Goal: Task Accomplishment & Management: Manage account settings

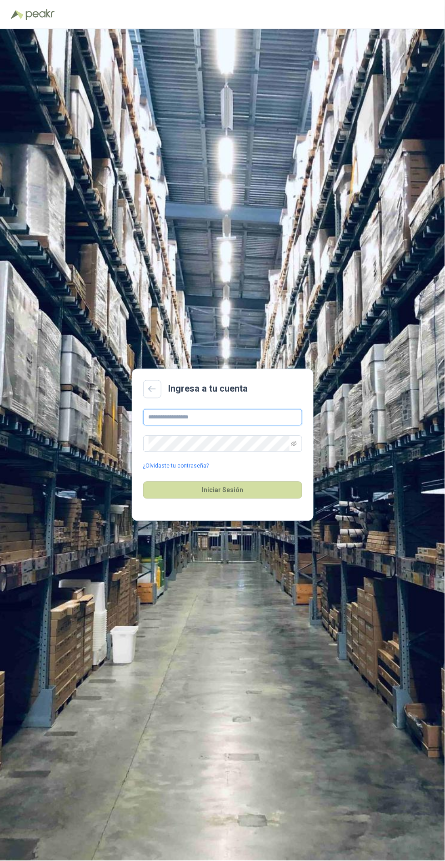
click at [258, 426] on input "text" at bounding box center [222, 417] width 159 height 16
click at [249, 426] on input "text" at bounding box center [222, 417] width 159 height 16
click at [166, 426] on input "text" at bounding box center [222, 417] width 159 height 16
click at [256, 426] on input "text" at bounding box center [222, 417] width 159 height 16
click at [252, 426] on input "text" at bounding box center [222, 417] width 159 height 16
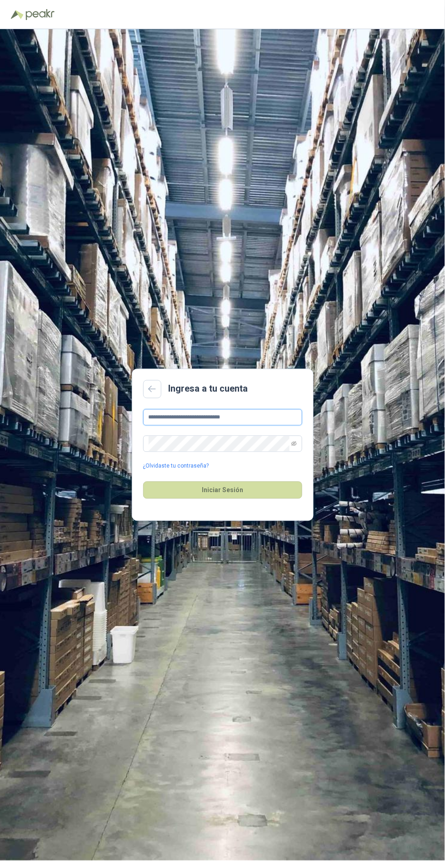
type input "**********"
click at [294, 446] on icon "eye-invisible" at bounding box center [294, 444] width 5 height 5
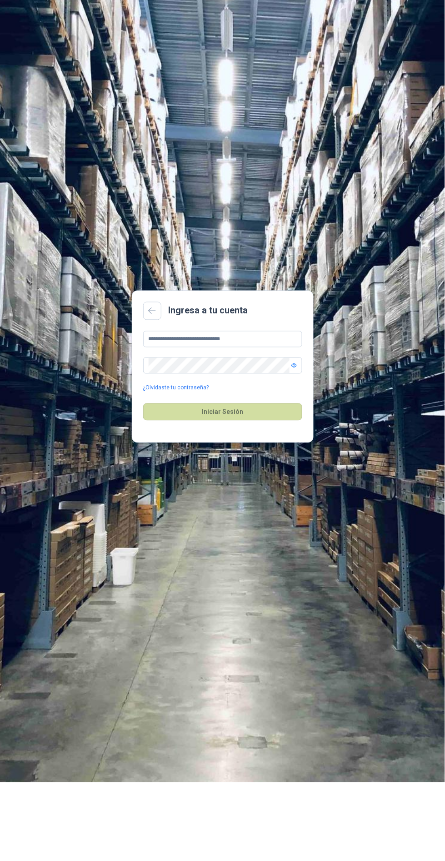
click at [270, 499] on button "Iniciar Sesión" at bounding box center [222, 490] width 159 height 17
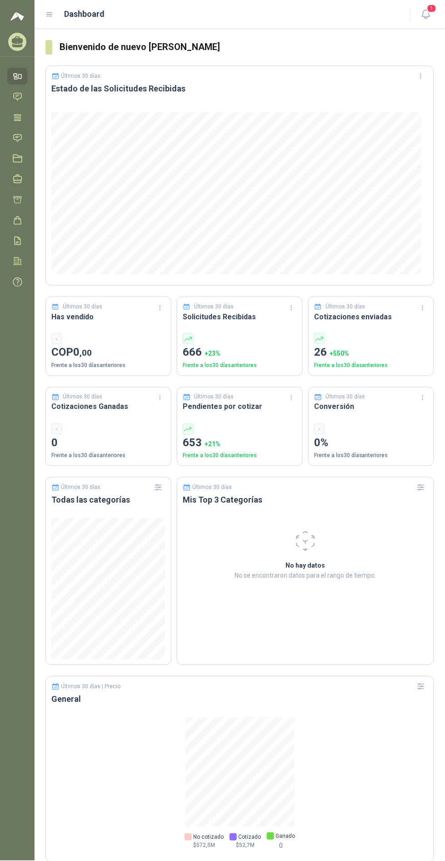
click at [19, 78] on icon at bounding box center [20, 77] width 3 height 4
click at [19, 117] on icon at bounding box center [17, 117] width 7 height 6
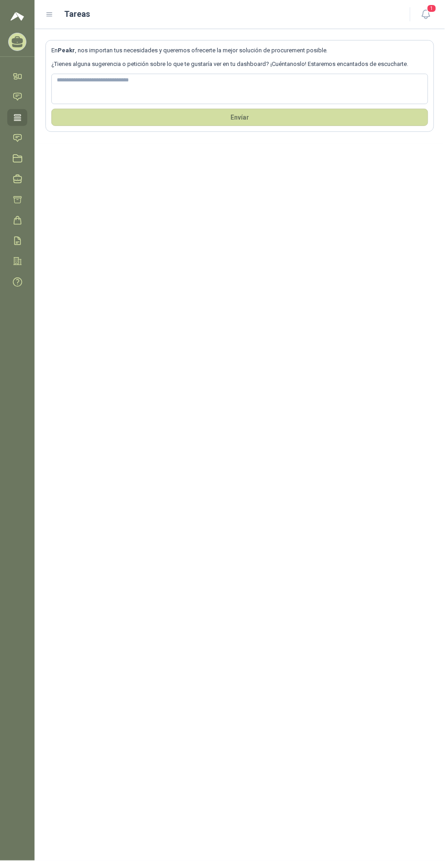
click at [17, 138] on icon at bounding box center [18, 138] width 10 height 10
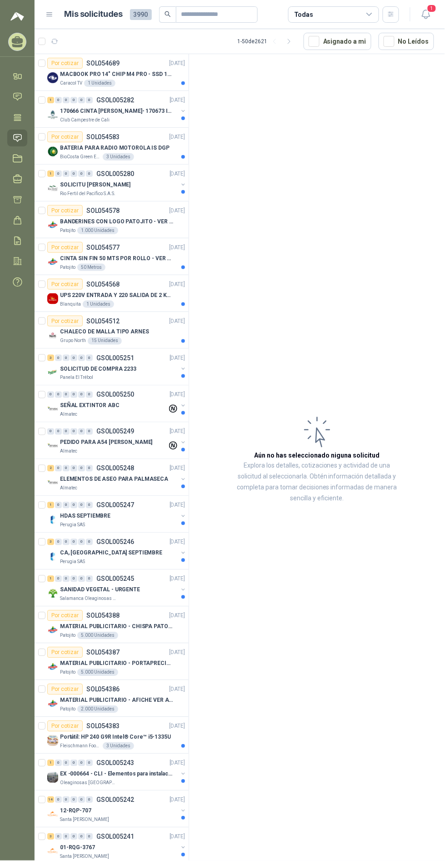
click at [362, 13] on div "Todas" at bounding box center [333, 14] width 91 height 16
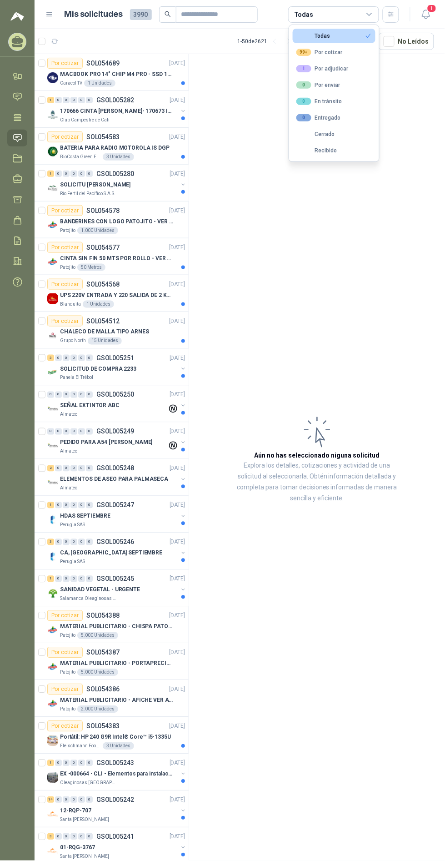
click at [147, 71] on p "MACBOOK PRO 14" CHIP M4 PRO - SSD 1TB RAM 24GB" at bounding box center [116, 74] width 113 height 9
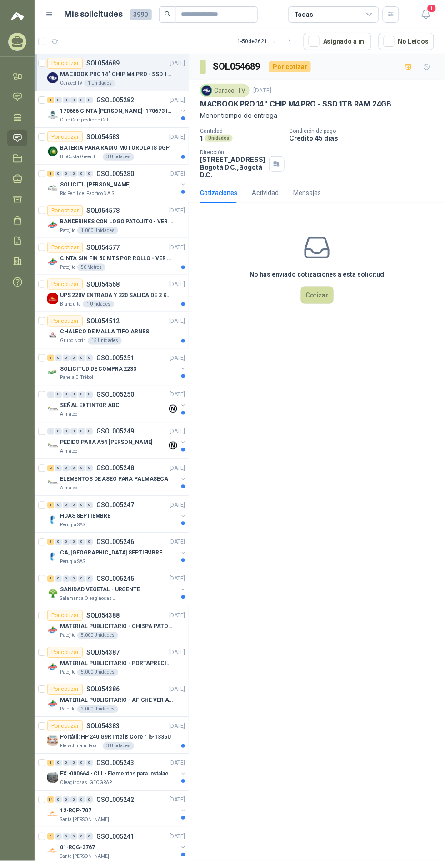
click at [122, 102] on p "GSOL005282" at bounding box center [115, 100] width 38 height 6
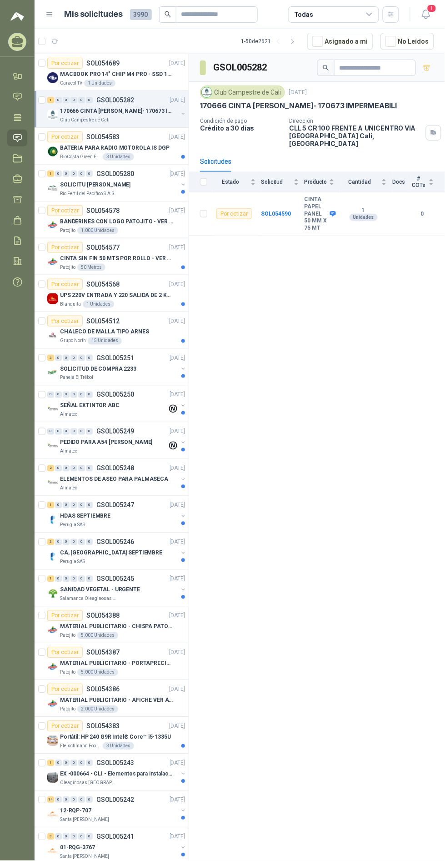
click at [137, 71] on p "MACBOOK PRO 14" CHIP M4 PRO - SSD 1TB RAM 24GB" at bounding box center [116, 74] width 113 height 9
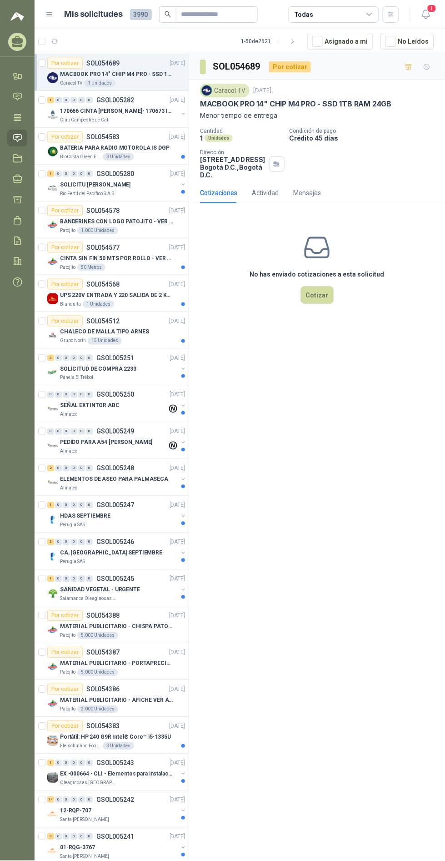
click at [133, 104] on div "1 0 0 0 0 0 GSOL005282 02/09/25" at bounding box center [117, 100] width 140 height 11
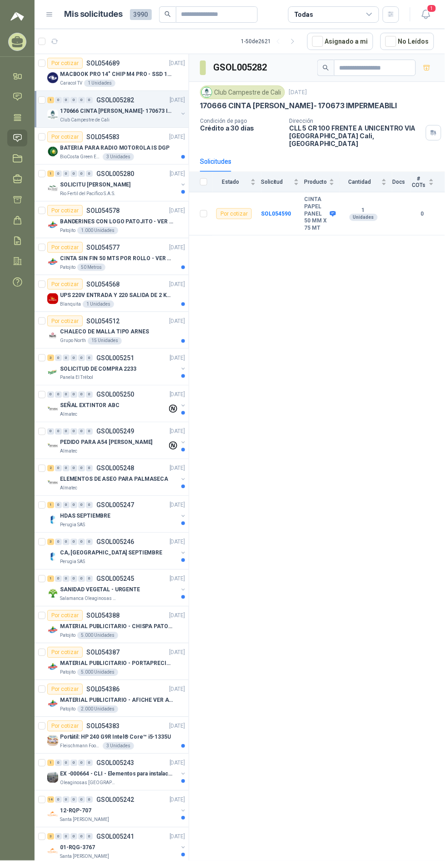
click at [124, 144] on p "BATERIA PARA RADIO MOTOROLA IS DGP" at bounding box center [115, 148] width 110 height 9
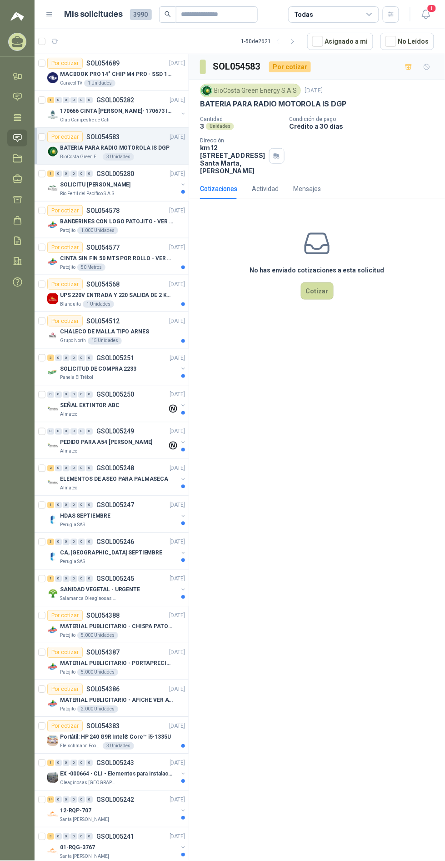
click at [141, 186] on div "SOLICITU [PERSON_NAME]" at bounding box center [119, 184] width 118 height 11
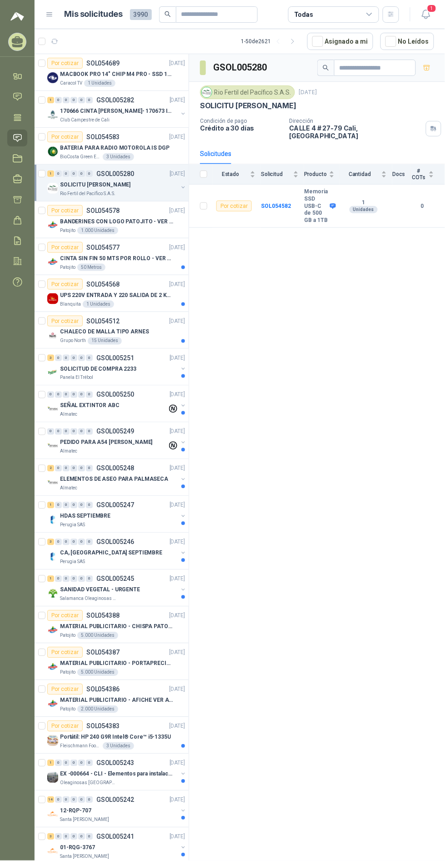
click at [141, 221] on p "BANDERINES CON LOGO PATOJITO - VER DOC ADJUNTO" at bounding box center [116, 221] width 113 height 9
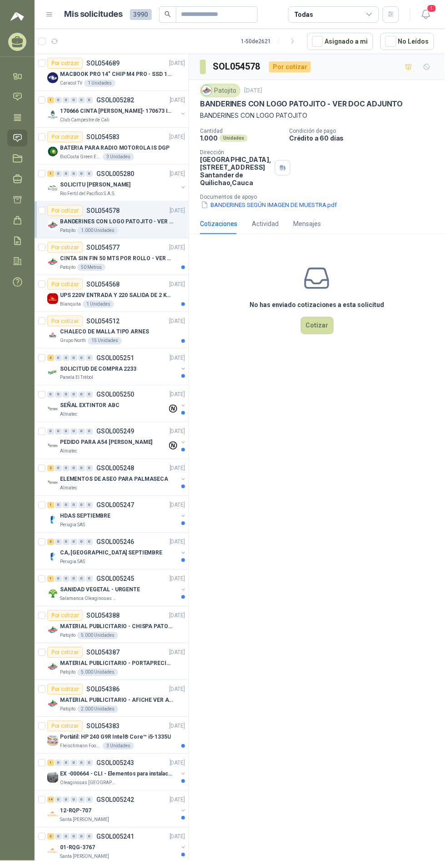
click at [307, 210] on button "BANDERINES SEGÚN IMAGEN DE MUESTRA.pdf" at bounding box center [269, 205] width 138 height 10
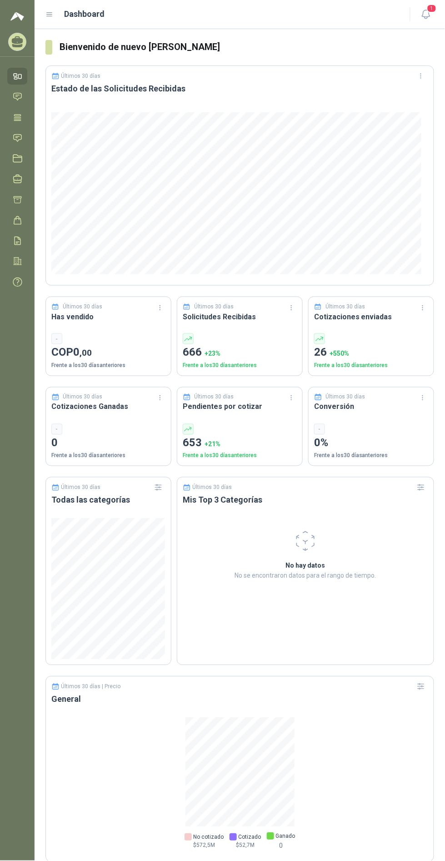
click at [18, 117] on icon at bounding box center [17, 117] width 7 height 6
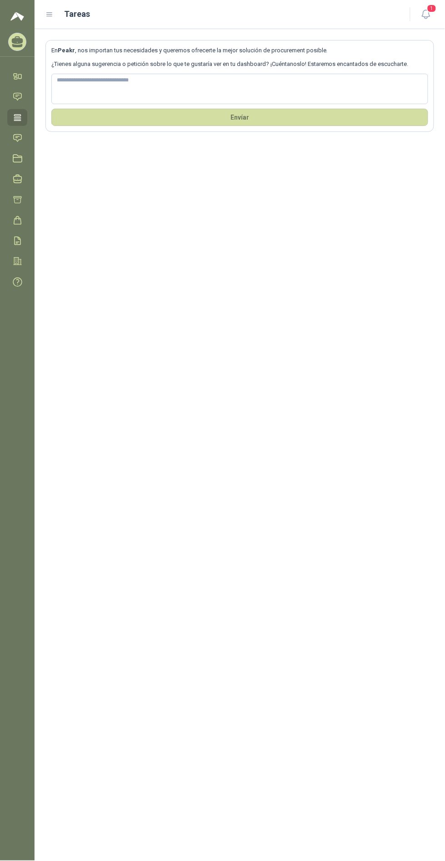
click at [18, 139] on icon at bounding box center [18, 138] width 10 height 10
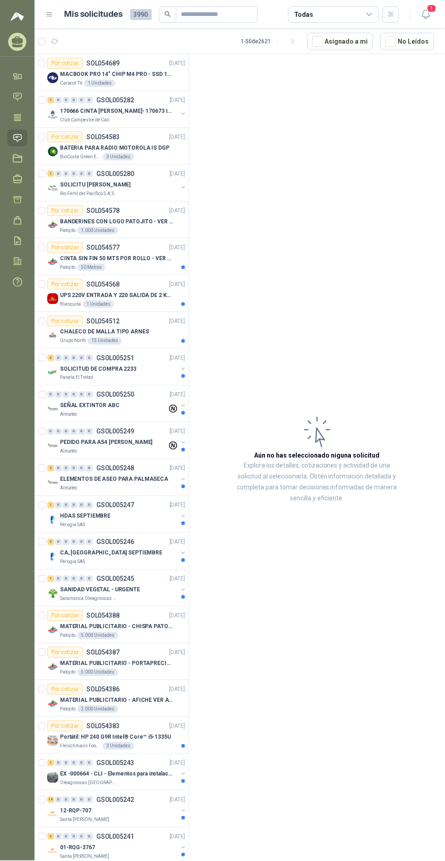
click at [145, 256] on p "CINTA SIN FIN 50 MTS POR ROLLO - VER DOC ADJUNTO" at bounding box center [116, 258] width 113 height 9
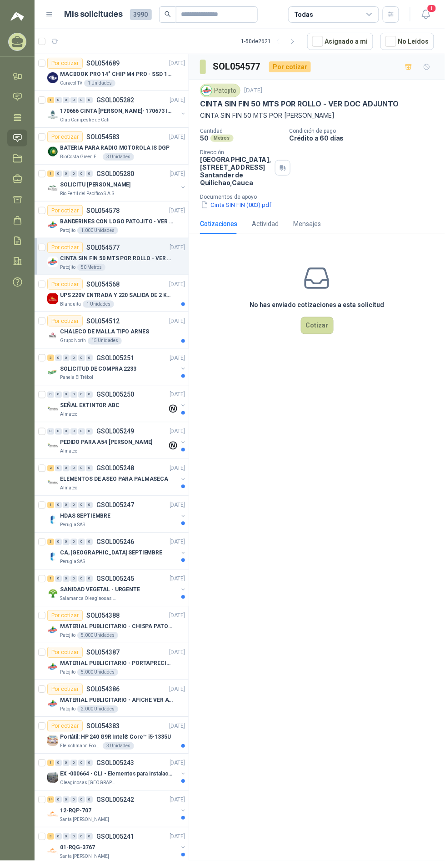
click at [263, 210] on button "Cinta SIN FIN (003).pdf" at bounding box center [236, 205] width 72 height 10
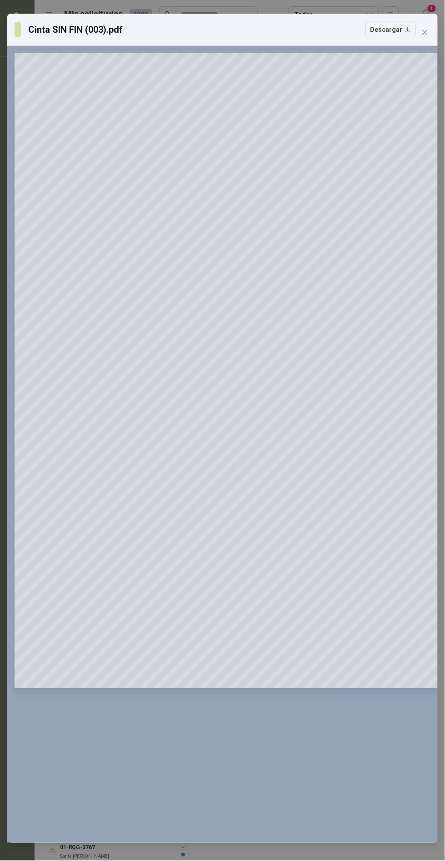
click at [427, 27] on button "Close" at bounding box center [425, 32] width 15 height 15
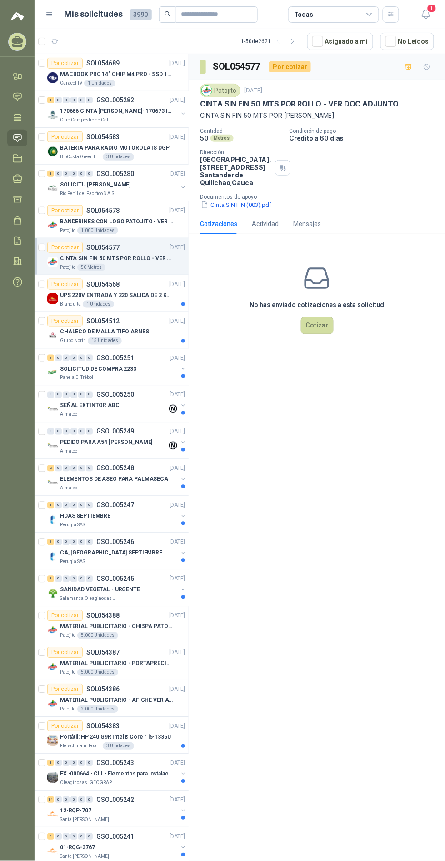
click at [153, 285] on div "Por cotizar SOL054568 [DATE]" at bounding box center [116, 284] width 138 height 11
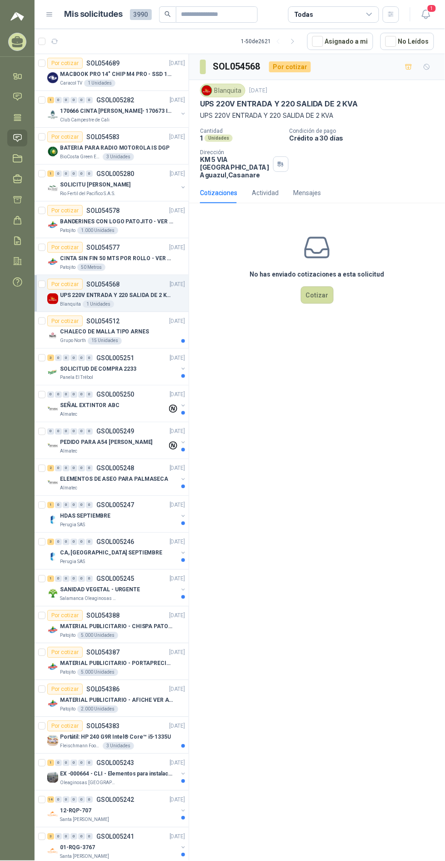
click at [151, 335] on div "CHALECO DE MALLA TIPO ARNES" at bounding box center [122, 332] width 125 height 11
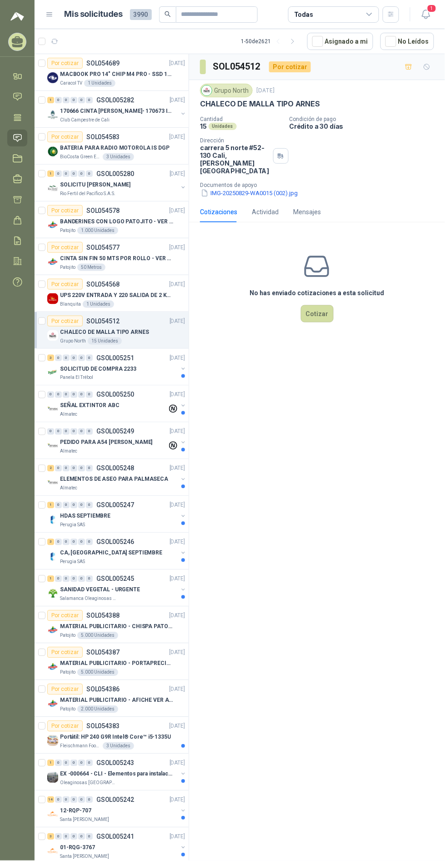
click at [275, 188] on button "IMG-20250829-WA0015 (002).jpg" at bounding box center [249, 193] width 99 height 10
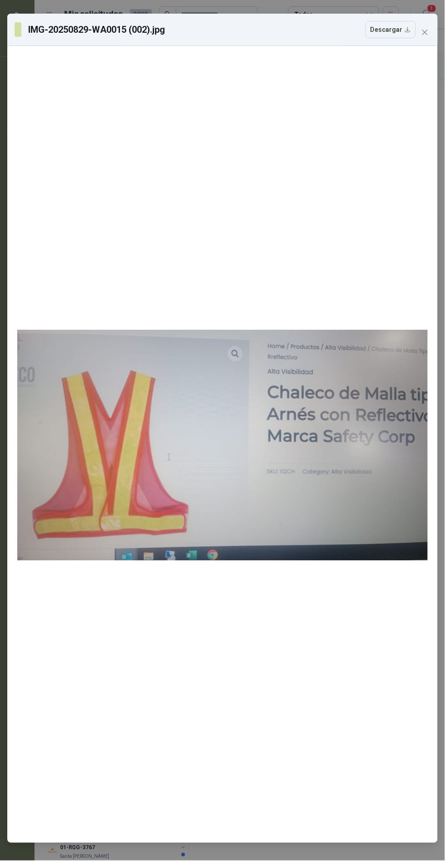
click at [427, 30] on icon "close" at bounding box center [425, 32] width 5 height 5
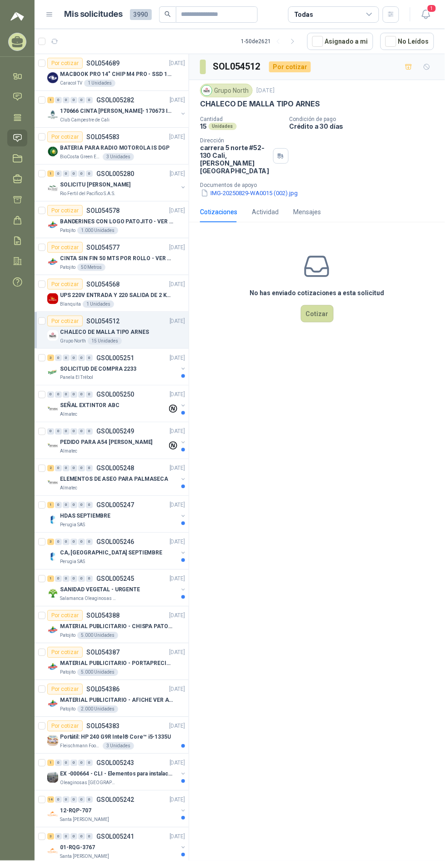
click at [122, 365] on p "SOLICITUD DE COMPRA 2233" at bounding box center [98, 369] width 76 height 9
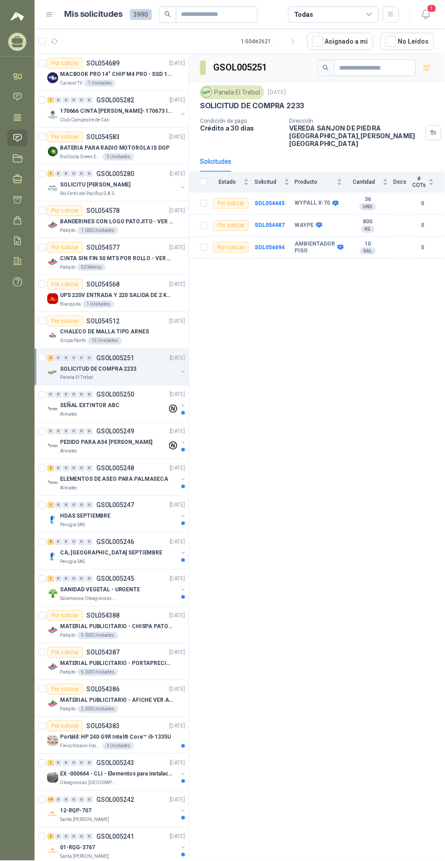
click at [120, 408] on div "SEÑAL EXTINTOR ABC" at bounding box center [113, 405] width 107 height 11
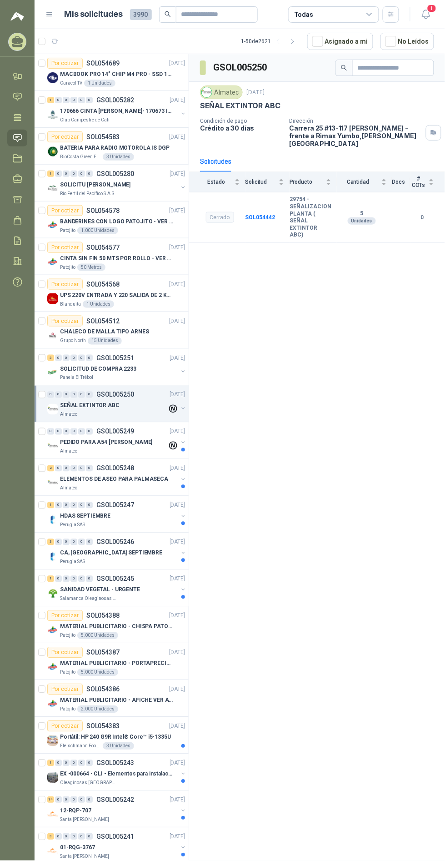
click at [137, 448] on div "Almatec" at bounding box center [113, 451] width 107 height 7
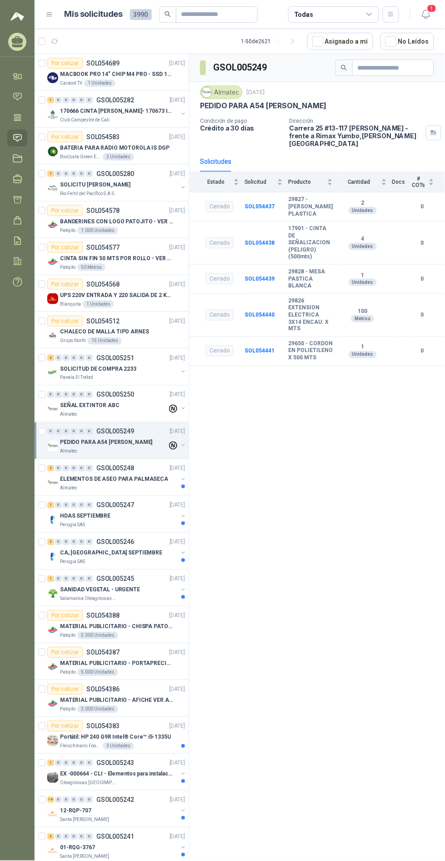
click at [143, 476] on p "ELEMENTOS DE ASEO PARA PALMASECA" at bounding box center [114, 479] width 108 height 9
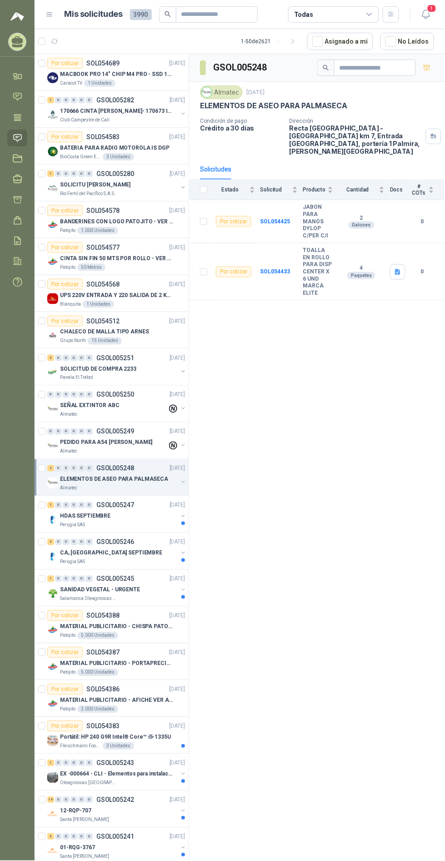
click at [141, 522] on div "Perugia SAS" at bounding box center [119, 525] width 118 height 7
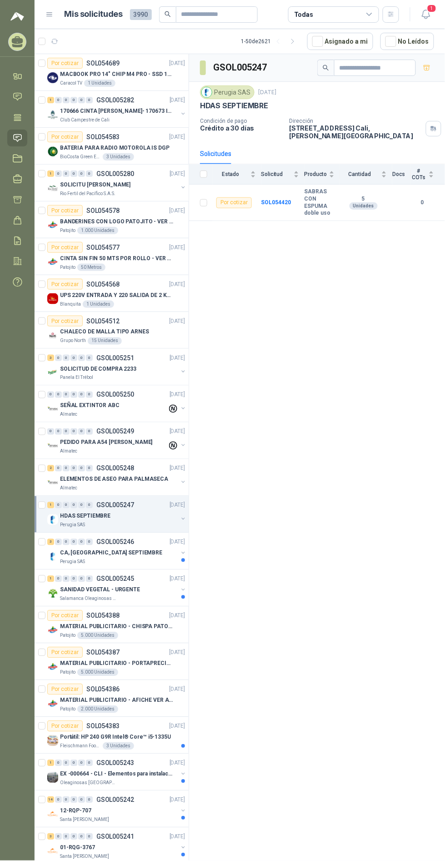
click at [113, 555] on p "CA, [GEOGRAPHIC_DATA] SEPTIEMBRE" at bounding box center [111, 553] width 102 height 9
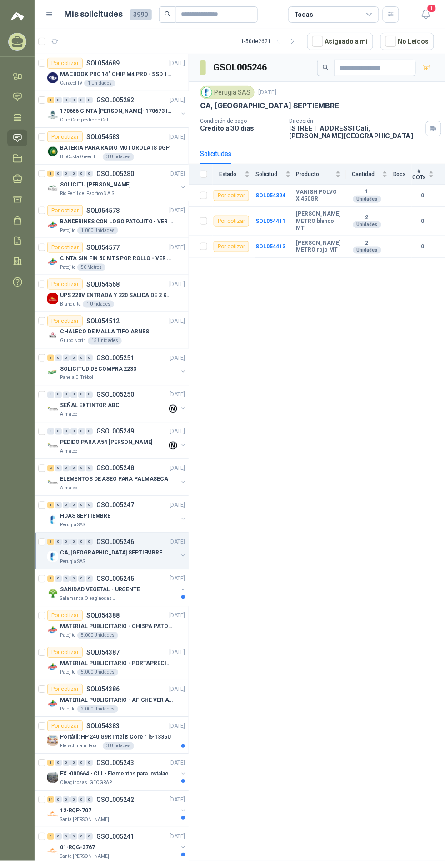
click at [132, 597] on div "Salamanca Oleaginosas SAS" at bounding box center [119, 598] width 118 height 7
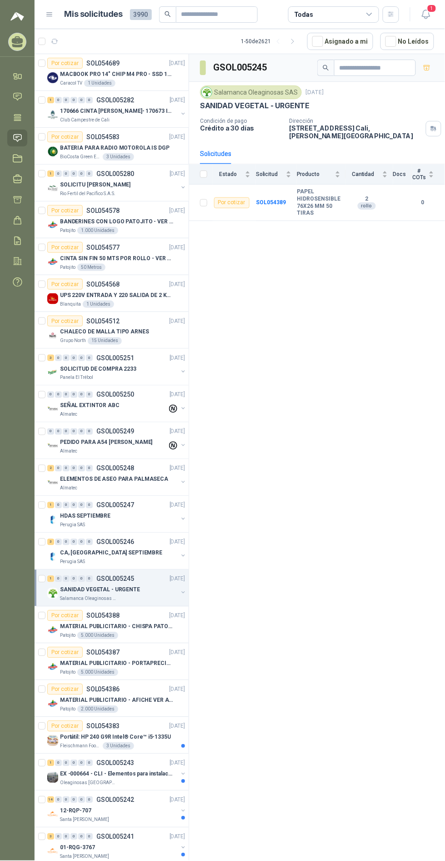
click at [145, 623] on p "MATERIAL PUBLICITARIO - CHISPA PATOJITO VER ADJUNTO" at bounding box center [116, 627] width 113 height 9
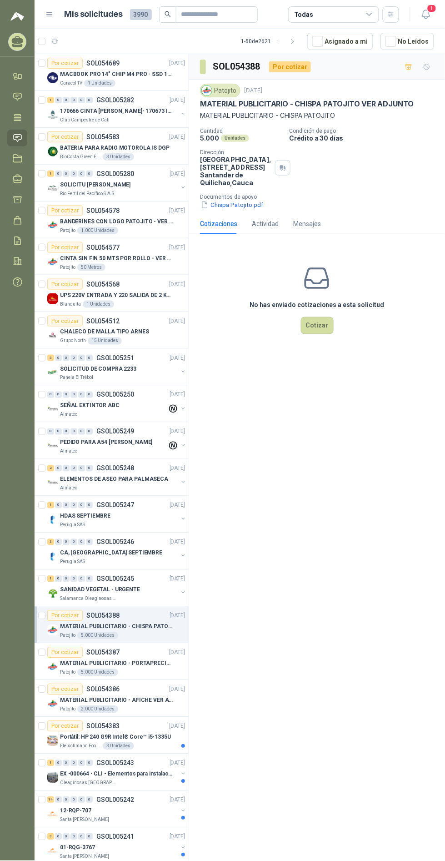
click at [241, 210] on button "Chispa Patojito.pdf" at bounding box center [232, 205] width 64 height 10
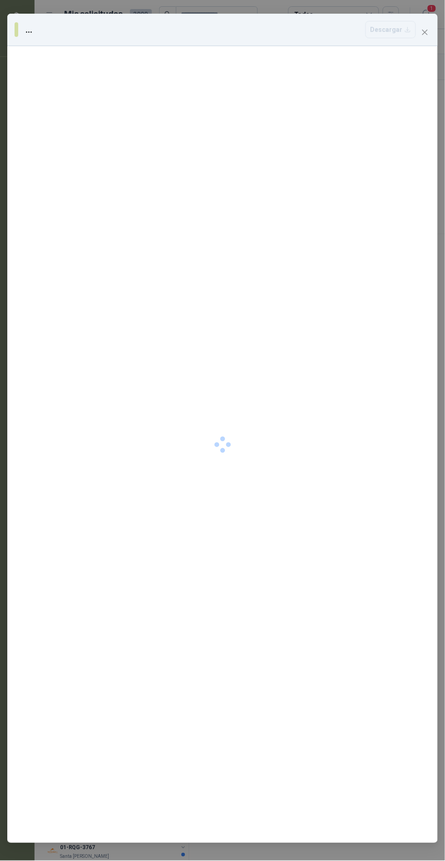
click at [241, 213] on div at bounding box center [222, 444] width 431 height 797
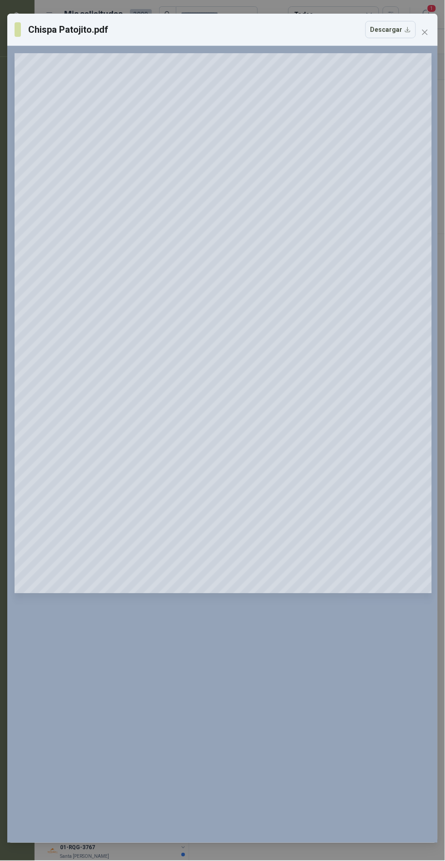
click at [428, 32] on span "Close" at bounding box center [425, 32] width 15 height 7
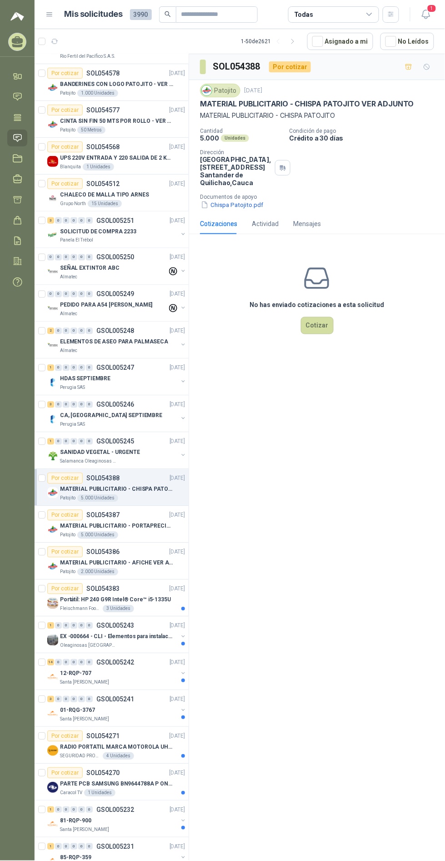
scroll to position [138, 0]
click at [159, 521] on p "MATERIAL PUBLICITARIO - PORTAPRECIOS VER ADJUNTO" at bounding box center [116, 525] width 113 height 9
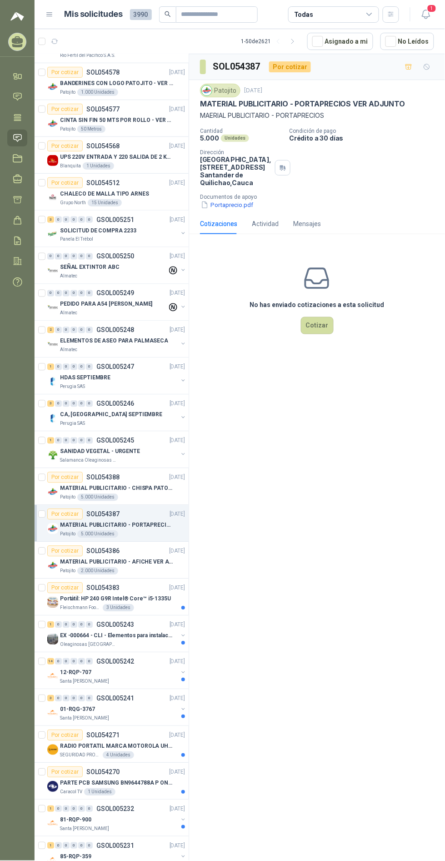
click at [153, 559] on p "MATERIAL PUBLICITARIO - AFICHE VER ADJUNTO" at bounding box center [116, 562] width 113 height 9
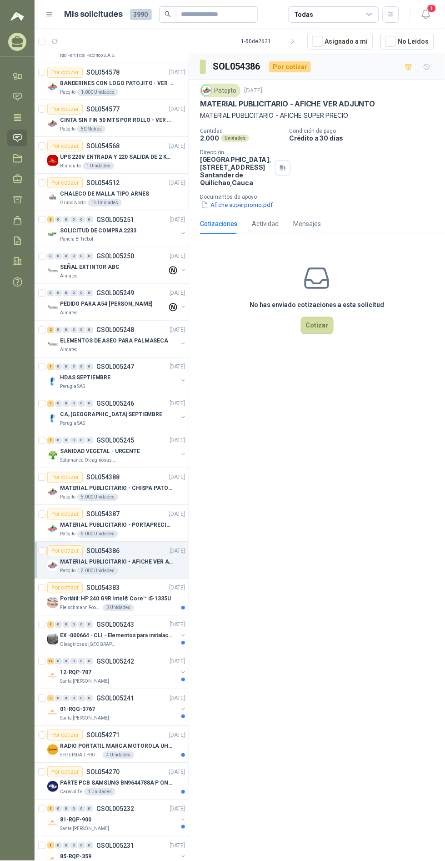
click at [155, 590] on div "Por cotizar SOL054383 [DATE]" at bounding box center [116, 588] width 138 height 11
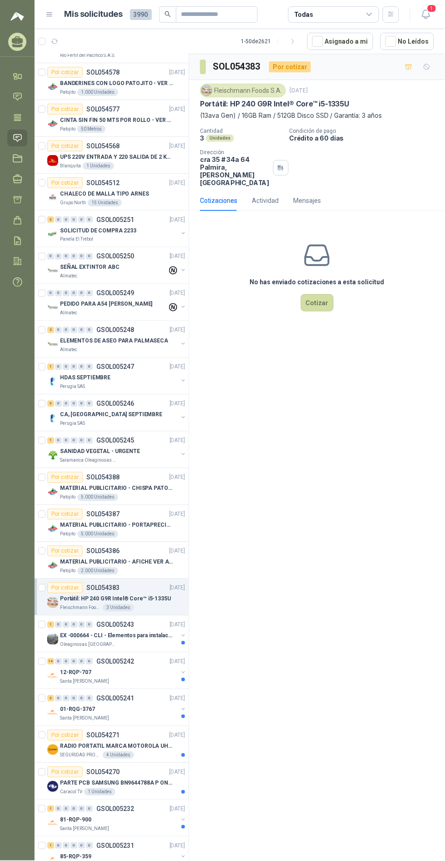
click at [158, 634] on p "EX -000664 - CLI - Elementos para instalacion de c" at bounding box center [116, 636] width 113 height 9
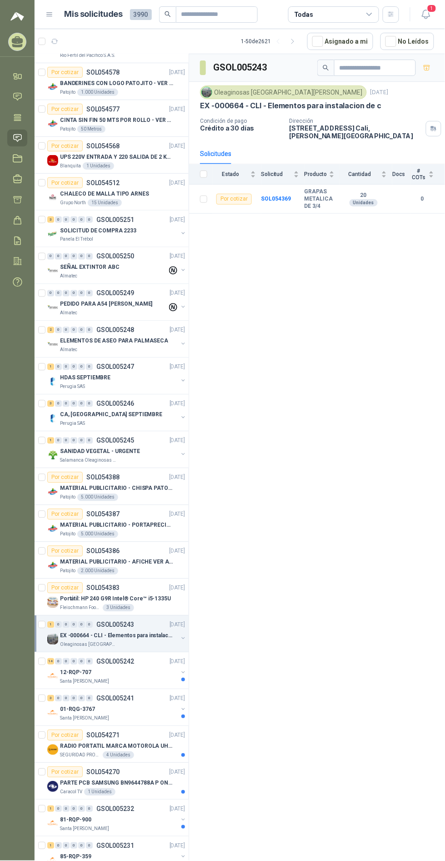
click at [138, 657] on div "14 0 0 0 0 0 GSOL005242 [DATE]" at bounding box center [117, 661] width 140 height 11
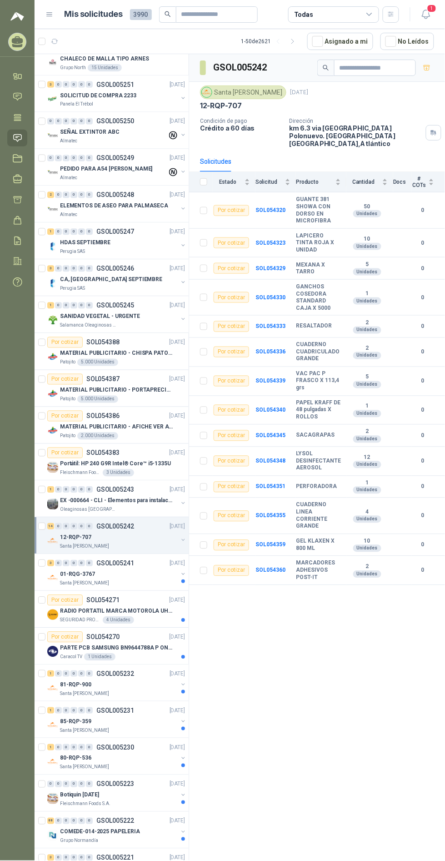
scroll to position [276, 0]
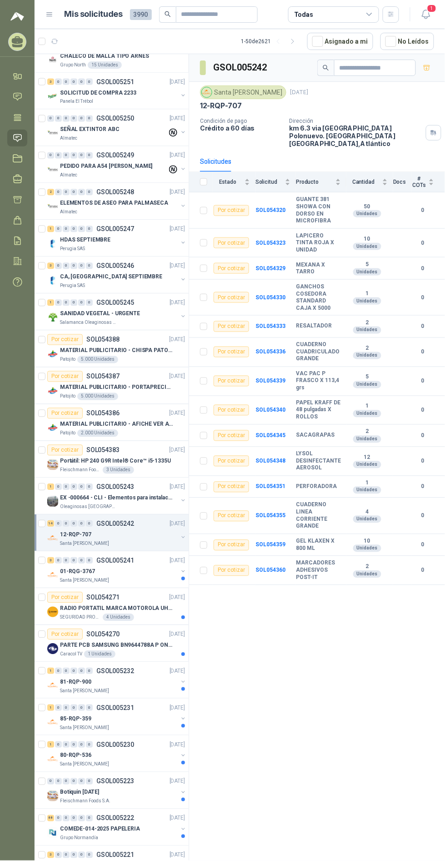
click at [136, 568] on div "01-RQG-3767" at bounding box center [119, 571] width 118 height 11
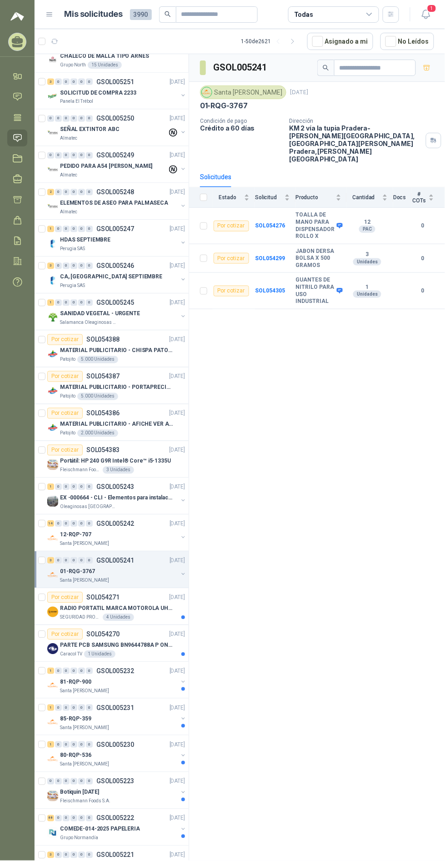
click at [119, 604] on p "RADIO PORTATIL MARCA MOTOROLA UHF SIN PANTALLA CON GPS, INCLUYE: ANTENA, BATERI…" at bounding box center [116, 608] width 113 height 9
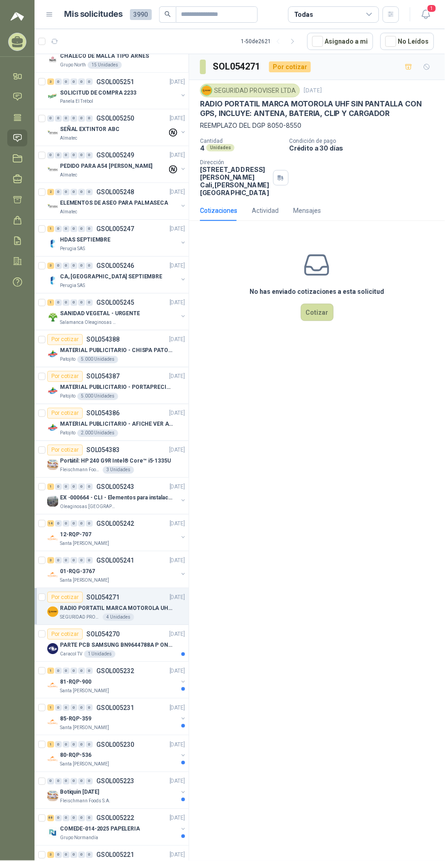
click at [136, 642] on p "PARTE PCB SAMSUNG BN9644788A P ONECONNE" at bounding box center [116, 645] width 113 height 9
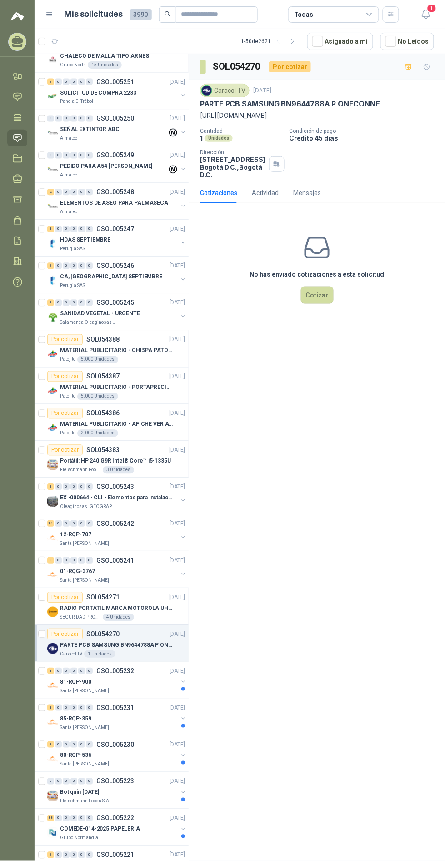
click at [142, 671] on div "1 0 0 0 0 0 GSOL005232 [DATE]" at bounding box center [117, 671] width 140 height 11
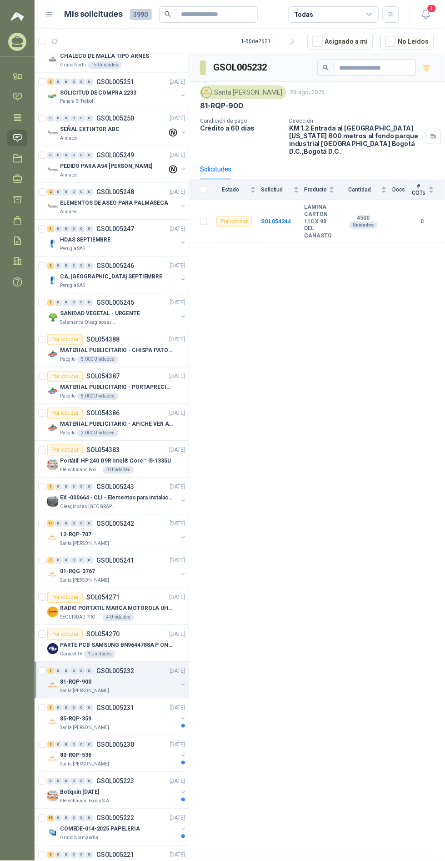
click at [128, 719] on div "85-RQP-359" at bounding box center [119, 719] width 118 height 11
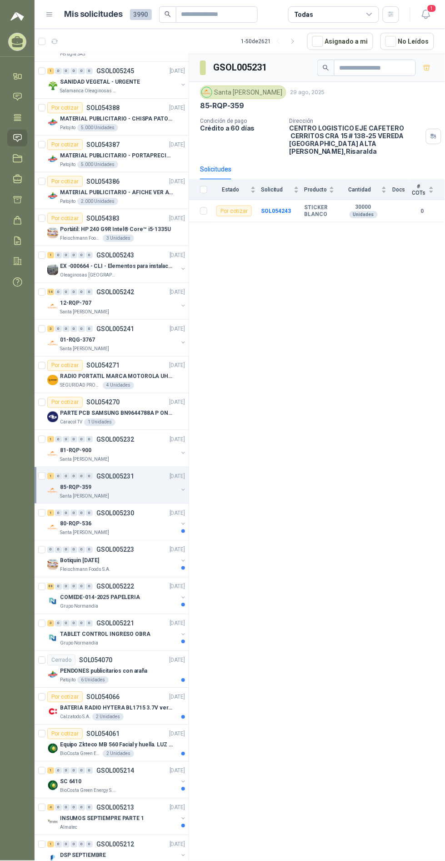
scroll to position [508, 0]
click at [126, 514] on div "1 0 0 0 0 0 GSOL005230 [DATE]" at bounding box center [117, 512] width 140 height 11
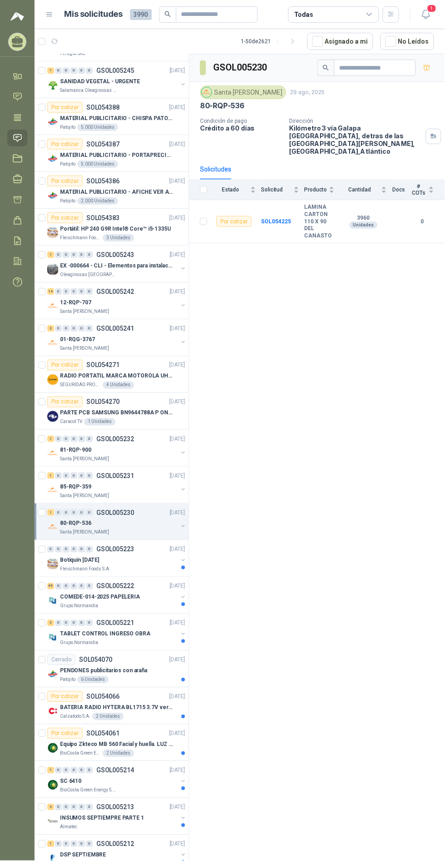
click at [138, 559] on div "Botiquin [DATE]" at bounding box center [119, 560] width 118 height 11
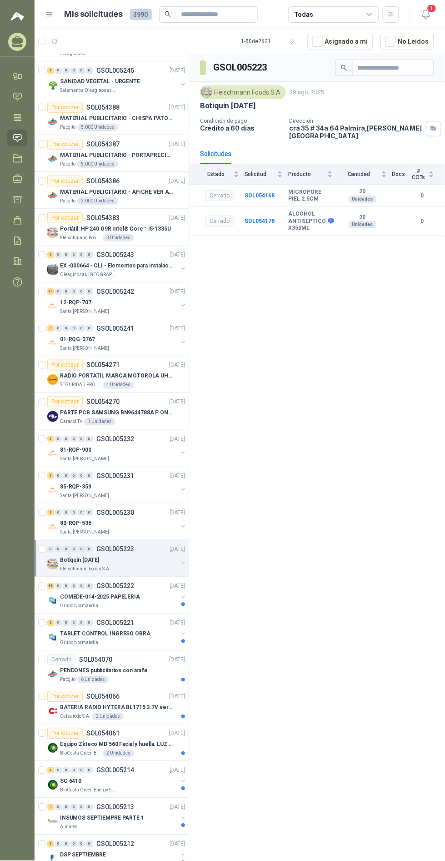
click at [130, 583] on p "GSOL005222" at bounding box center [115, 586] width 38 height 6
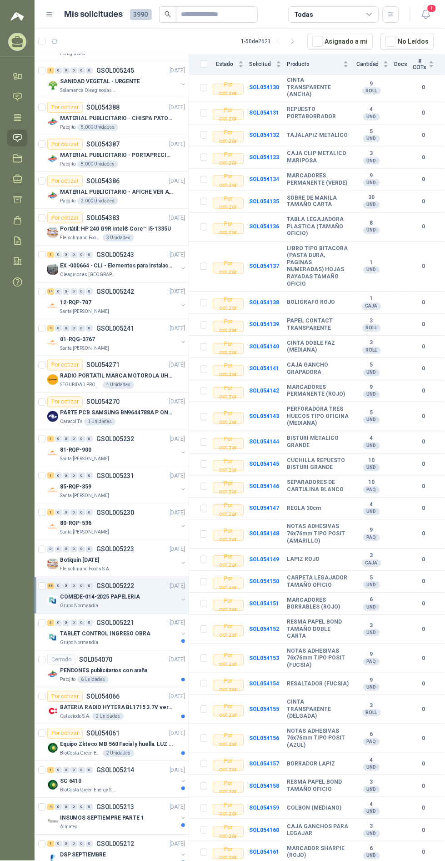
scroll to position [1737, 0]
click at [140, 618] on div "3 0 0 0 0 0 GSOL005221 [DATE]" at bounding box center [117, 623] width 140 height 11
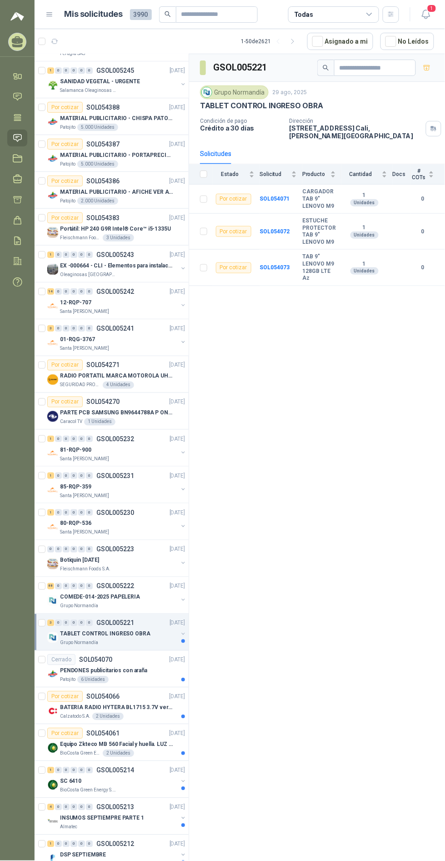
click at [135, 654] on div "Cerrado SOL054070 [DATE]" at bounding box center [116, 659] width 138 height 11
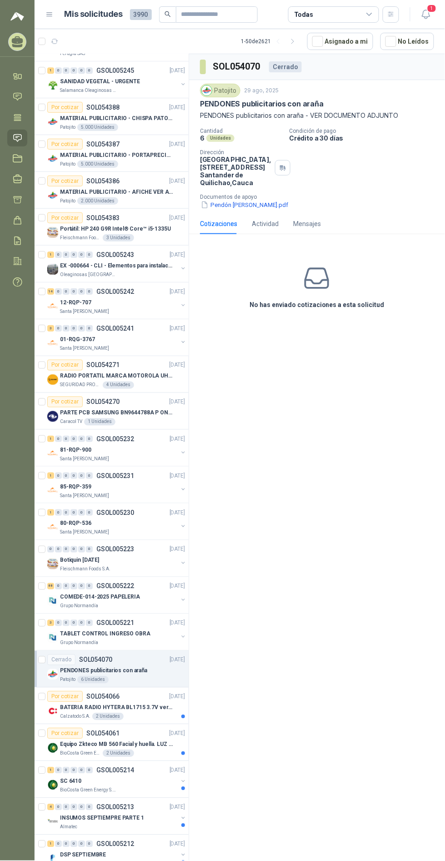
click at [271, 209] on button "Pendón [PERSON_NAME].pdf" at bounding box center [244, 205] width 89 height 10
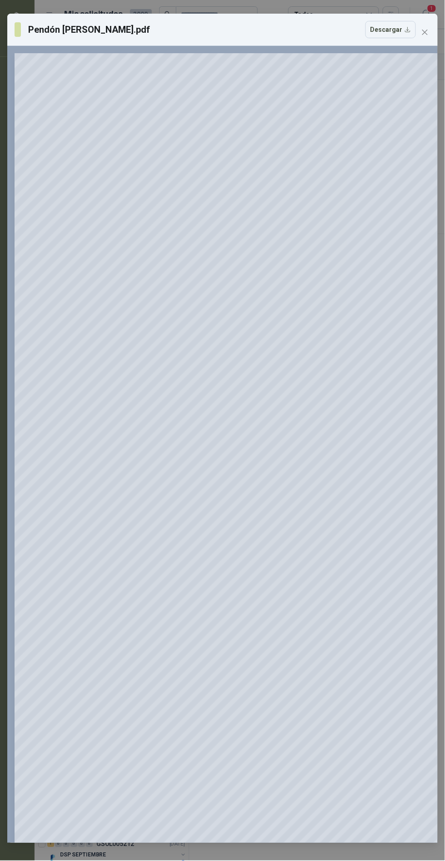
click at [429, 32] on span "Close" at bounding box center [425, 32] width 15 height 7
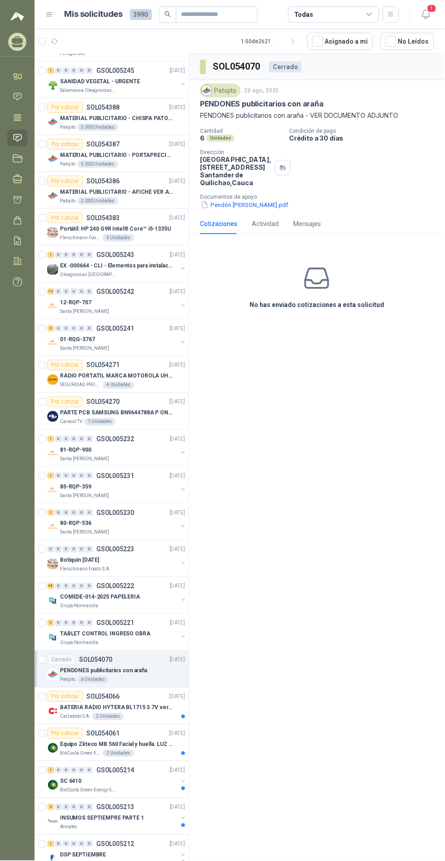
click at [138, 702] on div "BATERIA RADIO HYTERA BL1715 3.7V ver imagen" at bounding box center [122, 707] width 125 height 11
click at [136, 740] on p "Equipo Zkteco MB 560 Facial y huella. LUZ VISIBLE" at bounding box center [116, 744] width 113 height 9
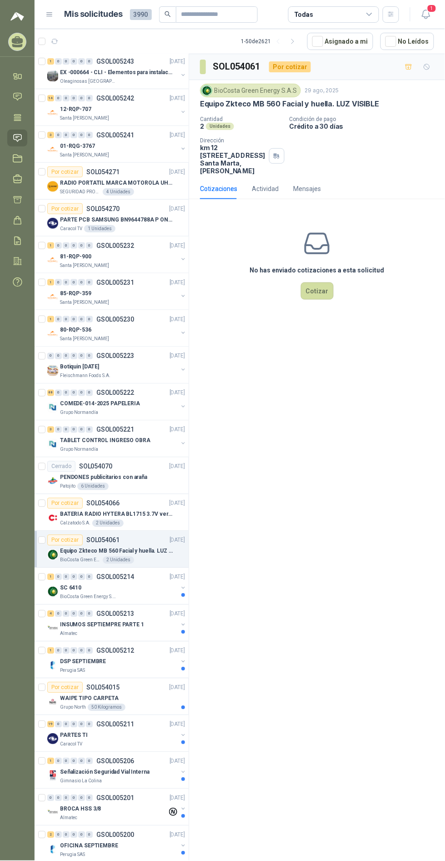
scroll to position [705, 0]
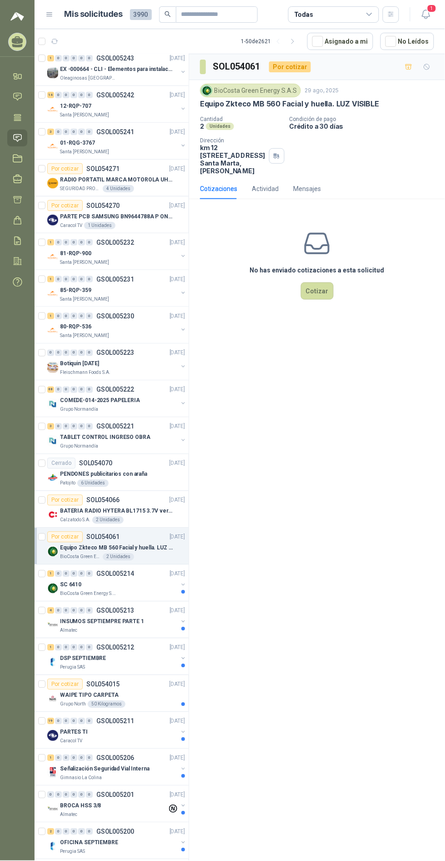
click at [138, 569] on div "1 0 0 0 0 0 GSOL005214 [DATE]" at bounding box center [117, 573] width 140 height 11
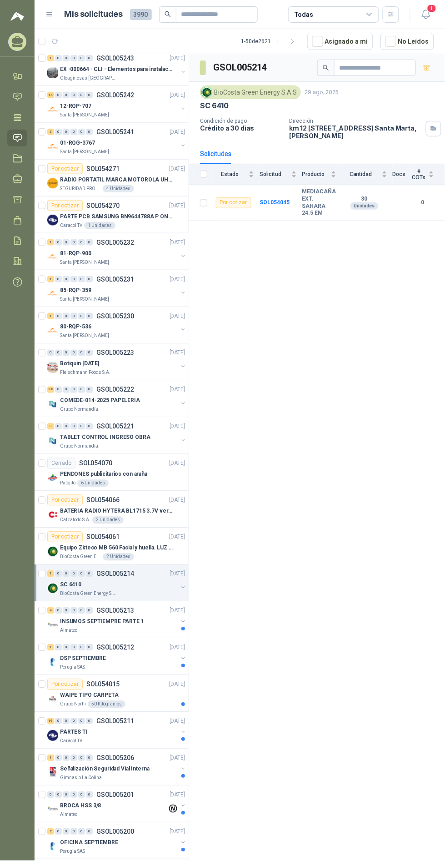
click at [144, 616] on div "INSUMOS SEPTIEMPRE PARTE 1" at bounding box center [119, 621] width 118 height 11
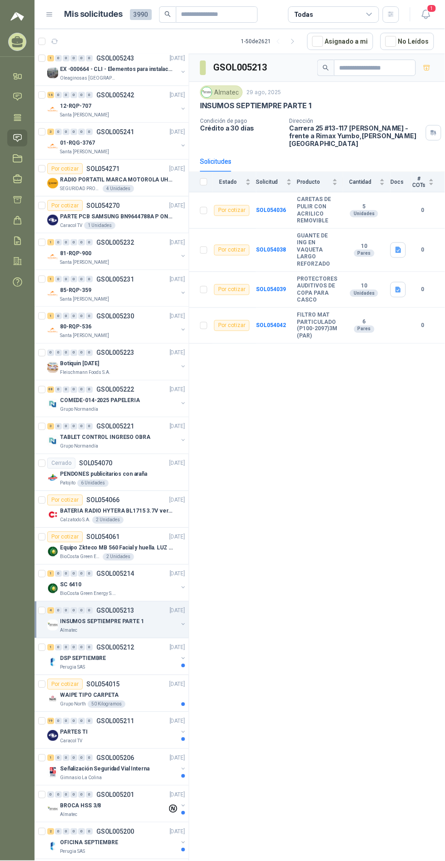
click at [147, 653] on div "DSP SEPTIEMBRE" at bounding box center [119, 658] width 118 height 11
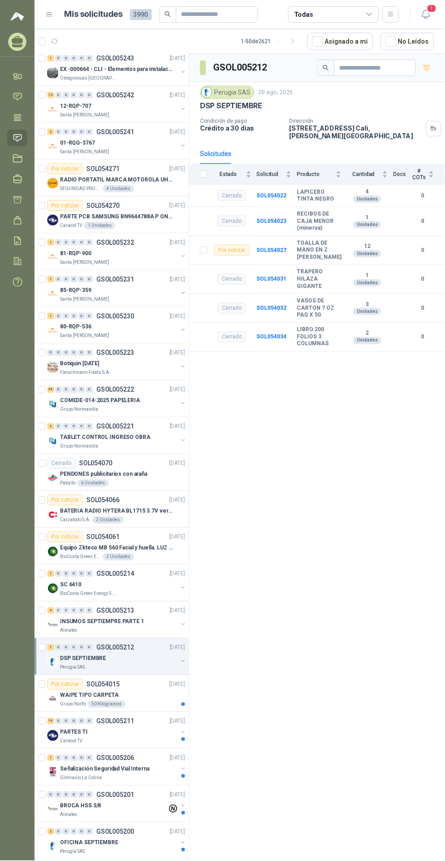
click at [143, 690] on div "WAIPE TIPO CARPETA" at bounding box center [122, 695] width 125 height 11
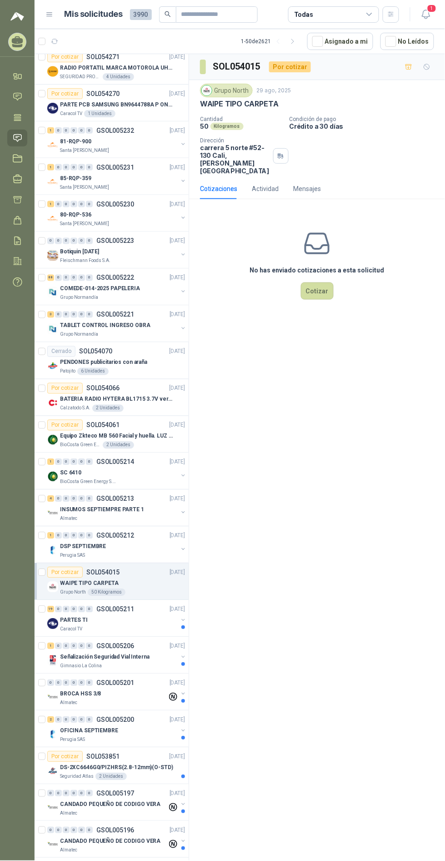
scroll to position [820, 0]
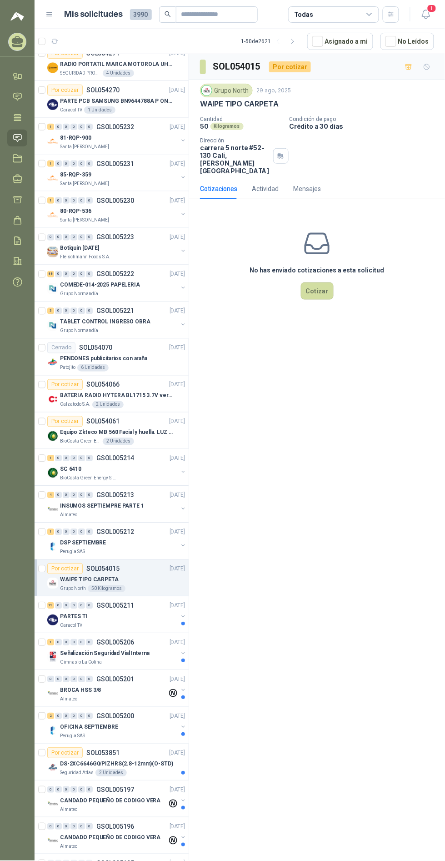
click at [154, 622] on div "Caracol TV" at bounding box center [119, 625] width 118 height 7
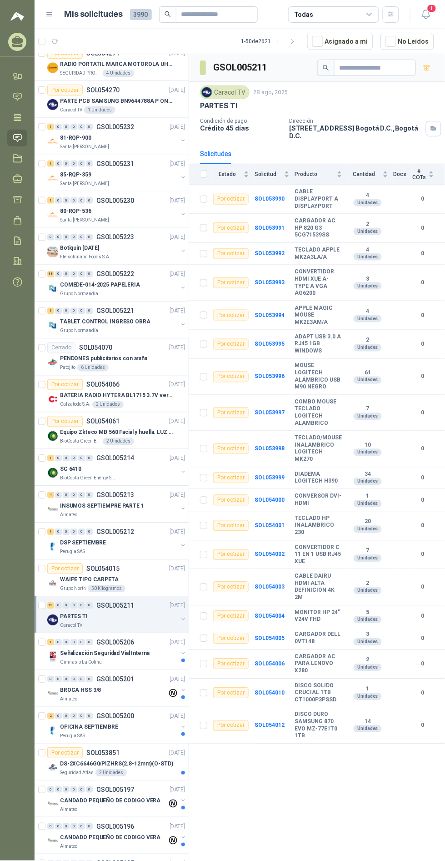
click at [136, 643] on div "1 0 0 0 0 0 GSOL005206 [DATE]" at bounding box center [117, 642] width 140 height 11
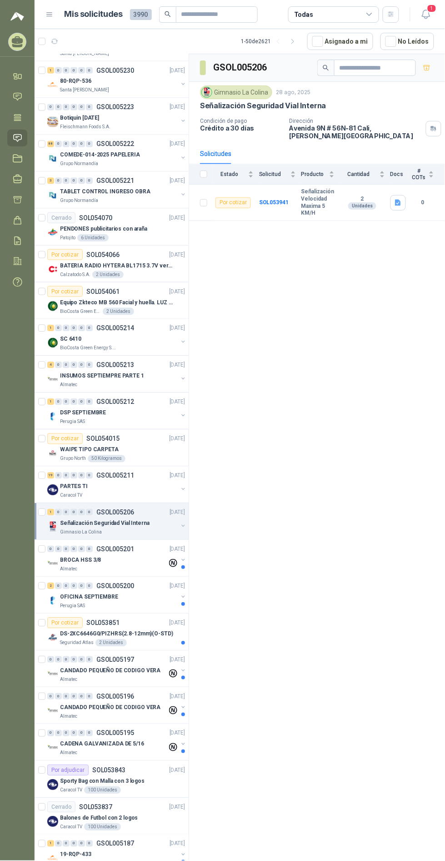
scroll to position [969, 0]
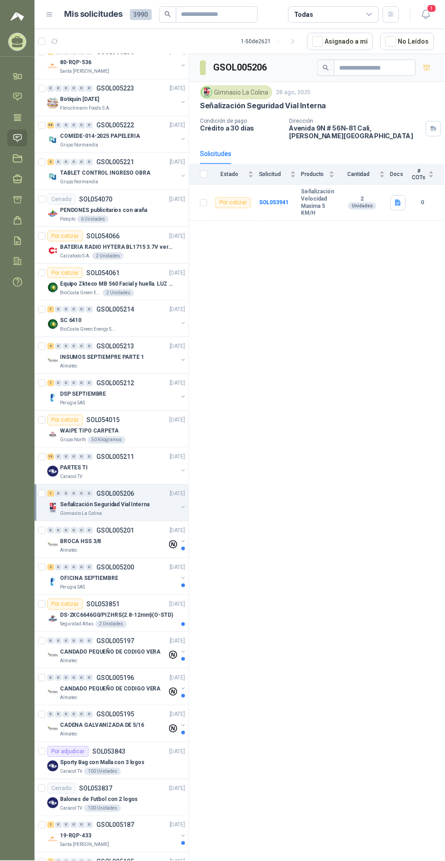
click at [130, 538] on div "BROCA HSS 3/8" at bounding box center [113, 541] width 107 height 11
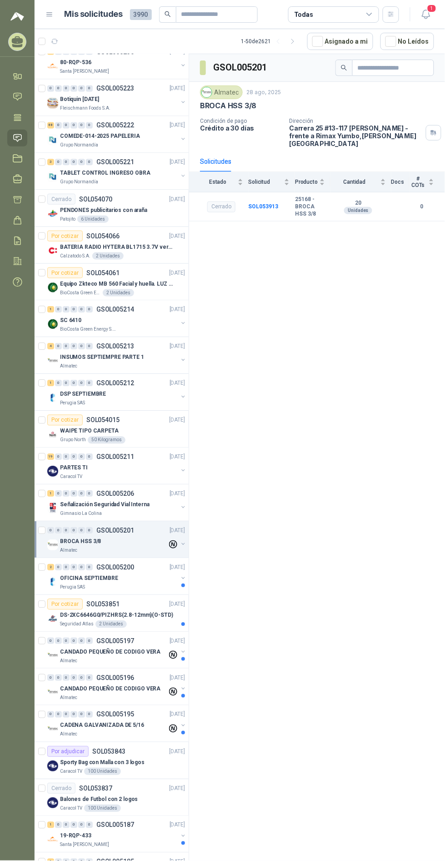
click at [152, 565] on div "2 0 0 0 0 0 GSOL005200 [DATE]" at bounding box center [117, 567] width 140 height 11
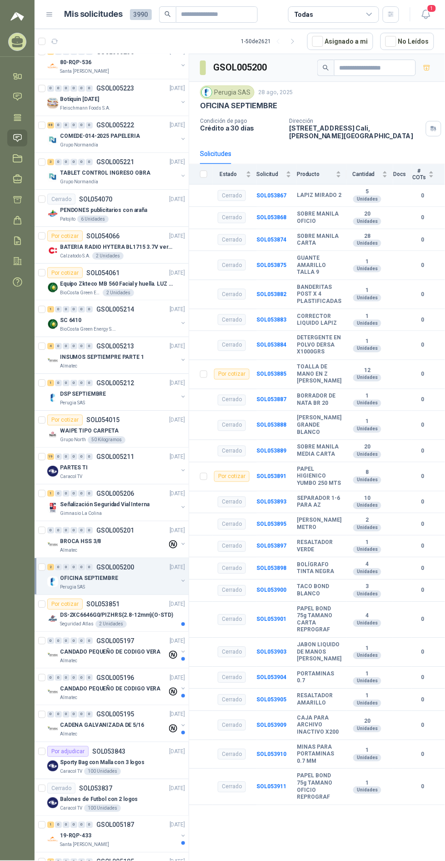
click at [134, 611] on p "DS-2XC6646G0/PIZHRS(2.8-12mm)(O-STD)" at bounding box center [116, 615] width 113 height 9
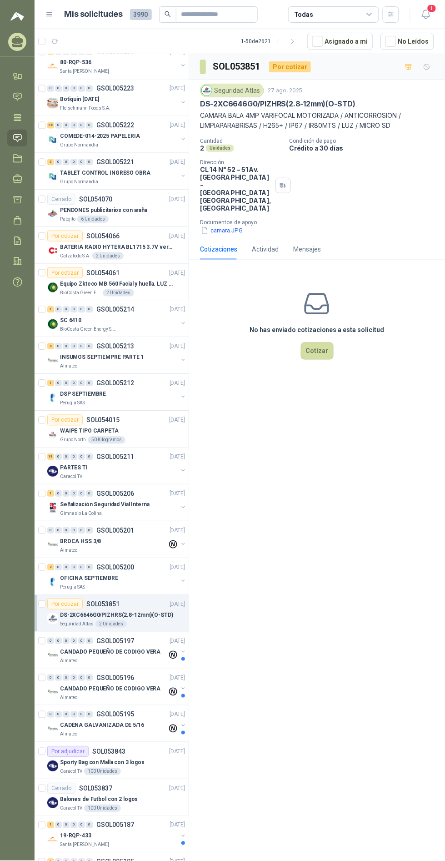
click at [141, 641] on div "0 0 0 0 0 0 GSOL005197 [DATE]" at bounding box center [117, 641] width 140 height 11
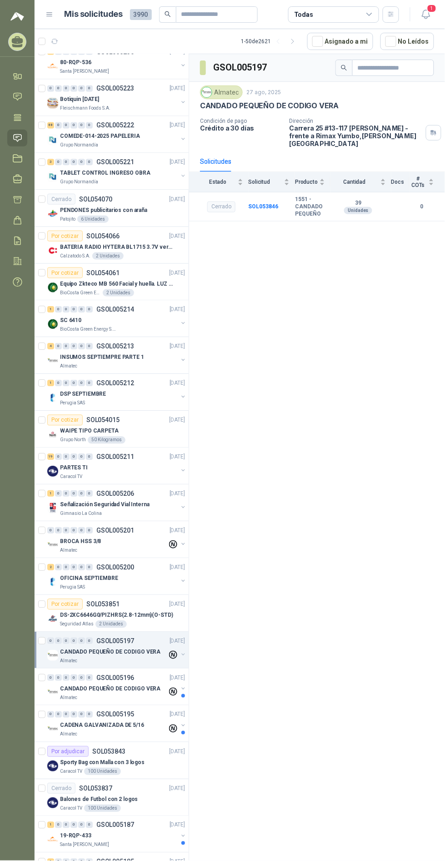
click at [156, 673] on div "0 0 0 0 0 0 GSOL005196 [DATE]" at bounding box center [117, 678] width 140 height 11
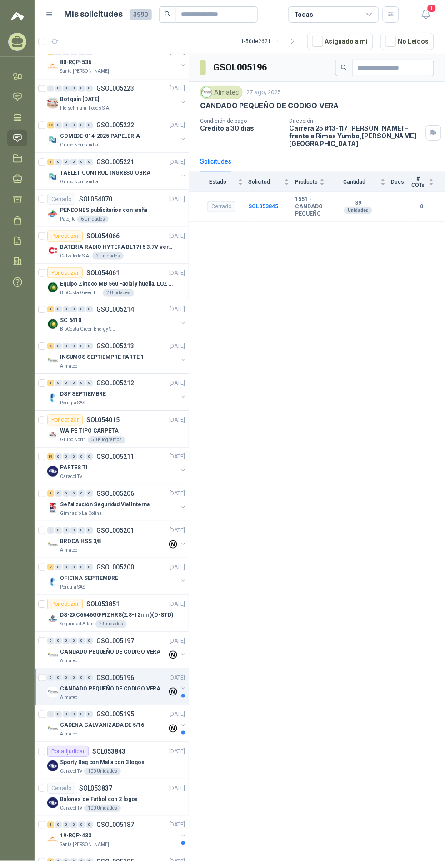
click at [150, 715] on div "0 0 0 0 0 0 GSOL005195 [DATE]" at bounding box center [117, 714] width 140 height 11
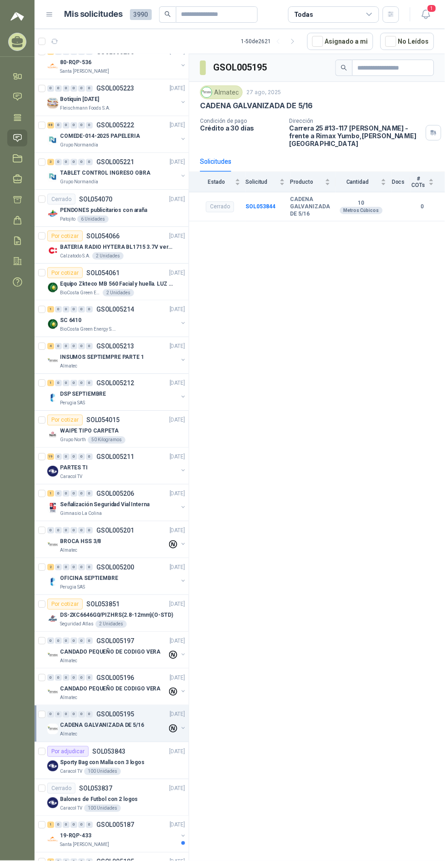
click at [154, 747] on div "Por adjudicar SOL053843 [DATE]" at bounding box center [116, 751] width 138 height 11
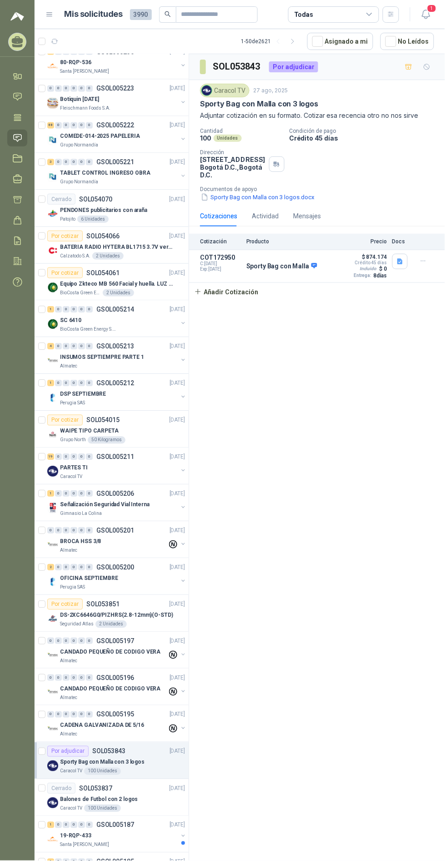
click at [284, 199] on button "Sporty Bag con Malla con 3 logos.docx" at bounding box center [258, 197] width 116 height 10
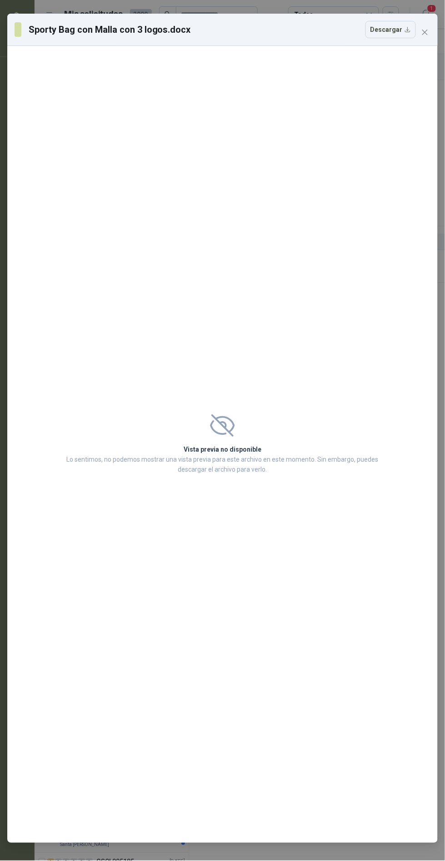
click at [426, 32] on icon "close" at bounding box center [425, 32] width 5 height 5
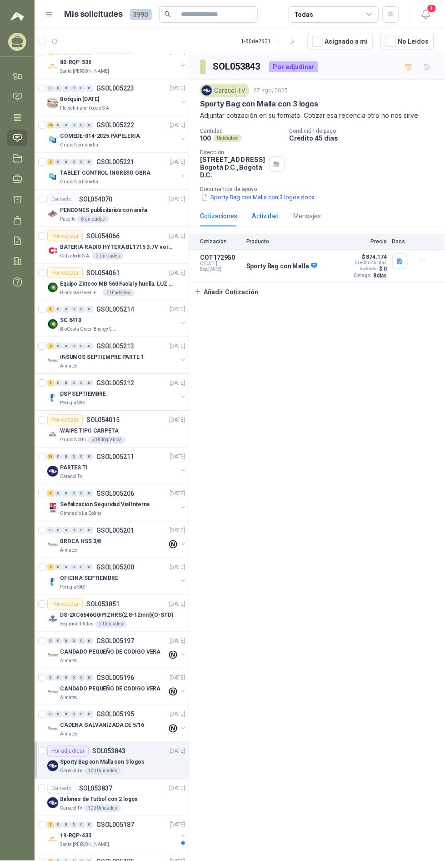
click at [270, 214] on div "Actividad" at bounding box center [265, 216] width 27 height 10
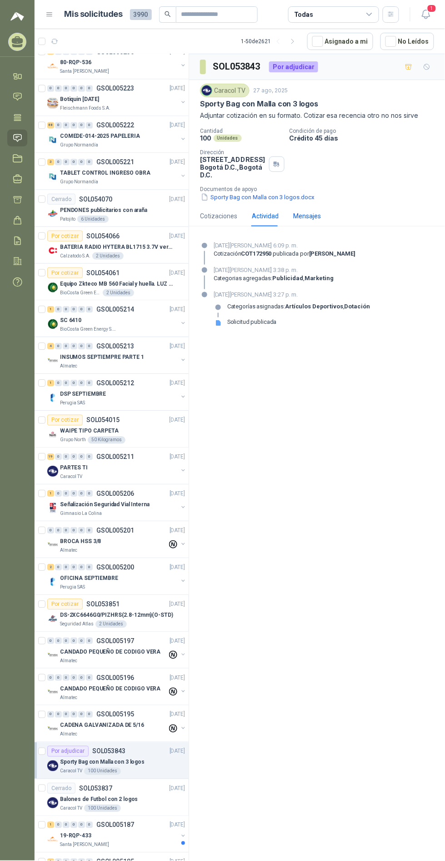
click at [315, 213] on div "Mensajes" at bounding box center [307, 216] width 28 height 10
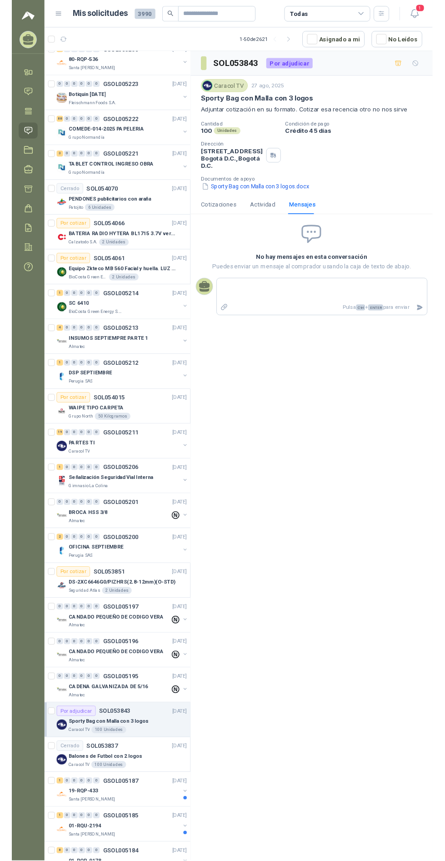
scroll to position [950, 0]
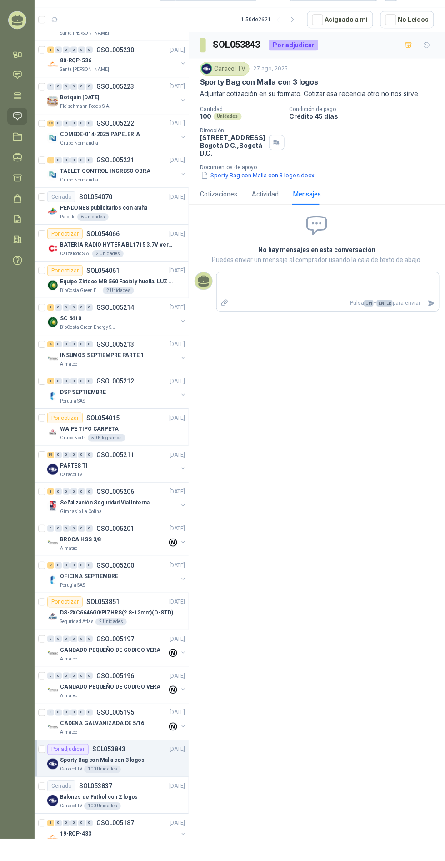
click at [230, 192] on button "Sporty Bag con Malla con 3 logos.docx" at bounding box center [258, 197] width 116 height 10
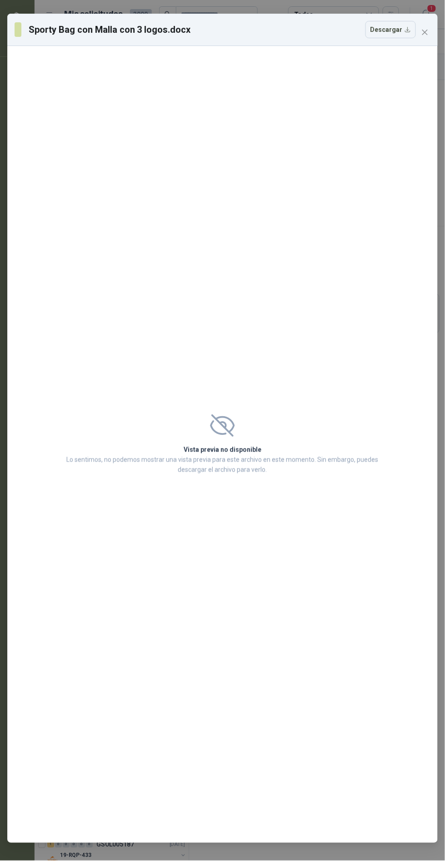
scroll to position [14, 0]
click at [423, 29] on icon "close" at bounding box center [425, 32] width 7 height 7
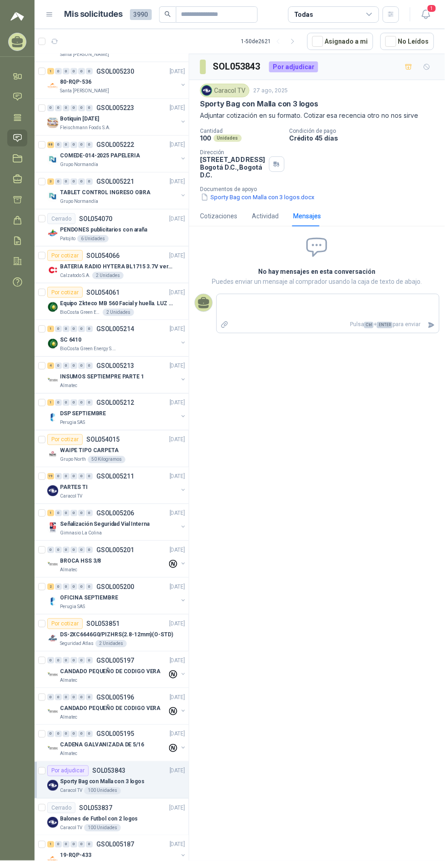
scroll to position [999, 0]
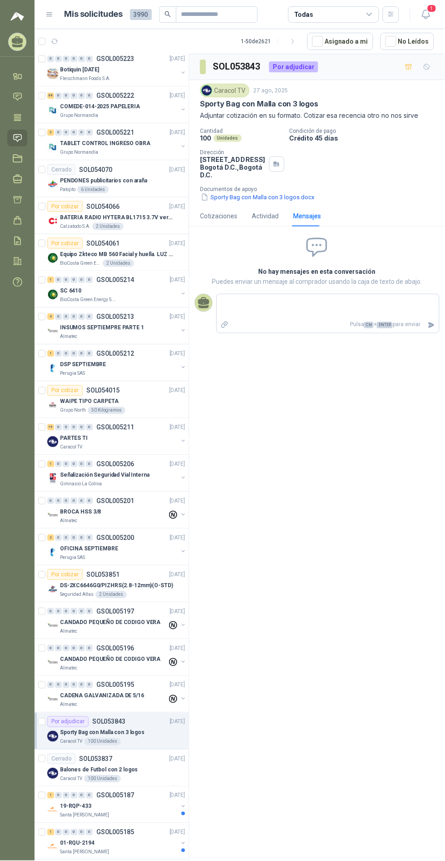
click at [146, 754] on div "Cerrado SOL053837 [DATE]" at bounding box center [116, 759] width 138 height 11
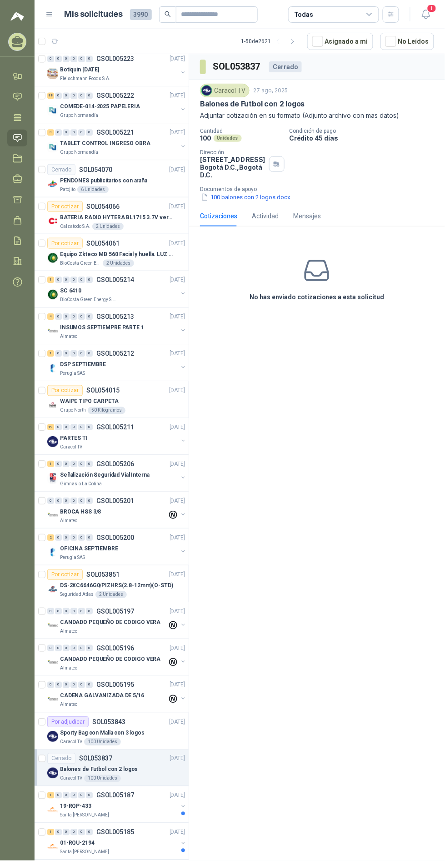
click at [143, 790] on div "1 0 0 0 0 0 GSOL005187 [DATE]" at bounding box center [117, 795] width 140 height 11
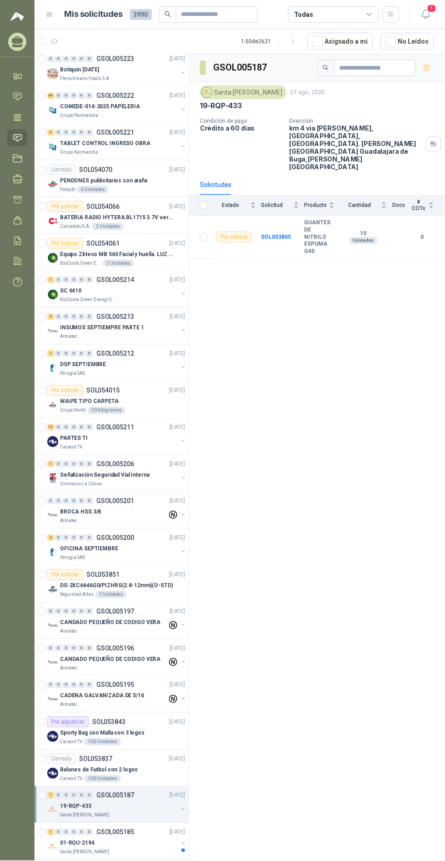
click at [139, 838] on div "01-RQU-2194" at bounding box center [119, 843] width 118 height 11
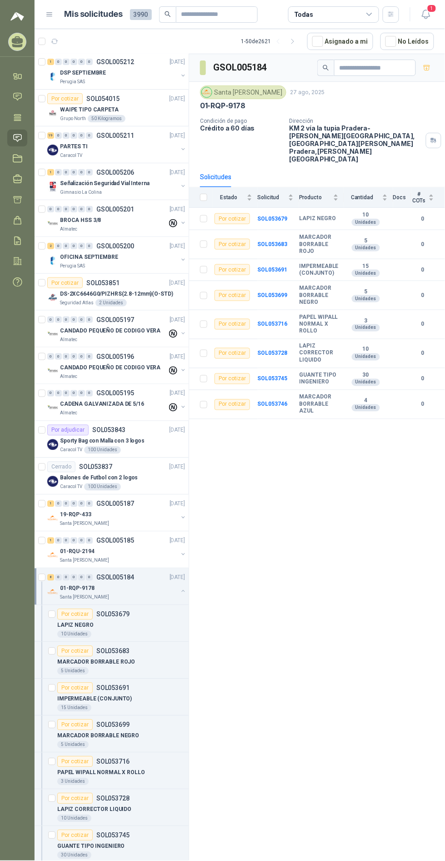
scroll to position [1293, 0]
click at [152, 570] on div "8 0 0 0 0 0 GSOL005184 [DATE]" at bounding box center [117, 575] width 140 height 11
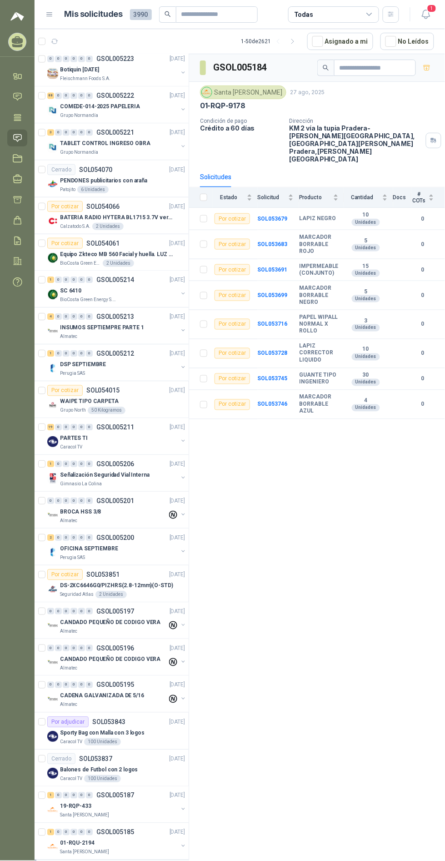
scroll to position [997, 0]
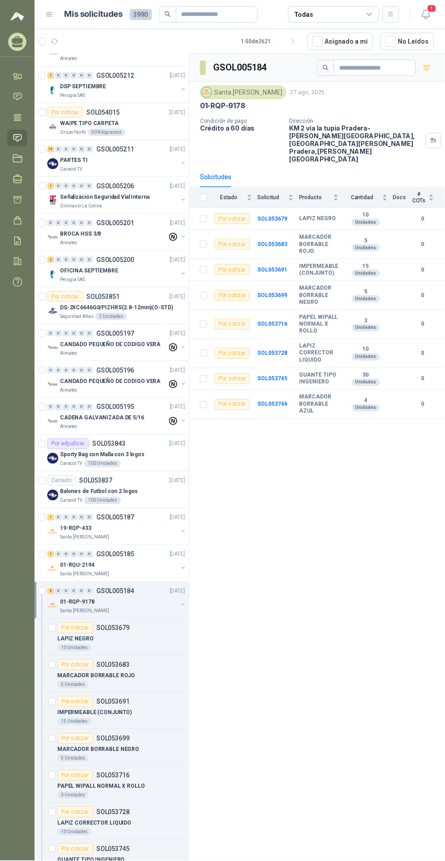
scroll to position [1293, 0]
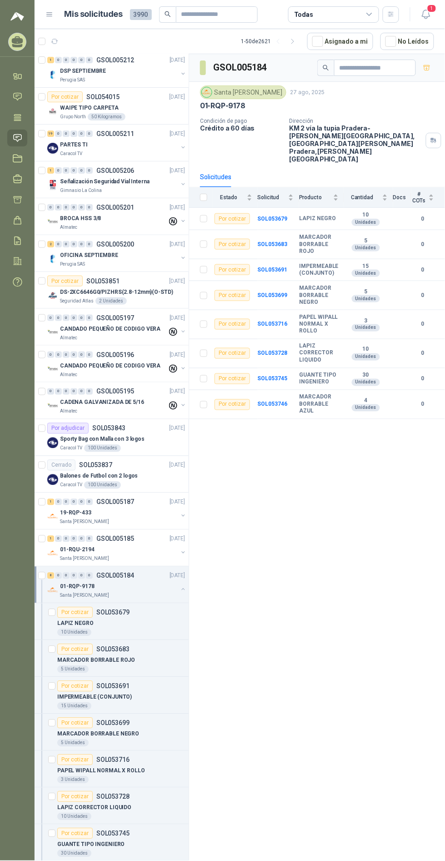
click at [180, 586] on button "button" at bounding box center [183, 589] width 7 height 7
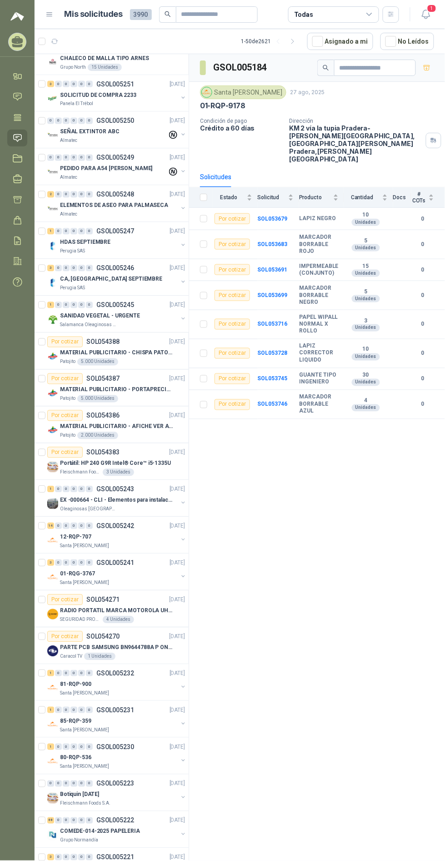
scroll to position [0, 0]
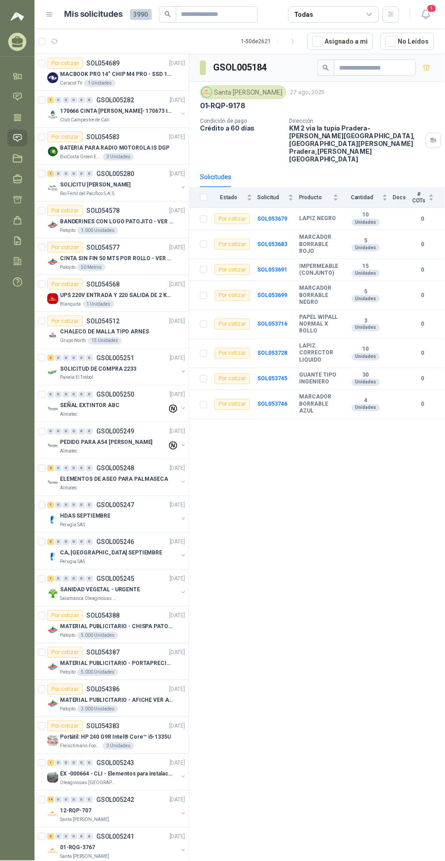
click at [143, 288] on div "Por cotizar SOL054568 [DATE]" at bounding box center [116, 284] width 138 height 11
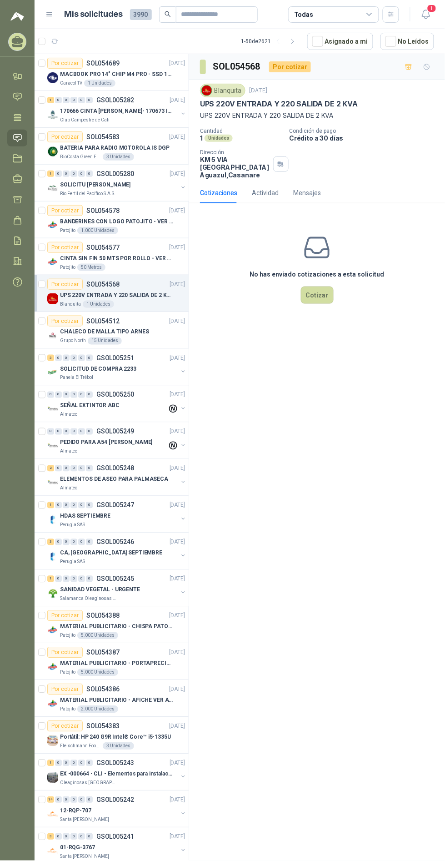
click at [154, 12] on div "Mis solicitudes 3990" at bounding box center [161, 14] width 193 height 16
click at [146, 10] on span "3990" at bounding box center [141, 14] width 22 height 11
click at [432, 8] on span "1" at bounding box center [432, 8] width 10 height 9
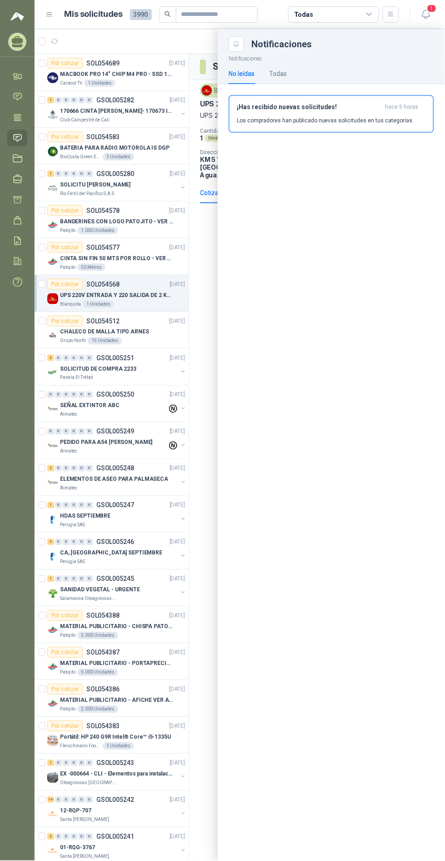
click at [343, 103] on h3 "¡Has recibido nuevas solicitudes!" at bounding box center [309, 107] width 145 height 8
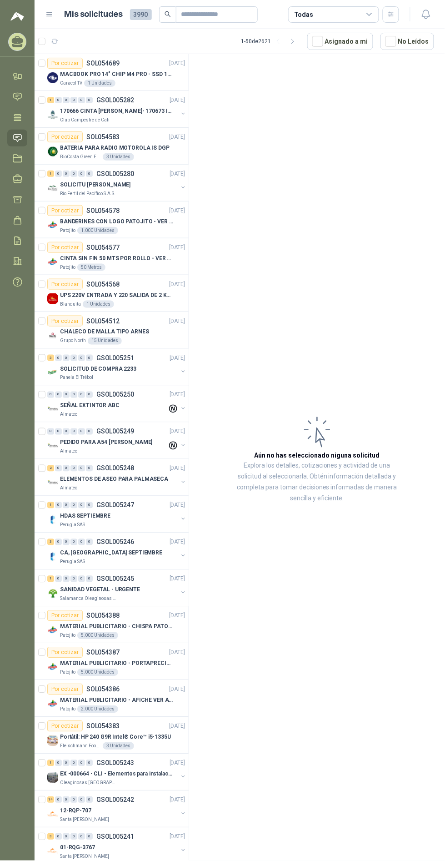
click at [431, 15] on icon "button" at bounding box center [426, 14] width 11 height 11
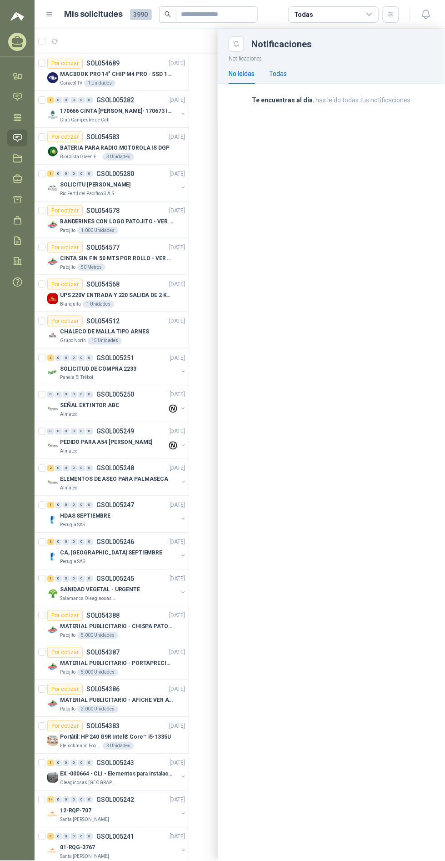
click at [284, 72] on div "Todas" at bounding box center [278, 74] width 18 height 10
click at [391, 14] on icon "button" at bounding box center [390, 14] width 5 height 5
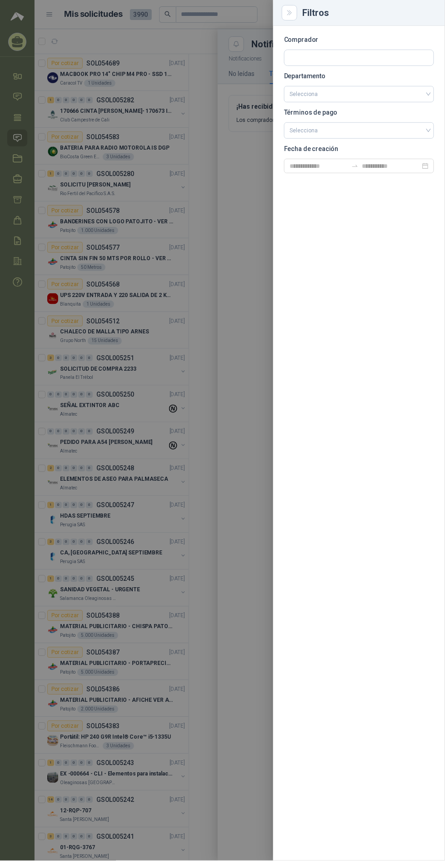
click at [428, 130] on input "search" at bounding box center [359, 130] width 139 height 14
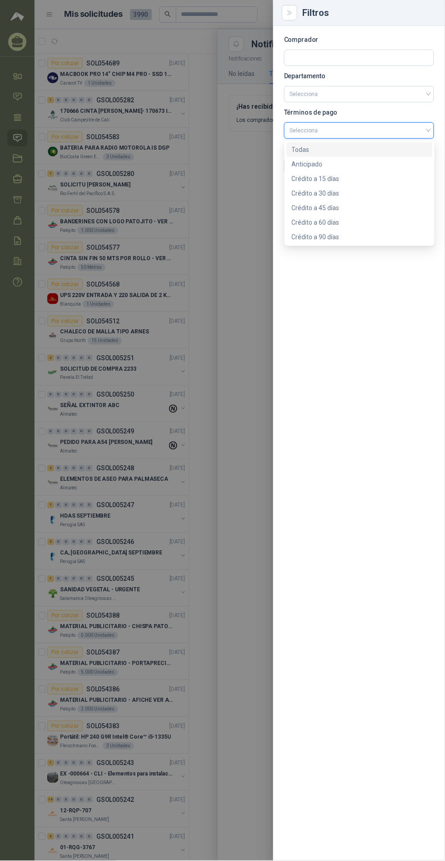
click at [400, 94] on input "search" at bounding box center [359, 93] width 139 height 15
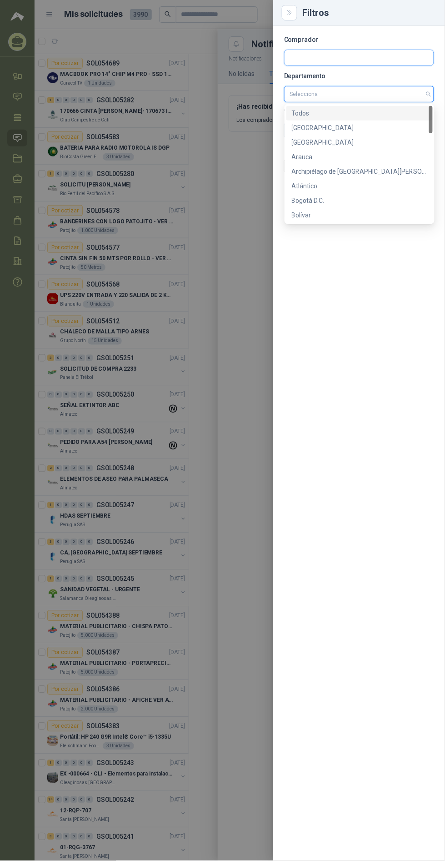
click at [415, 52] on input "text" at bounding box center [359, 57] width 149 height 15
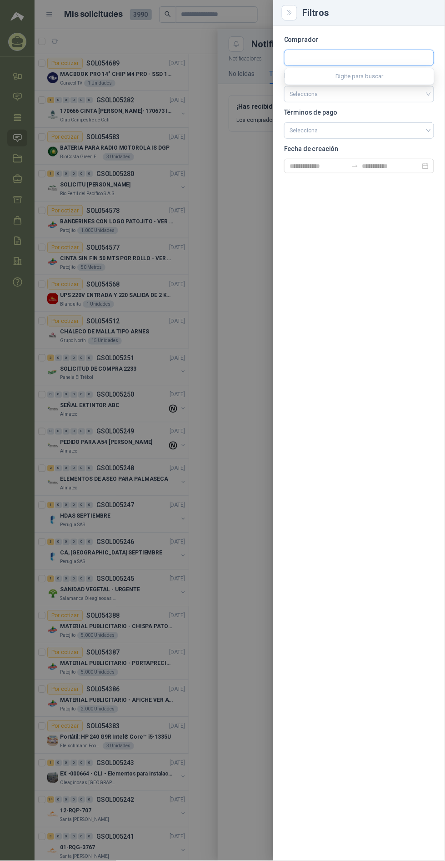
type input "*"
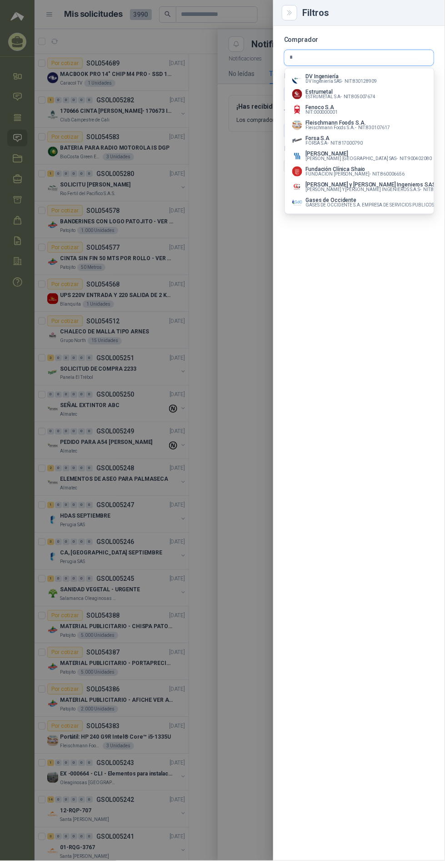
scroll to position [664, 3]
type input "*"
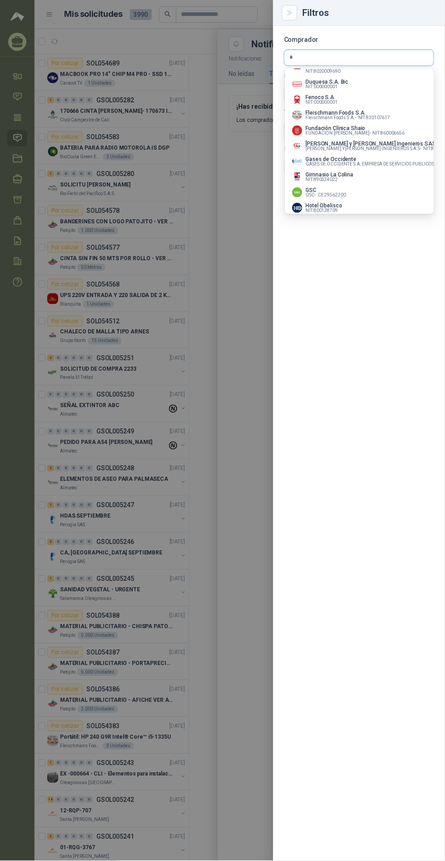
scroll to position [527, 0]
type input "*"
click at [415, 89] on div "Duquesa S.A. Bic NIT : 000000001" at bounding box center [359, 84] width 135 height 10
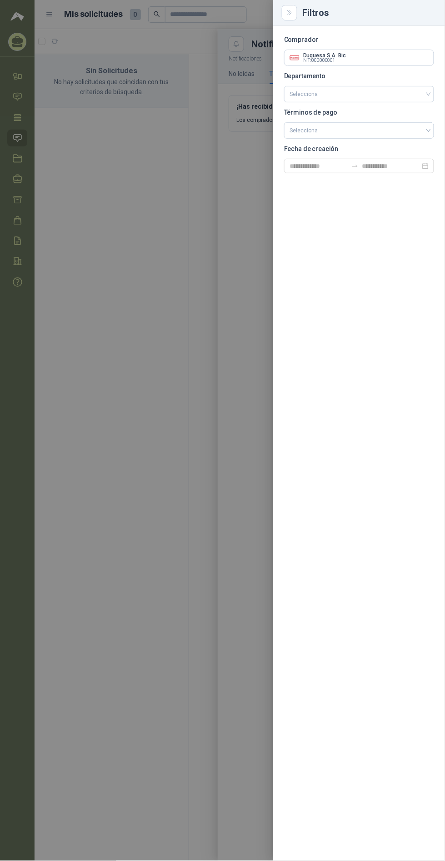
click at [0, 0] on icon "Limpiar" at bounding box center [0, 0] width 0 height 0
click at [393, 57] on input "text" at bounding box center [359, 57] width 149 height 15
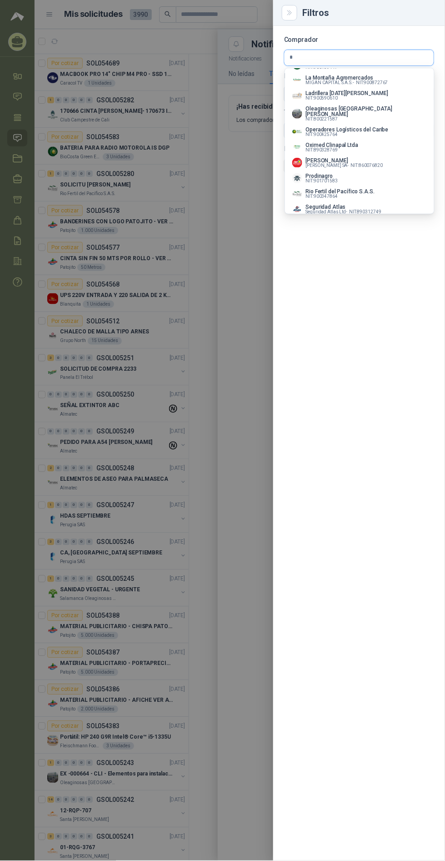
scroll to position [484, 0]
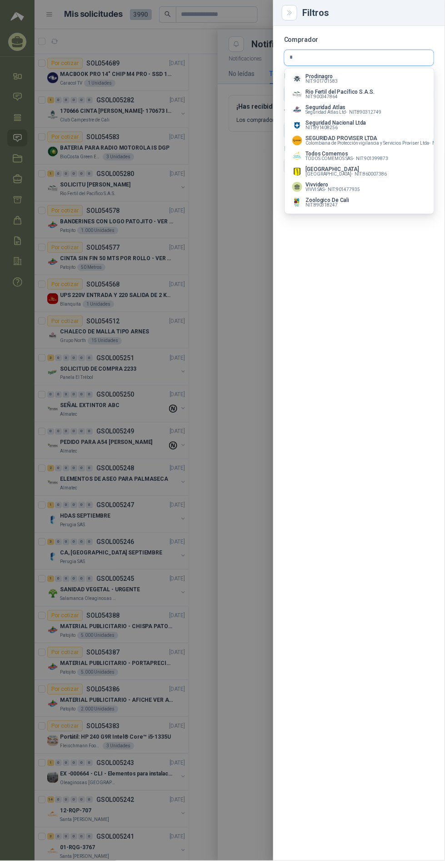
type input "*"
click at [399, 151] on div "Todos Comemos TODOS COMEMOS SAS - NIT : 901399873" at bounding box center [359, 156] width 135 height 10
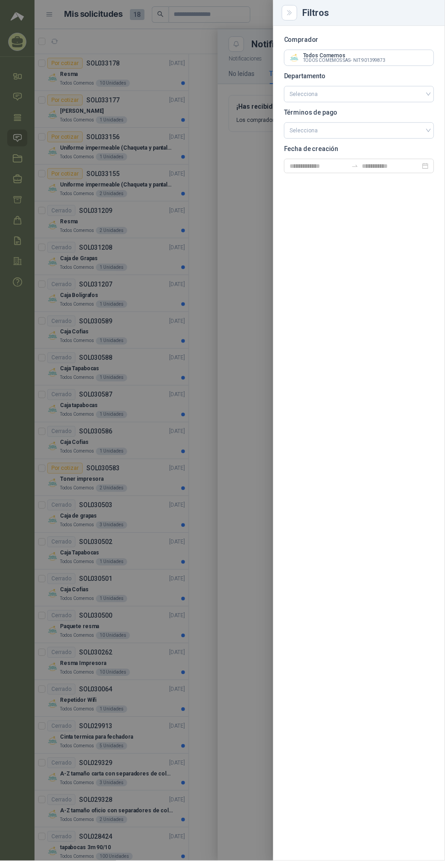
click at [241, 191] on div at bounding box center [222, 430] width 445 height 861
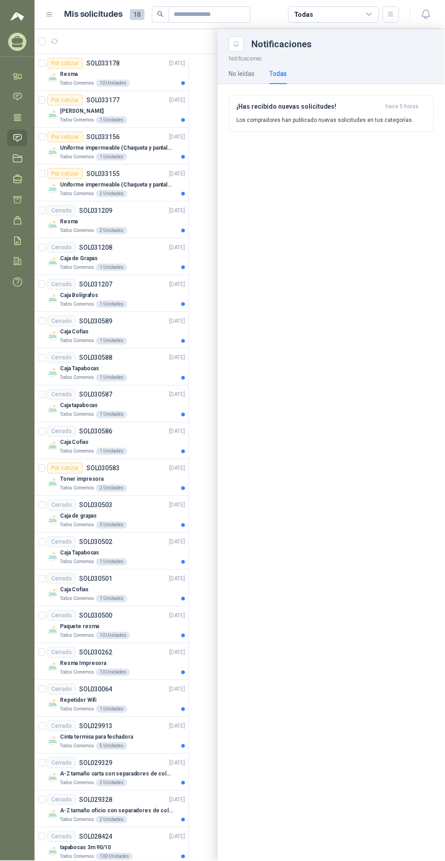
click at [428, 9] on icon "button" at bounding box center [426, 14] width 11 height 11
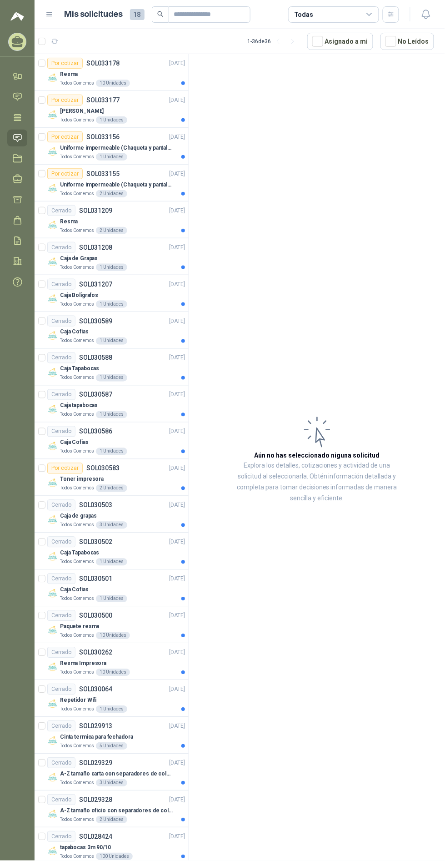
click at [120, 70] on div "Resma" at bounding box center [122, 74] width 125 height 11
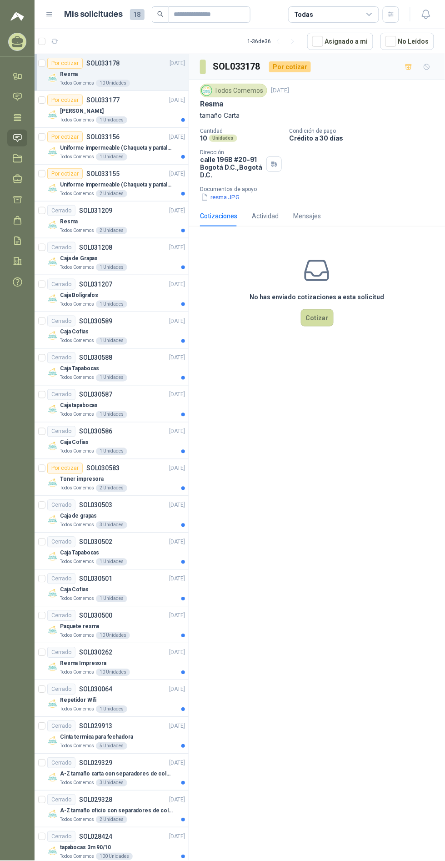
click at [141, 153] on div "Todos Comemos 1 Unidades" at bounding box center [122, 156] width 125 height 7
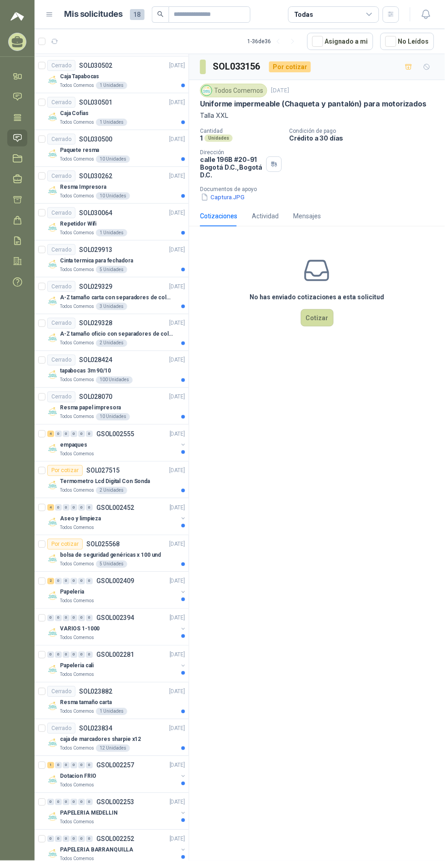
click at [391, 14] on icon "button" at bounding box center [390, 14] width 5 height 5
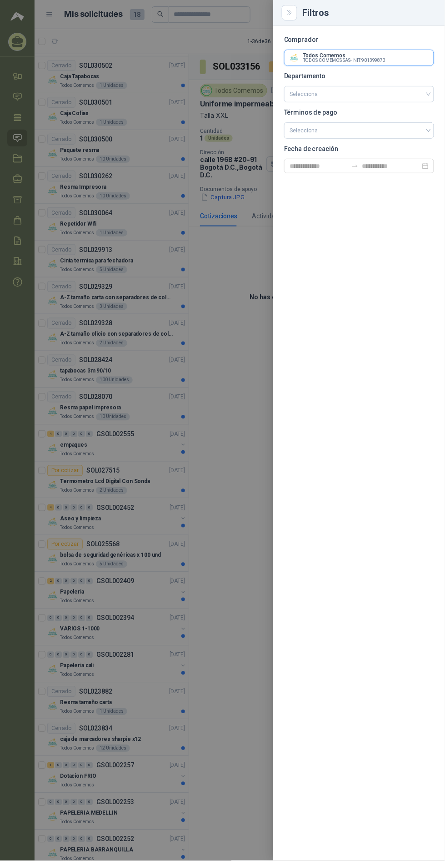
click at [399, 58] on input "text" at bounding box center [359, 57] width 149 height 15
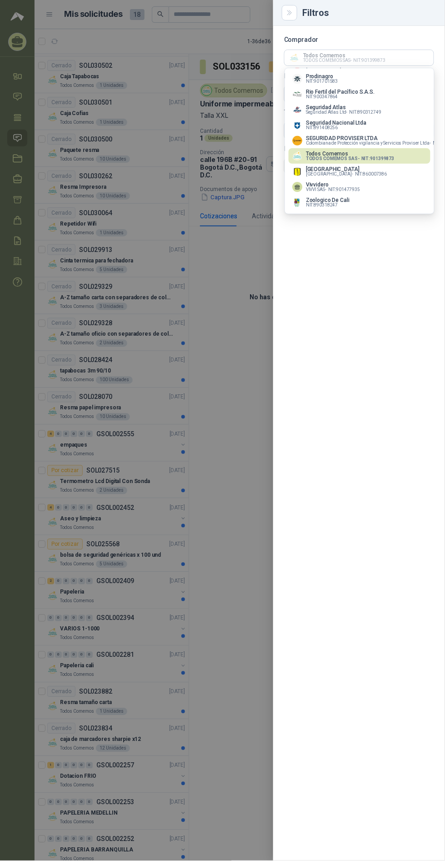
click at [438, 49] on div "Comprador Todos Comemos TODOS COMEMOS SAS - NIT : 901399873 Departamento Selecc…" at bounding box center [359, 443] width 172 height 835
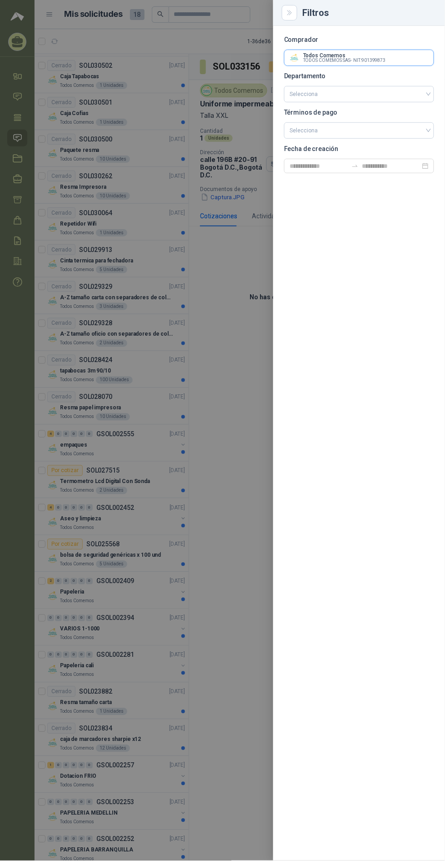
click at [416, 55] on input "text" at bounding box center [359, 57] width 149 height 15
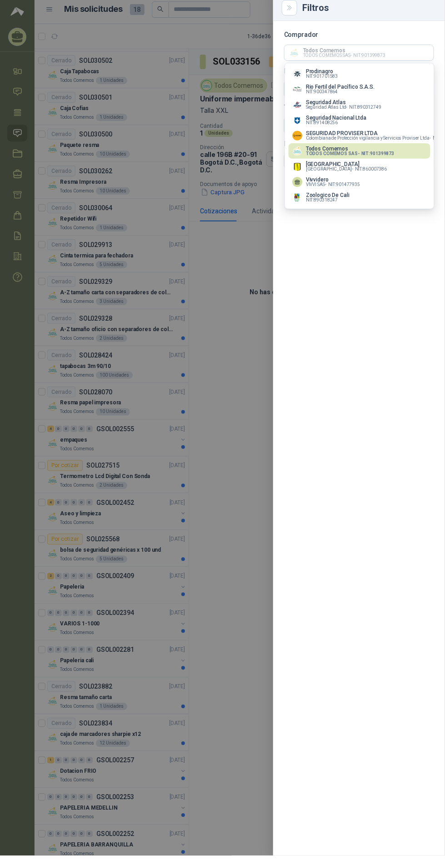
click at [375, 156] on span "NIT : 901399873" at bounding box center [378, 158] width 33 height 5
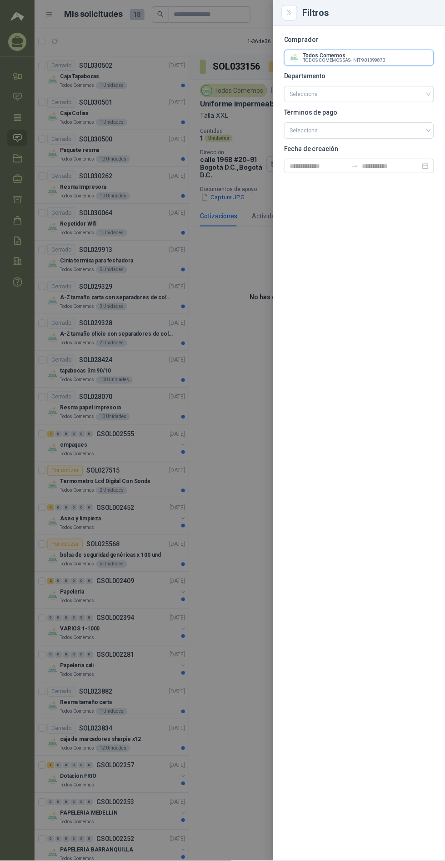
click at [388, 57] on input "text" at bounding box center [359, 57] width 149 height 15
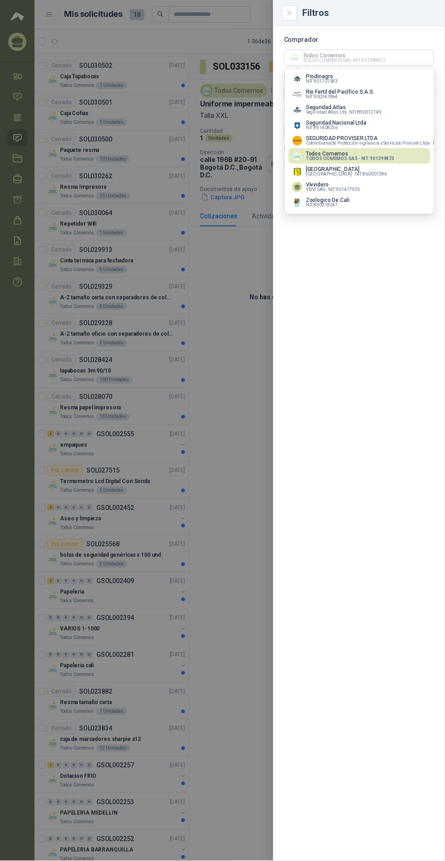
click at [359, 166] on p "[GEOGRAPHIC_DATA]" at bounding box center [346, 168] width 81 height 5
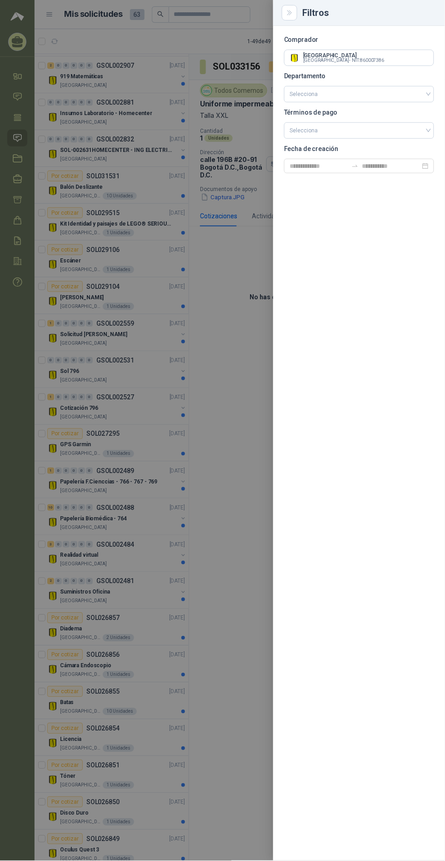
click at [293, 3] on div "Filtros" at bounding box center [359, 13] width 172 height 26
click at [292, 13] on icon "Close" at bounding box center [290, 13] width 8 height 8
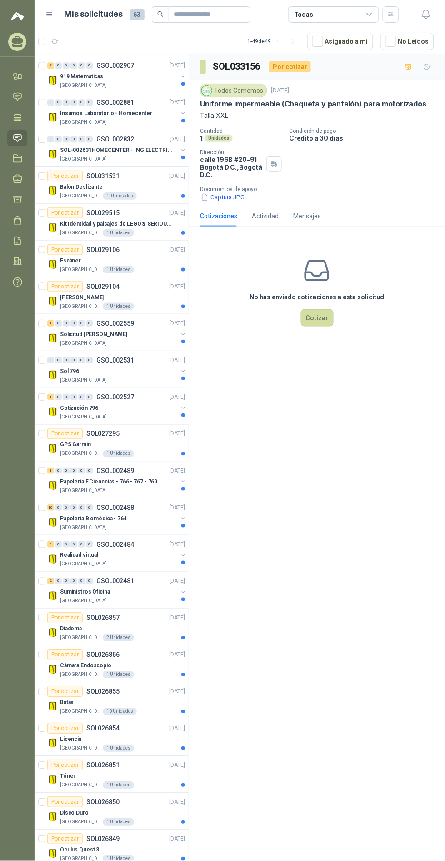
click at [134, 215] on div "Por cotizar SOL029515 [DATE]" at bounding box center [116, 212] width 138 height 11
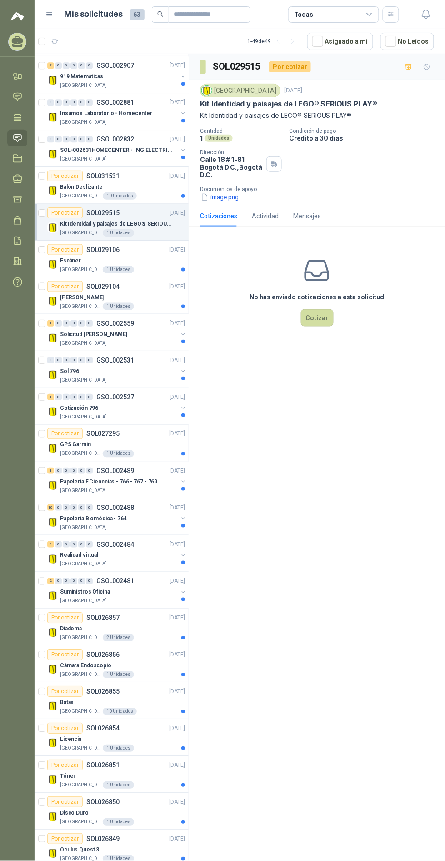
click at [146, 343] on div "[GEOGRAPHIC_DATA]" at bounding box center [119, 343] width 118 height 7
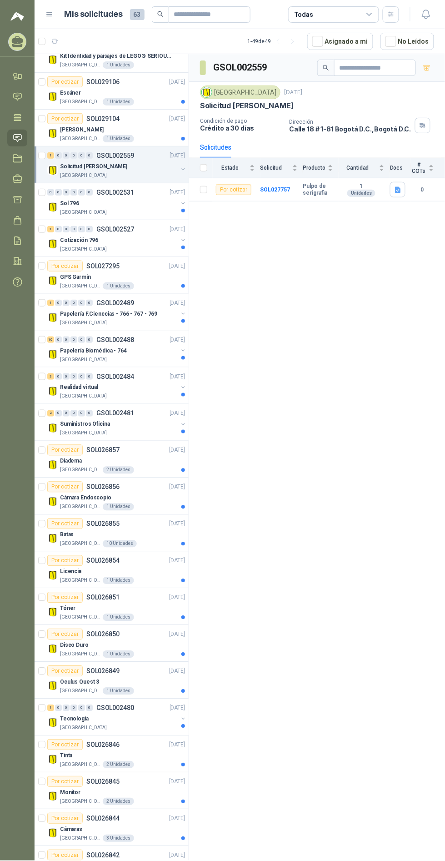
scroll to position [644, 0]
click at [136, 530] on div "Batas" at bounding box center [122, 534] width 125 height 11
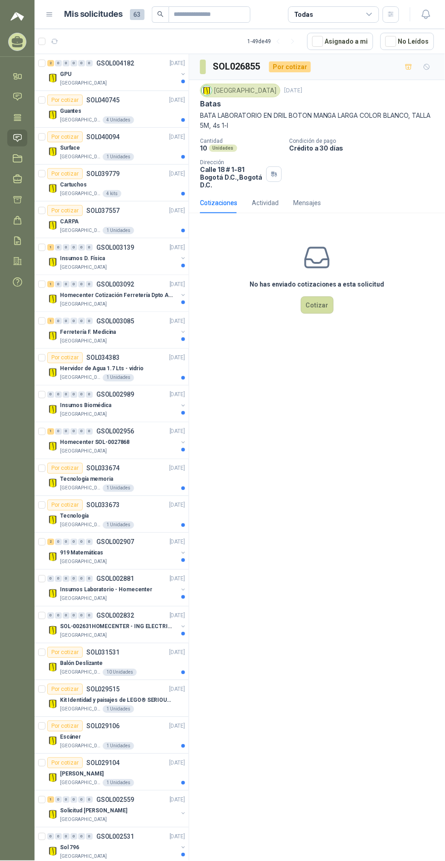
click at [392, 14] on icon "button" at bounding box center [390, 14] width 5 height 5
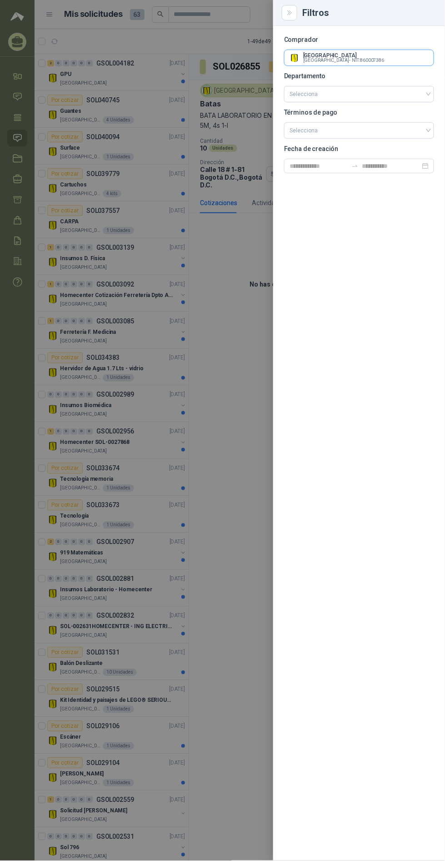
click at [383, 55] on input "text" at bounding box center [359, 57] width 149 height 15
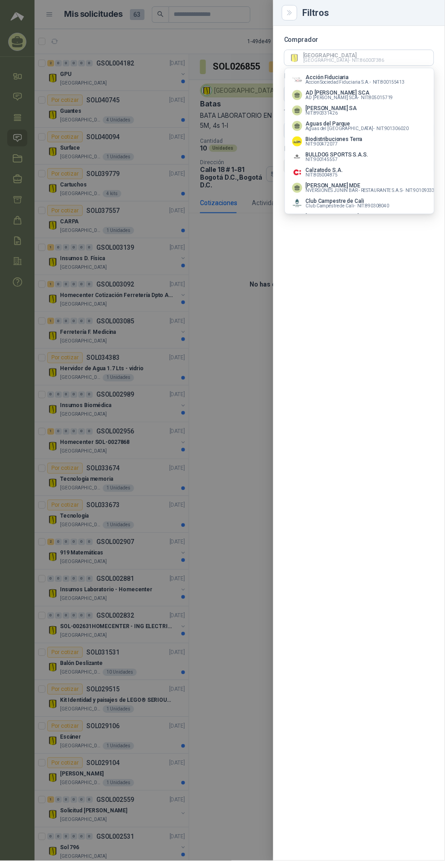
click at [405, 74] on button "Acción Fiduciaria Accion Sociedad Fiduciaria S.A. - NIT : 800155413" at bounding box center [360, 79] width 142 height 15
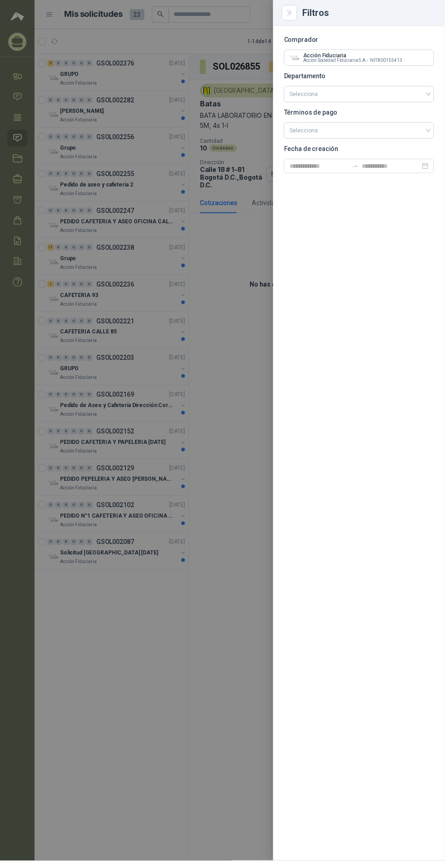
click at [191, 651] on div at bounding box center [222, 430] width 445 height 861
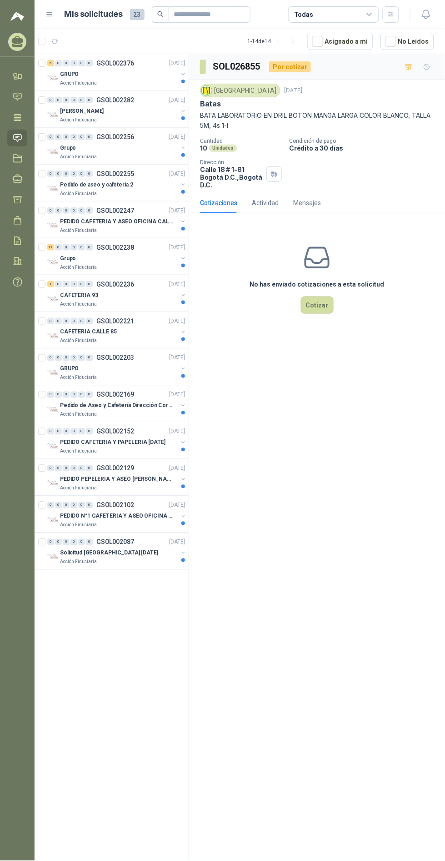
click at [118, 73] on div "GRUPO" at bounding box center [119, 74] width 118 height 11
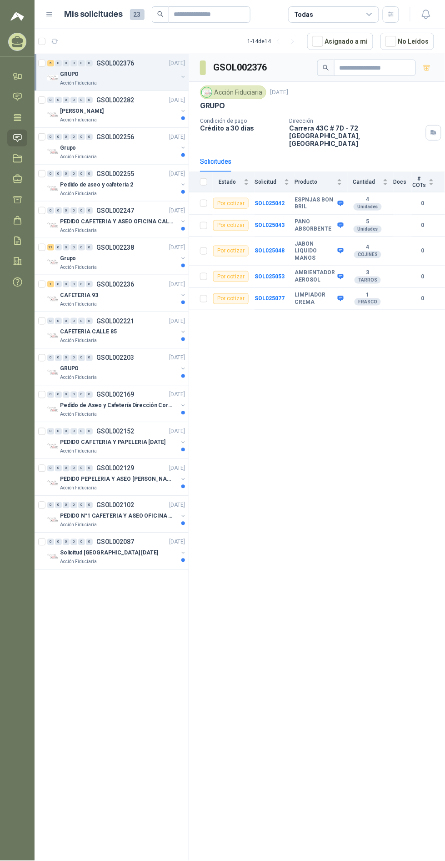
click at [144, 105] on div "0 0 0 0 0 0 GSOL002282 [DATE]" at bounding box center [117, 100] width 140 height 11
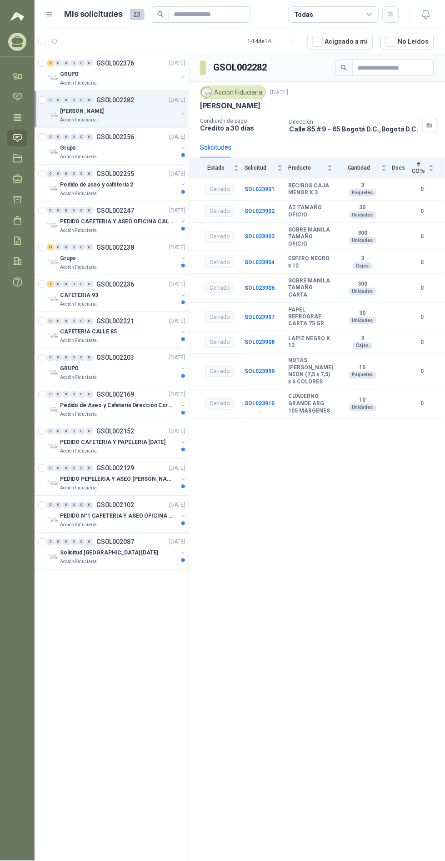
click at [391, 14] on icon "button" at bounding box center [391, 14] width 8 height 8
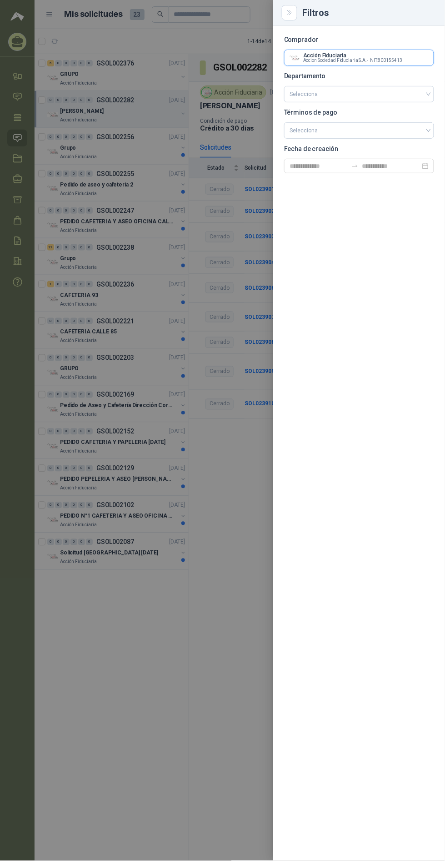
click at [384, 54] on input "text" at bounding box center [359, 57] width 149 height 15
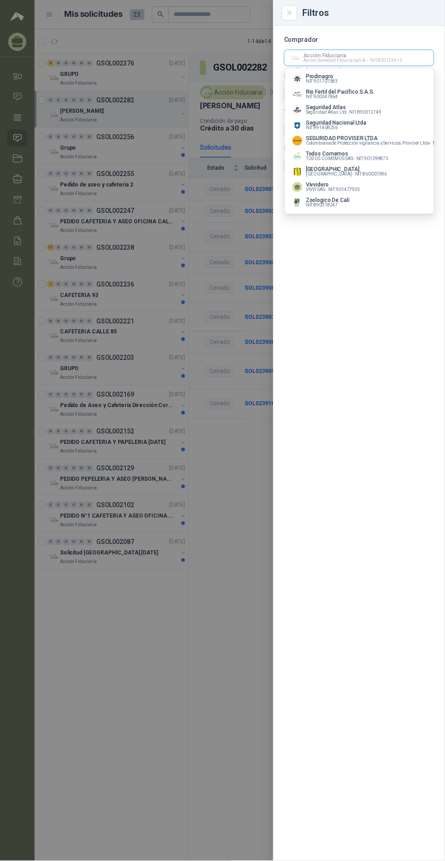
scroll to position [484, 0]
type input "*"
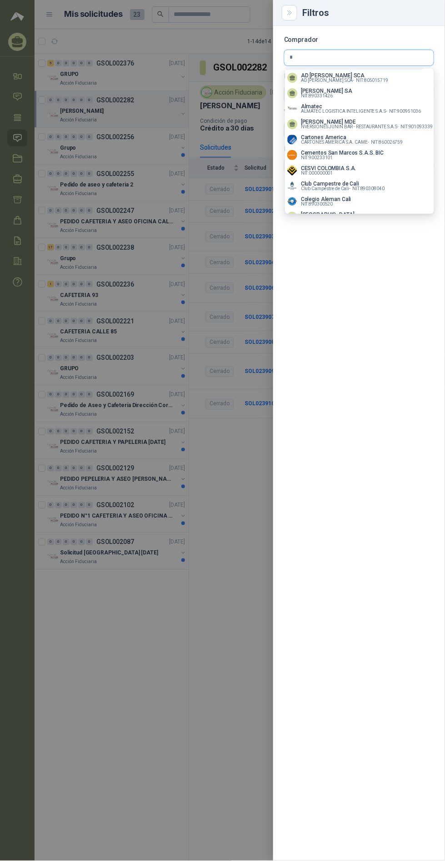
scroll to position [0, 5]
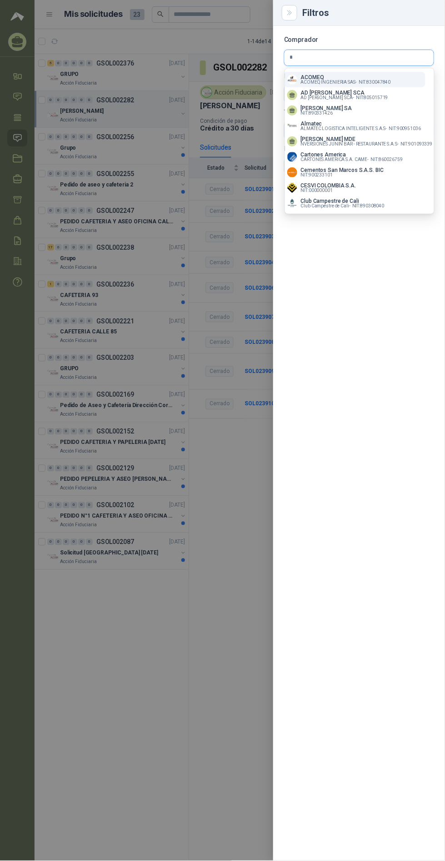
click at [381, 57] on input "*" at bounding box center [359, 57] width 149 height 15
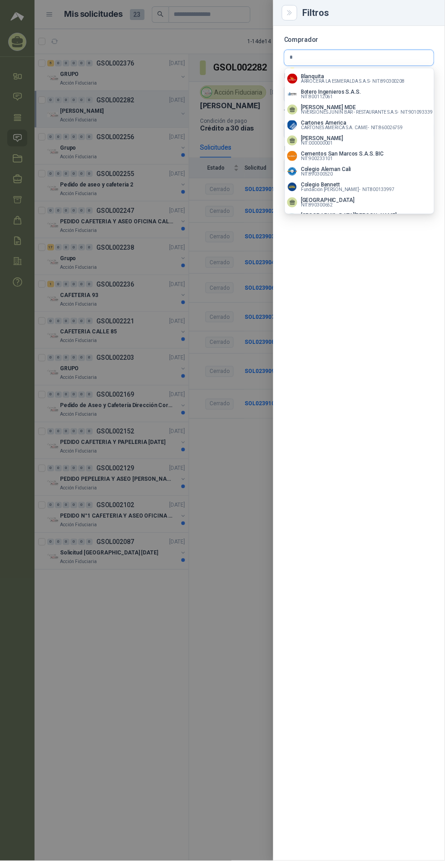
scroll to position [90, 0]
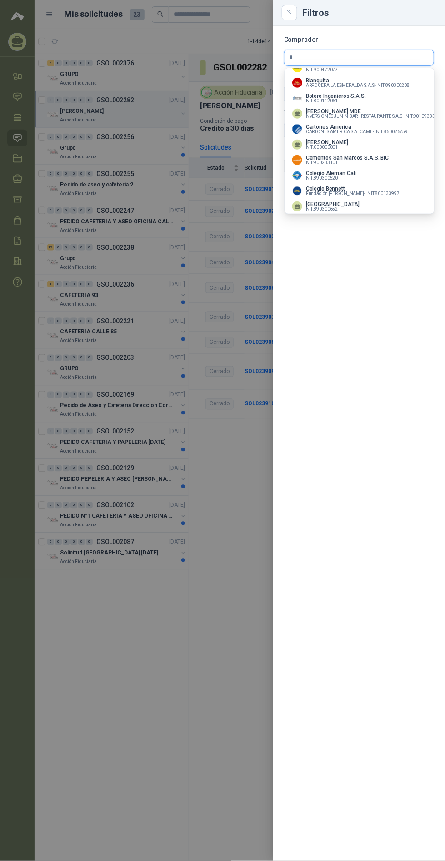
click at [381, 64] on input "*" at bounding box center [359, 57] width 149 height 15
type input "*"
click at [0, 0] on icon "Limpiar" at bounding box center [0, 0] width 0 height 0
click at [392, 50] on div at bounding box center [359, 58] width 150 height 16
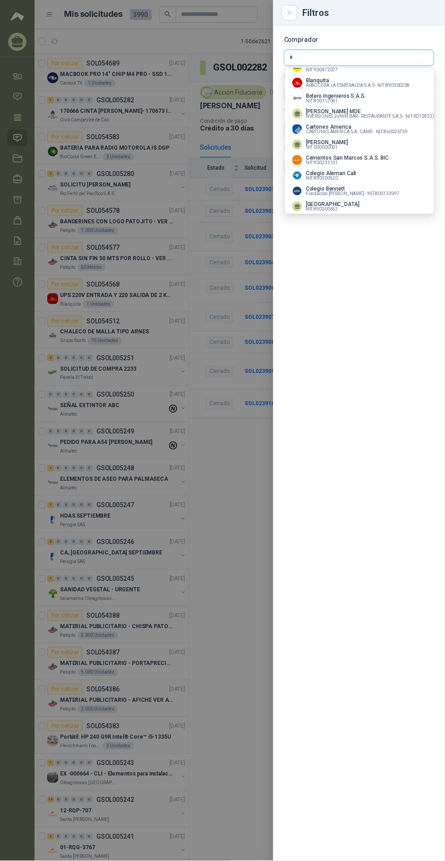
click at [381, 64] on input "*" at bounding box center [359, 57] width 149 height 15
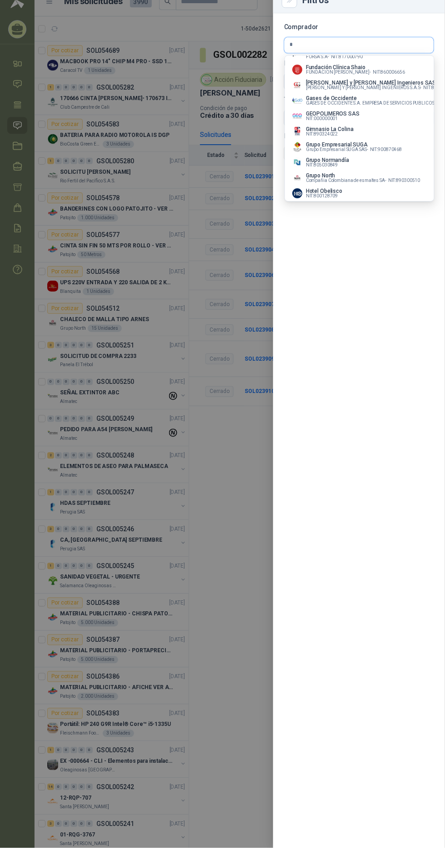
scroll to position [574, 0]
type input "*"
click at [397, 88] on div "Fundación Clínica Shaio FUNDACION ABOOD SHAIO - NIT : 860006656" at bounding box center [359, 83] width 135 height 10
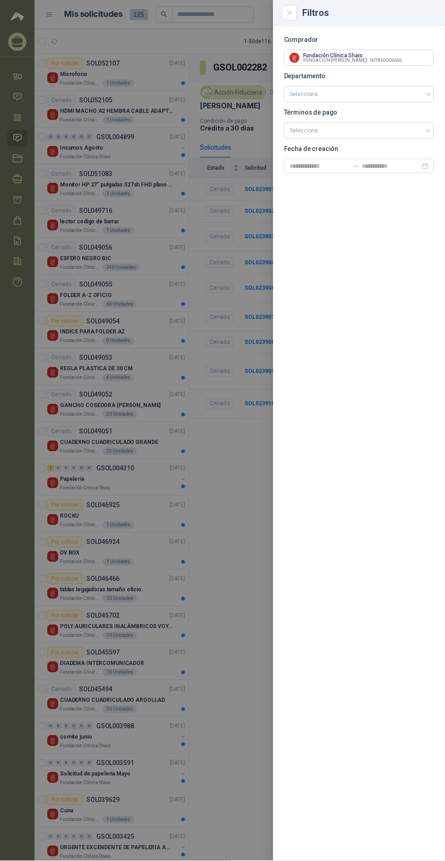
scroll to position [0, 0]
click at [402, 57] on input "text" at bounding box center [359, 57] width 149 height 15
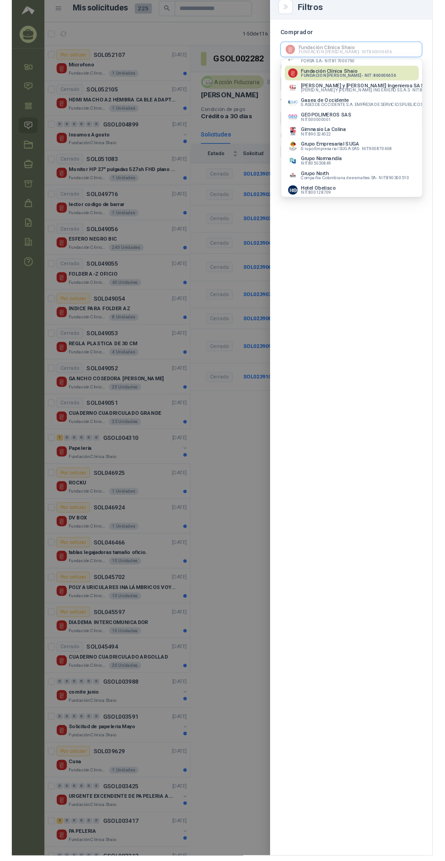
scroll to position [25, 0]
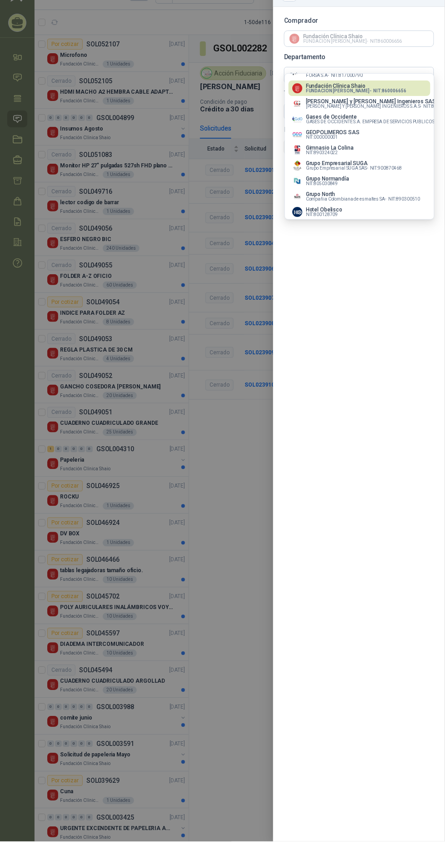
click at [246, 496] on div at bounding box center [222, 430] width 445 height 861
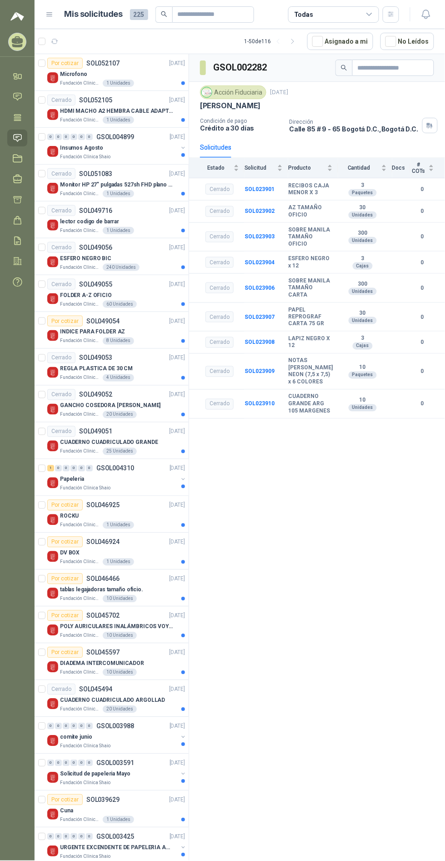
click at [254, 460] on div "GSOL002282 Acción Fiduciaria [DATE] [PERSON_NAME] Condición de pago Crédito a 3…" at bounding box center [317, 459] width 256 height 810
click at [391, 14] on icon "button" at bounding box center [390, 14] width 5 height 5
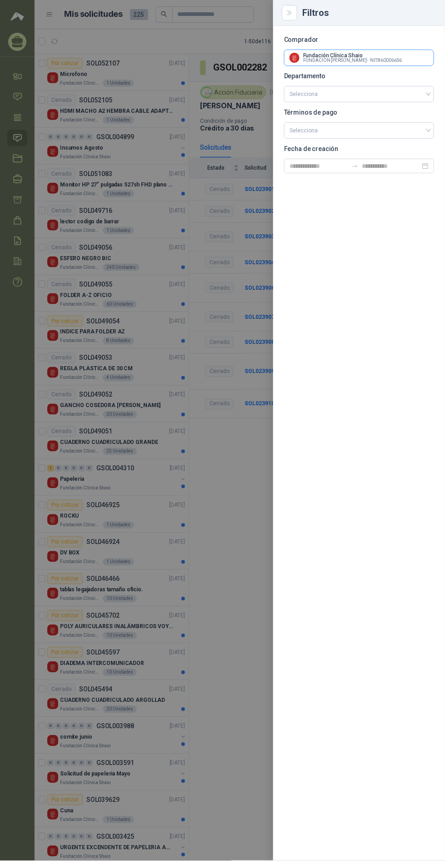
click at [391, 57] on input "text" at bounding box center [359, 57] width 149 height 15
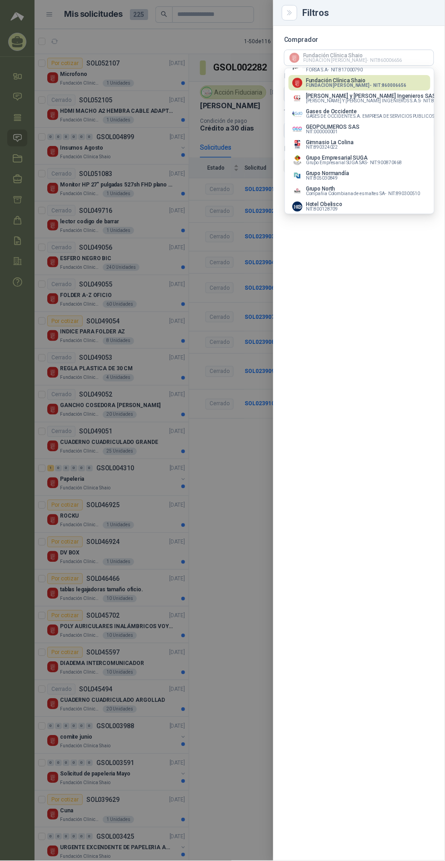
click at [388, 150] on div "Gimnasio La Colina NIT : 890324022" at bounding box center [359, 145] width 135 height 10
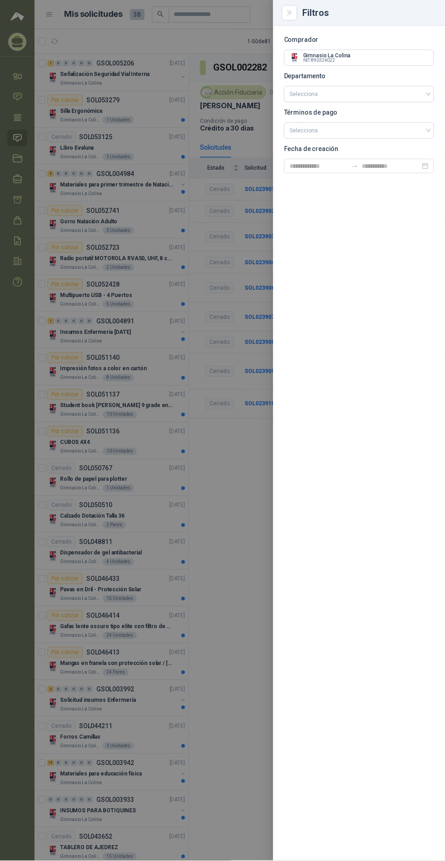
click at [249, 512] on div at bounding box center [222, 430] width 445 height 861
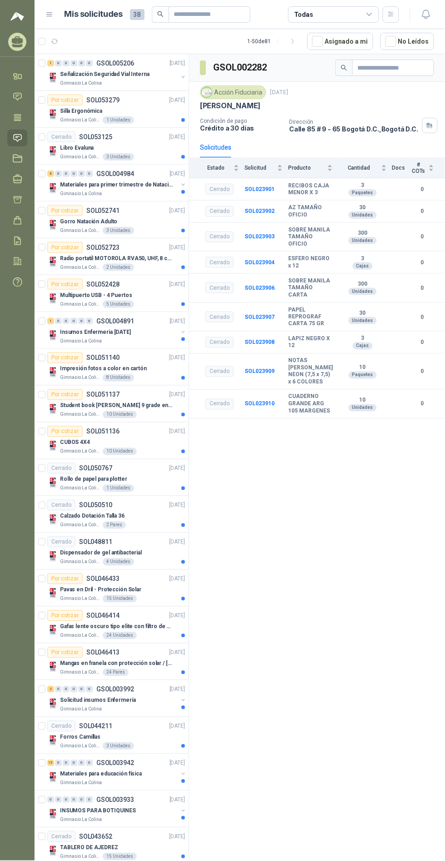
click at [369, 14] on icon at bounding box center [370, 14] width 8 height 8
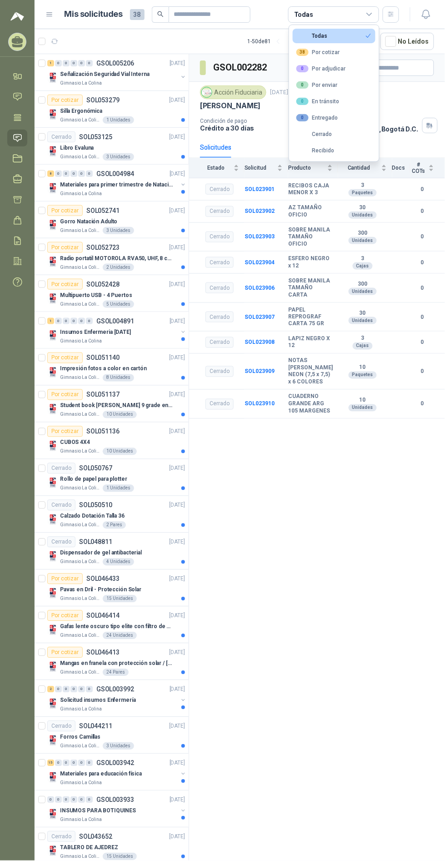
click at [354, 56] on button "38 Por cotizar" at bounding box center [334, 52] width 83 height 15
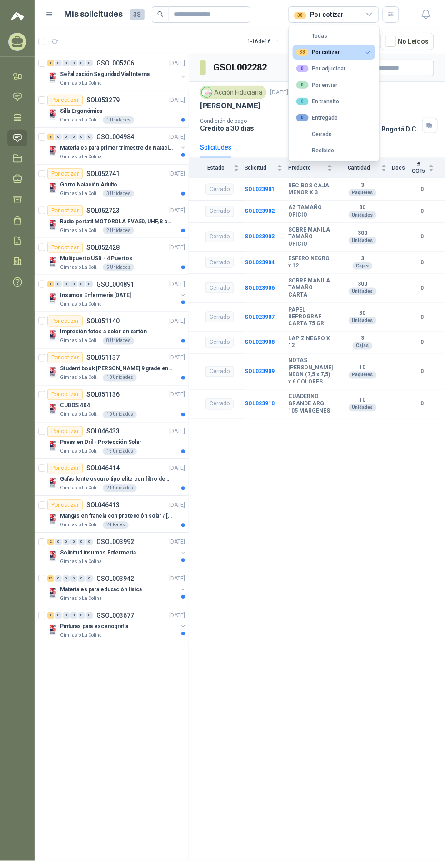
click at [392, 14] on icon "button" at bounding box center [390, 14] width 5 height 5
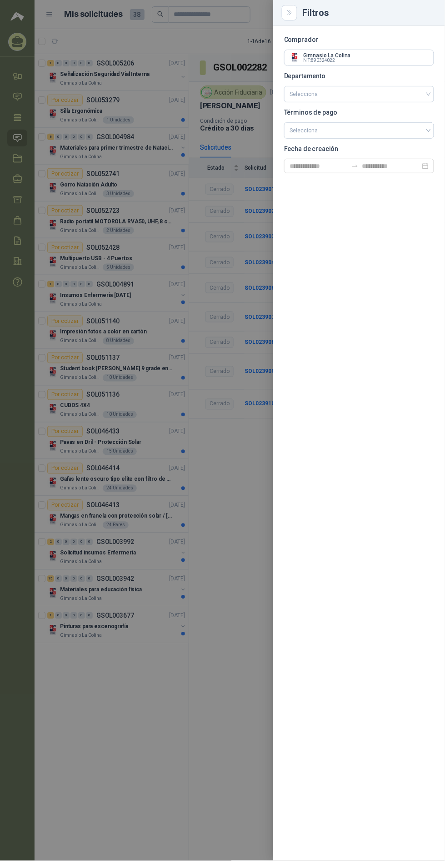
click at [397, 94] on input "search" at bounding box center [359, 93] width 139 height 15
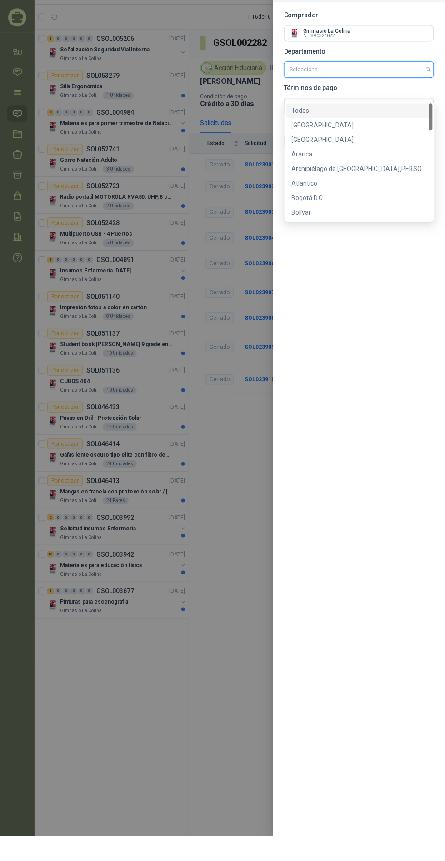
click at [355, 217] on div "Bogotá D.C." at bounding box center [360, 222] width 136 height 10
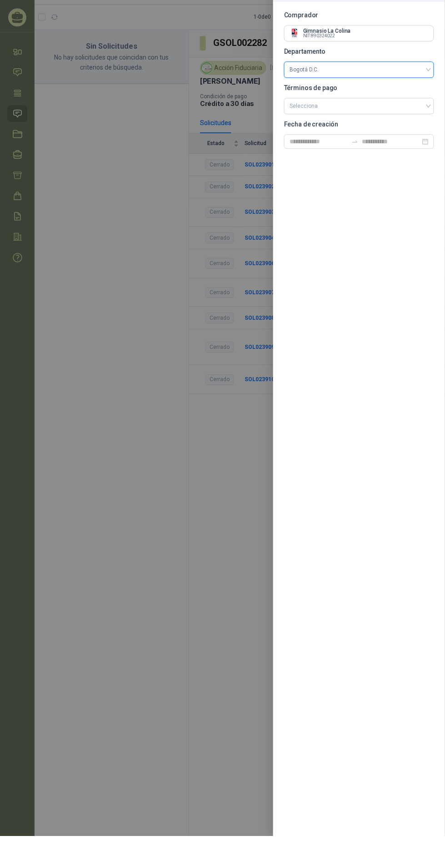
click at [416, 128] on input "search" at bounding box center [359, 130] width 139 height 14
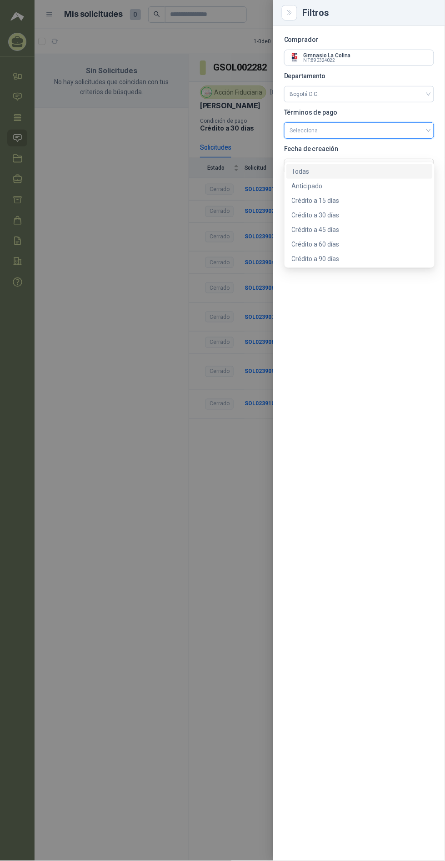
click at [385, 340] on div "Comprador Gimnasio La Colina NIT : 890324022 Departamento Bogotá D.C. Términos …" at bounding box center [359, 443] width 172 height 835
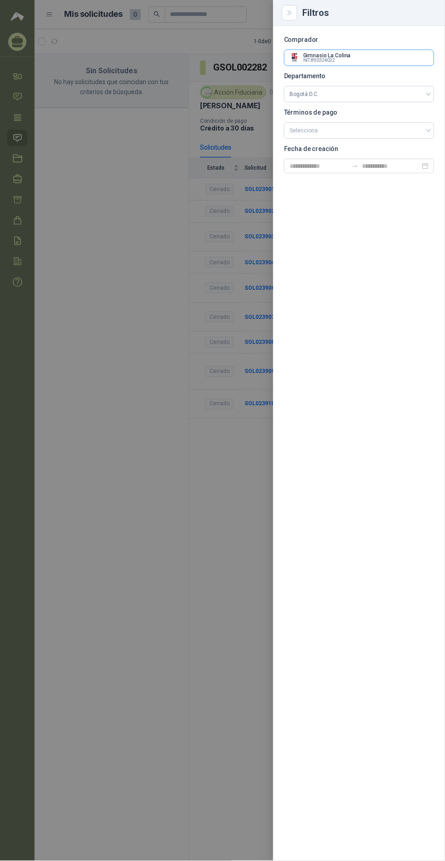
click at [413, 56] on input "text" at bounding box center [359, 57] width 149 height 15
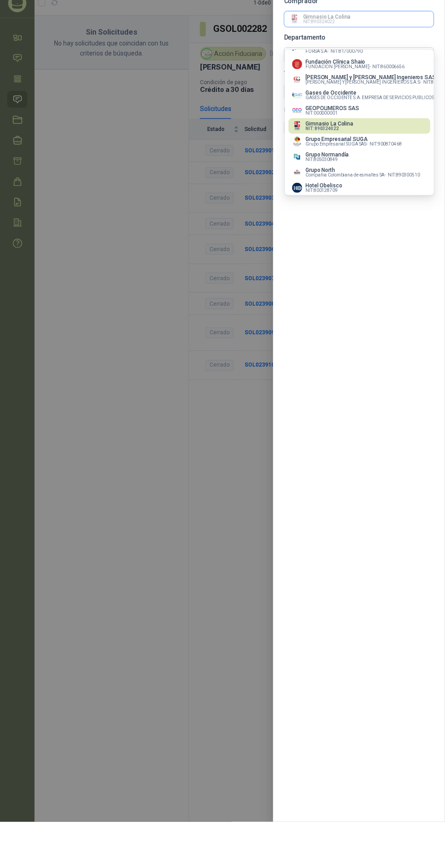
scroll to position [20, 0]
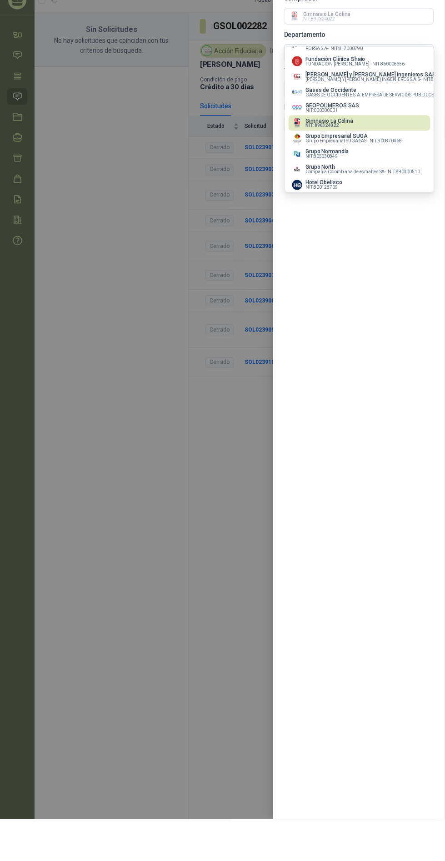
click at [0, 0] on icon "Limpiar" at bounding box center [0, 0] width 0 height 0
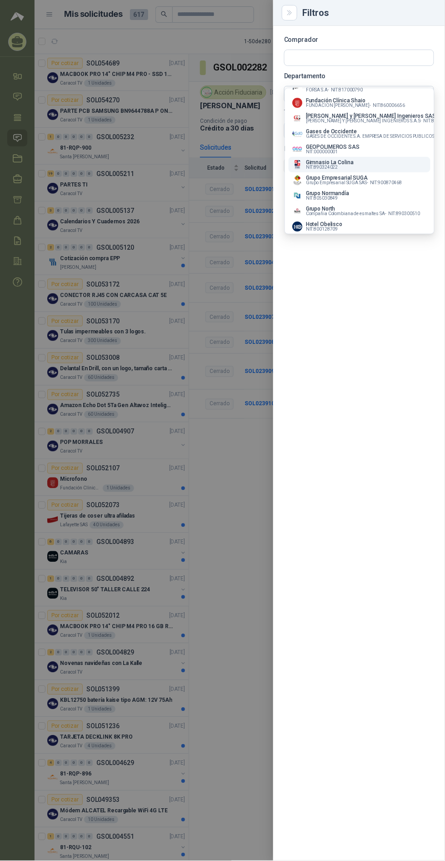
click at [372, 311] on div "Comprador Departamento Bogotá D.C. Términos de pago Selecciona Fecha de creación" at bounding box center [359, 443] width 172 height 835
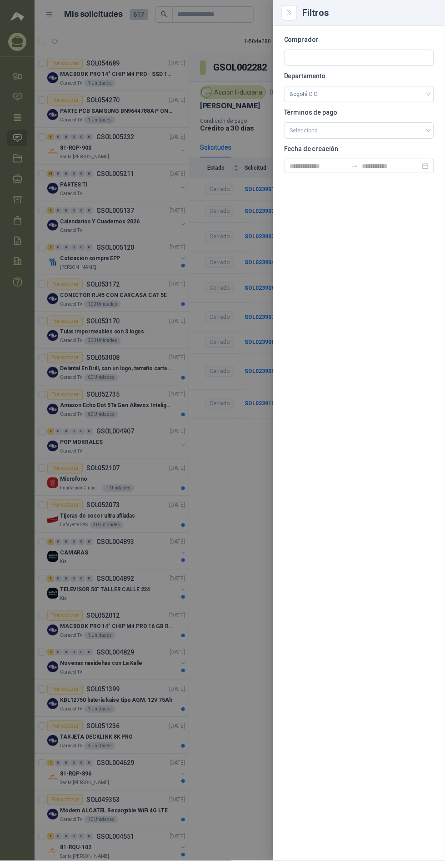
click at [310, 1] on div "Filtros" at bounding box center [359, 13] width 172 height 26
click at [306, 3] on div "Filtros" at bounding box center [359, 13] width 172 height 26
click at [291, 13] on icon "Close" at bounding box center [290, 13] width 8 height 8
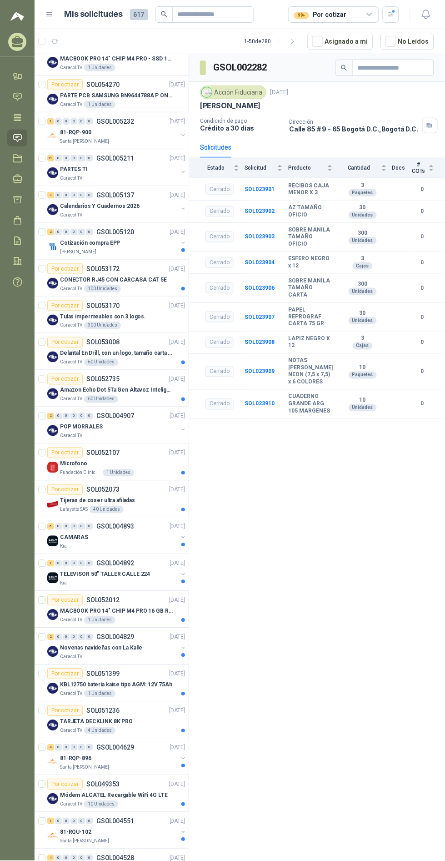
scroll to position [0, 0]
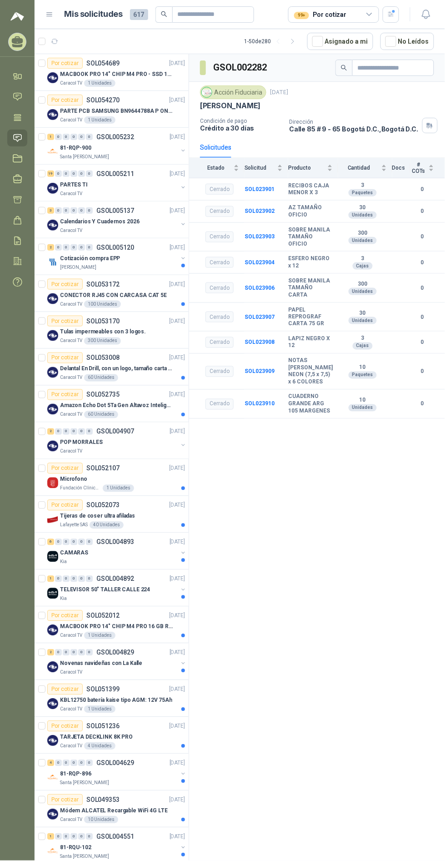
click at [135, 158] on div "Santa [PERSON_NAME]" at bounding box center [119, 156] width 118 height 7
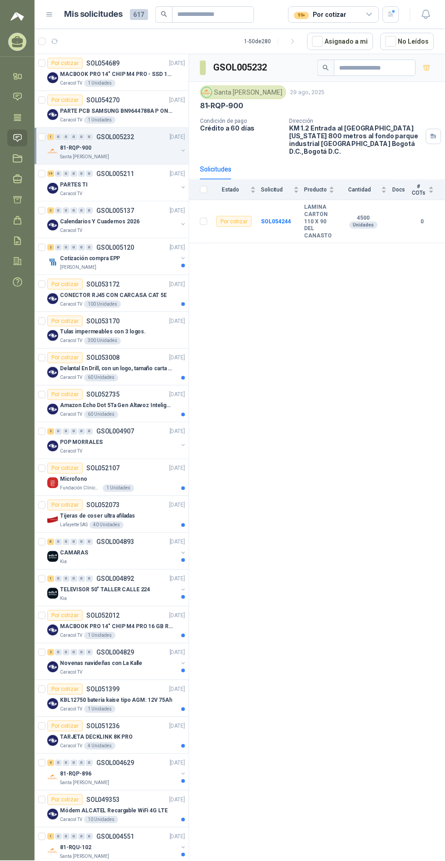
click at [132, 221] on p "Calendarios Y Cuadernos 2026" at bounding box center [100, 221] width 80 height 9
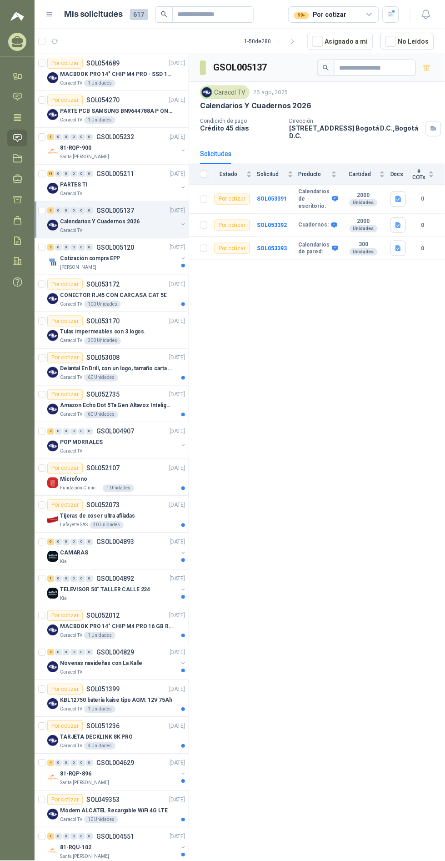
click at [122, 258] on div "Cotización compra EPP" at bounding box center [119, 258] width 118 height 11
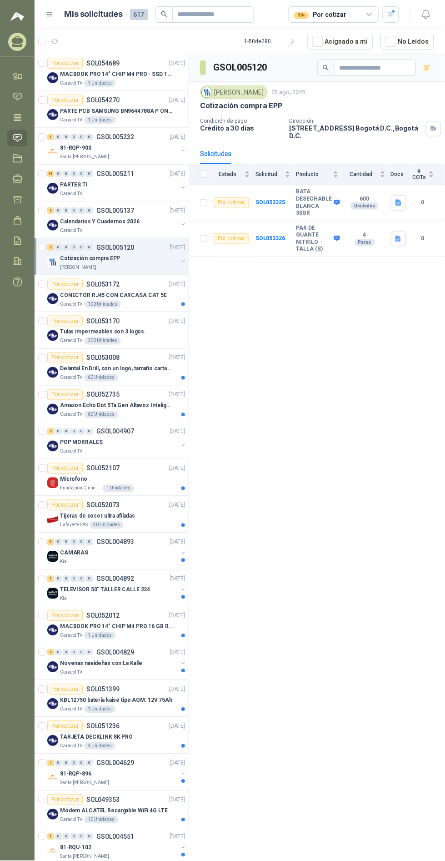
click at [154, 327] on div "Tulas impermeables con 3 logos." at bounding box center [122, 332] width 125 height 11
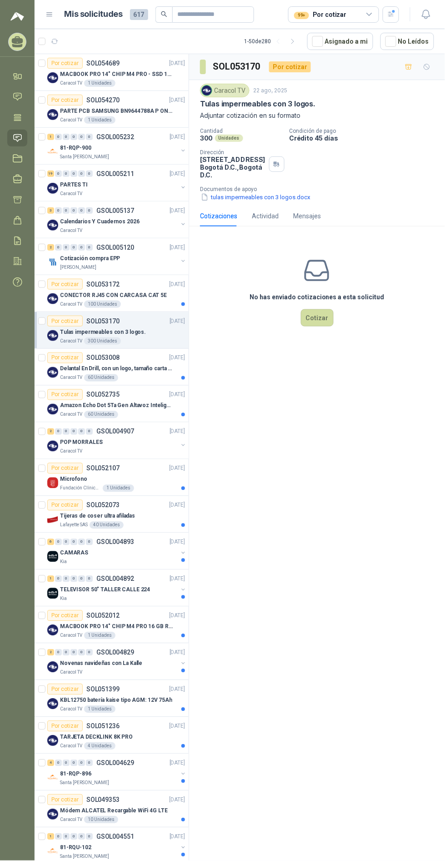
click at [287, 196] on button "tulas impermeables con 3 logos.docx" at bounding box center [255, 197] width 111 height 10
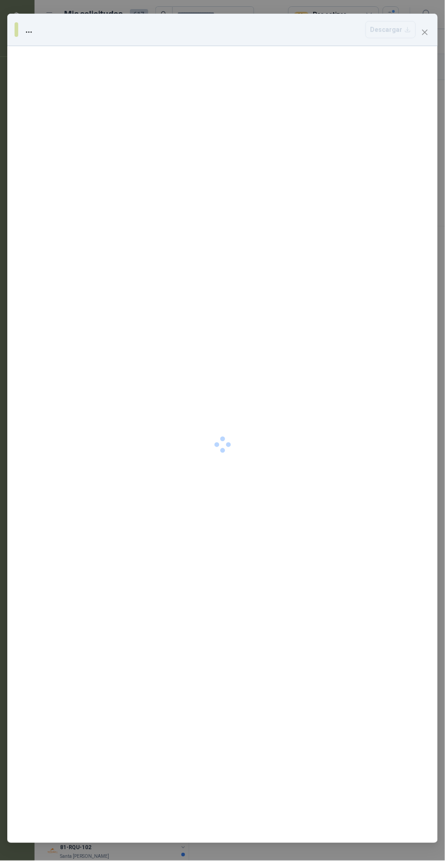
scroll to position [14, 0]
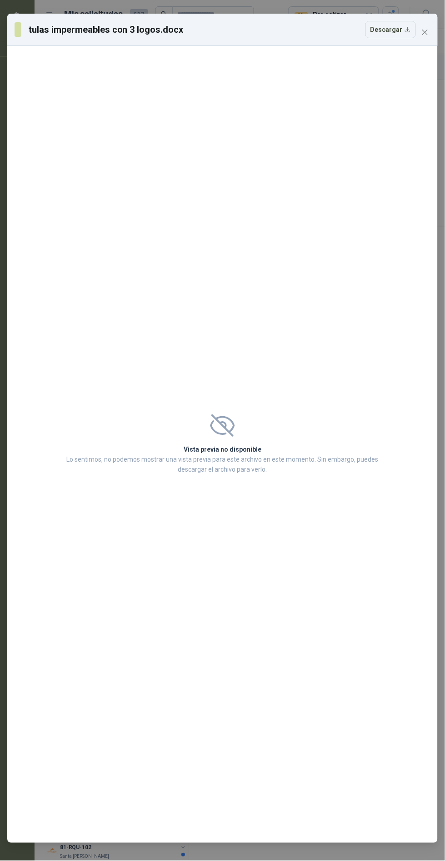
click at [428, 29] on span "Close" at bounding box center [425, 32] width 15 height 7
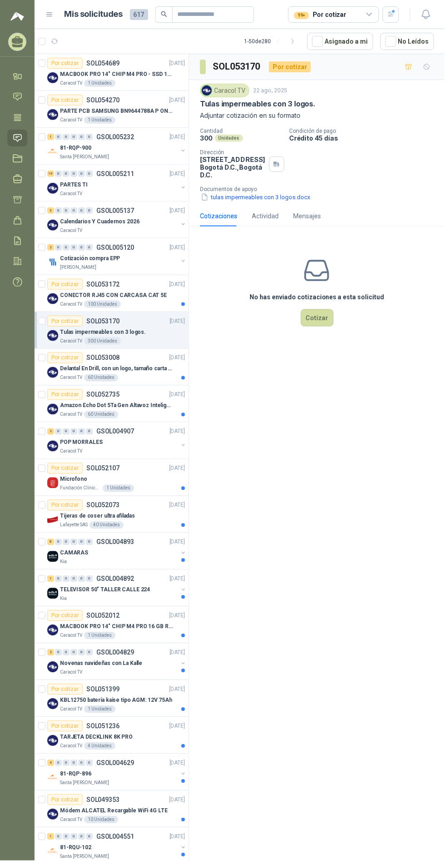
scroll to position [0, 0]
click at [129, 363] on div "Delantal En Drill, con un logo, tamaño carta 1 tinta (Se envia enlacen, como re…" at bounding box center [122, 368] width 125 height 11
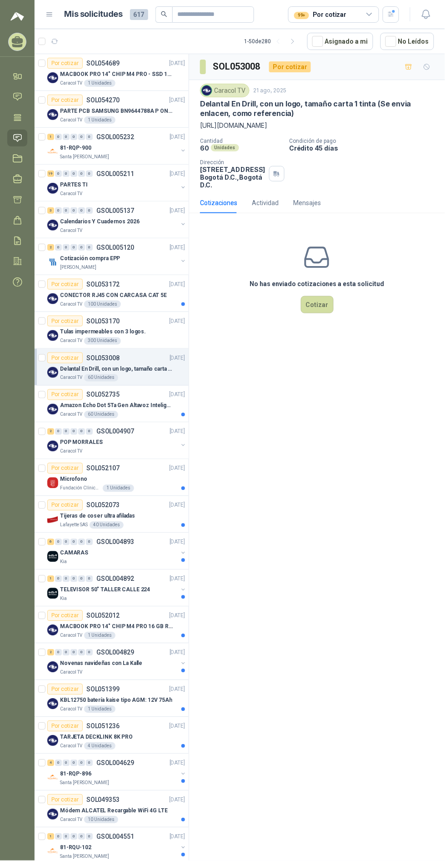
click at [125, 451] on div "Caracol TV" at bounding box center [119, 451] width 118 height 7
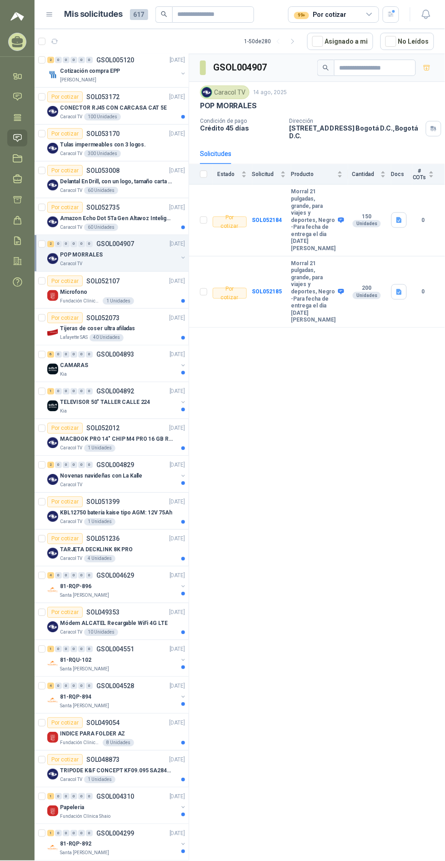
scroll to position [187, 0]
click at [148, 463] on div "2 0 0 0 0 0 GSOL004829 [DATE]" at bounding box center [117, 465] width 140 height 11
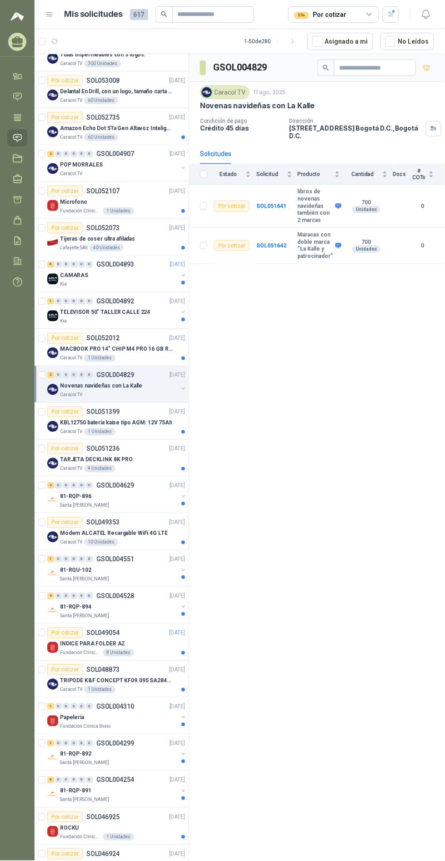
scroll to position [277, 0]
click at [155, 568] on div "81-RQU-102" at bounding box center [119, 570] width 118 height 11
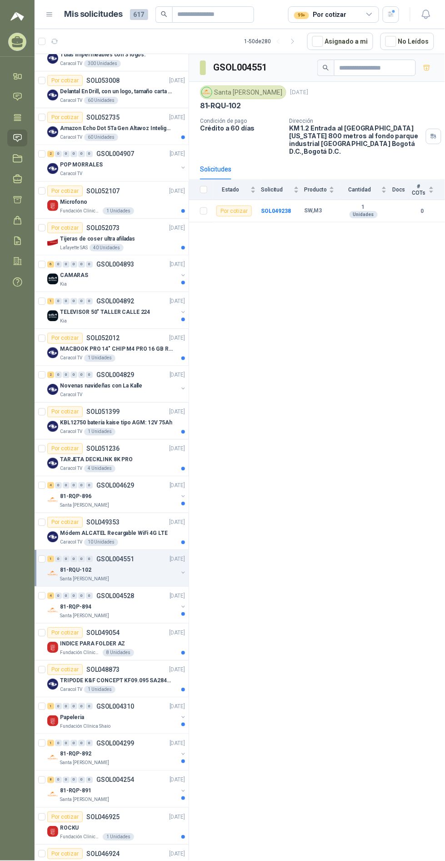
click at [142, 603] on div "81-RQP-894" at bounding box center [119, 607] width 118 height 11
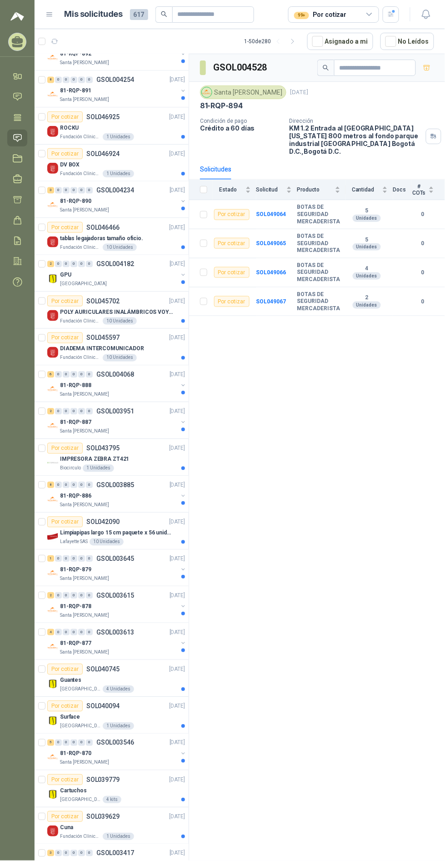
scroll to position [991, 0]
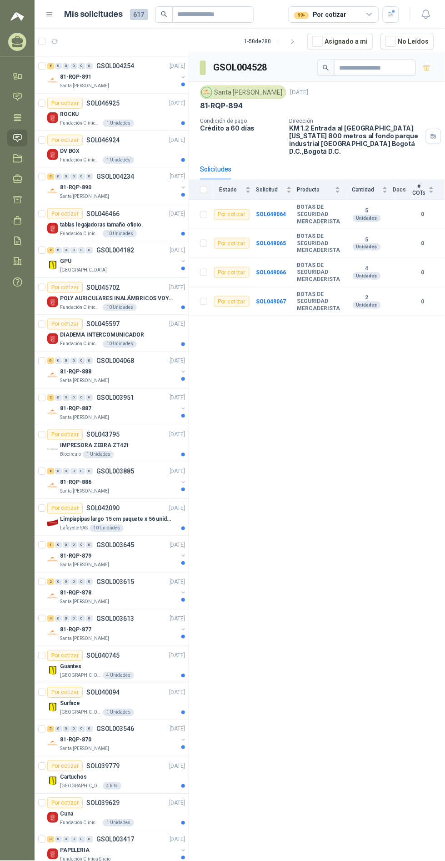
click at [297, 549] on div "GSOL004528 [GEOGRAPHIC_DATA][PERSON_NAME] [DATE] 81-RQP-894 Condición de pago C…" at bounding box center [317, 459] width 256 height 810
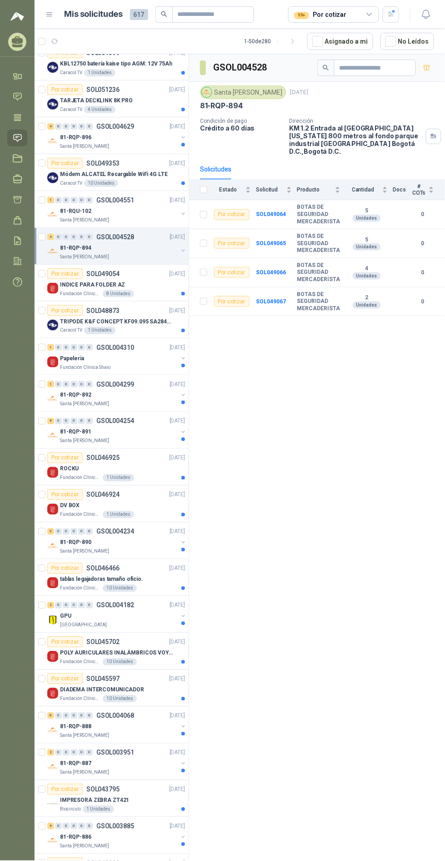
scroll to position [0, 0]
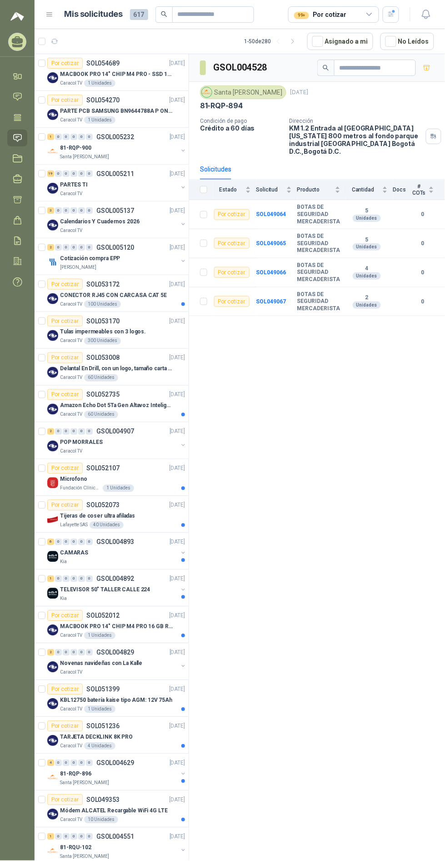
click at [49, 14] on icon at bounding box center [49, 15] width 5 height 4
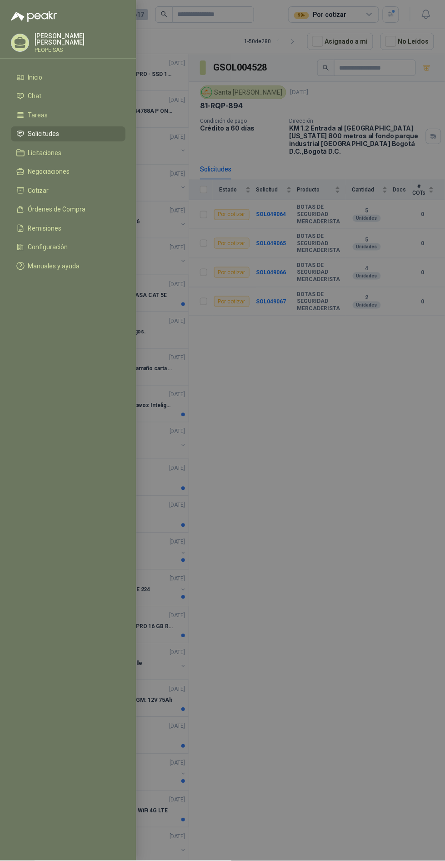
click at [79, 149] on li "Licitaciones" at bounding box center [68, 153] width 104 height 8
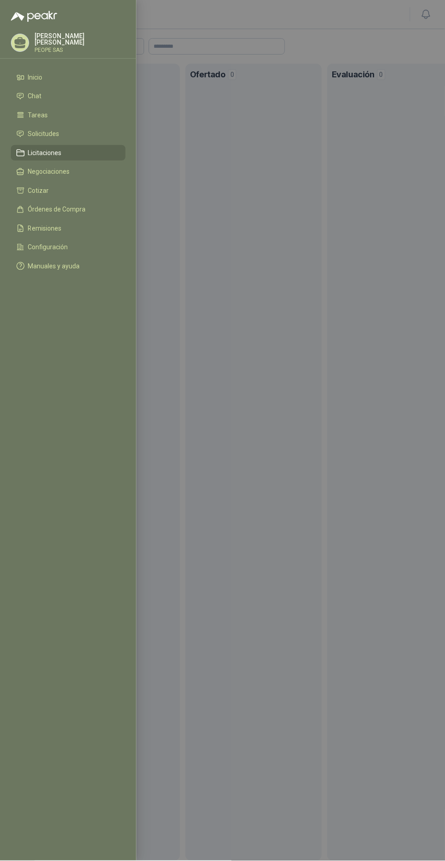
click at [362, 15] on div at bounding box center [222, 430] width 445 height 861
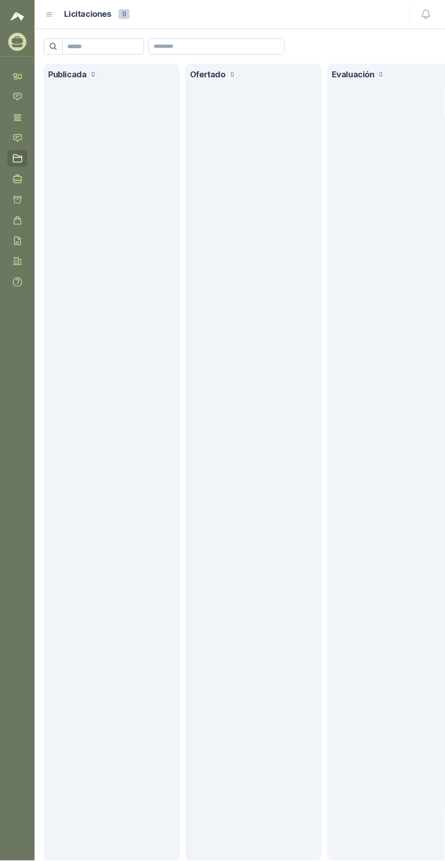
click at [53, 14] on icon at bounding box center [49, 14] width 8 height 8
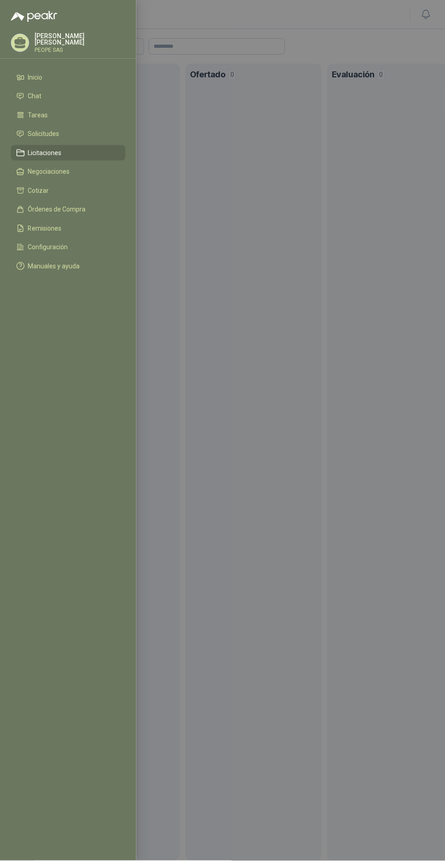
click at [77, 230] on li "Remisiones" at bounding box center [68, 228] width 104 height 8
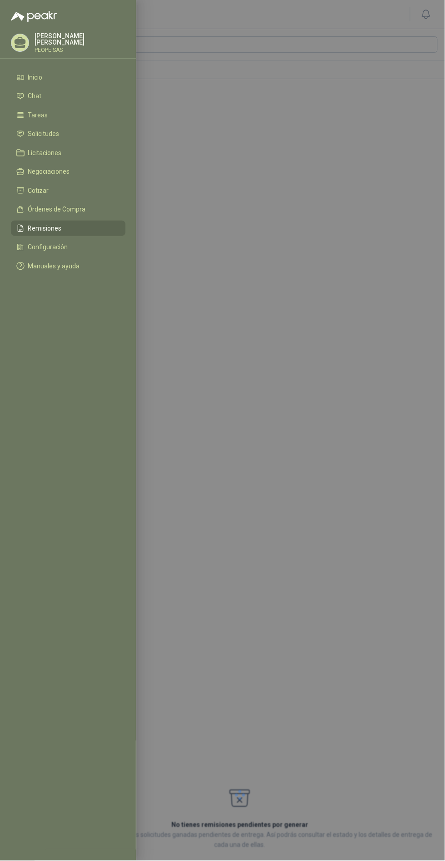
click at [75, 243] on li "Configuración" at bounding box center [68, 247] width 104 height 8
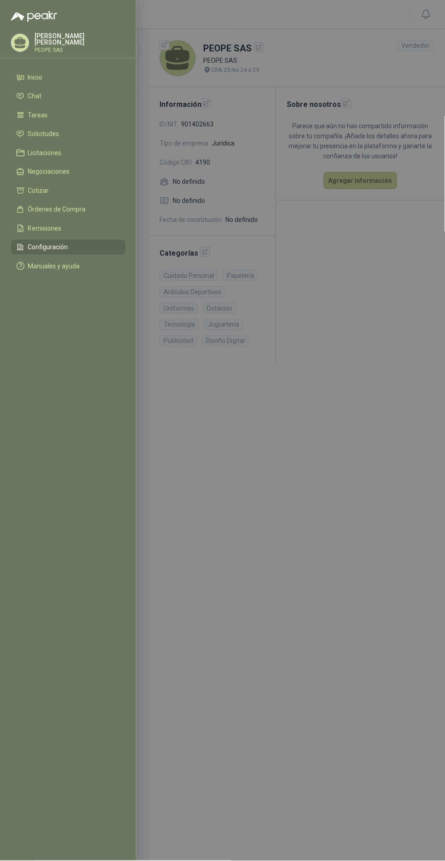
click at [87, 243] on li "Configuración" at bounding box center [68, 247] width 104 height 8
click at [326, 502] on div at bounding box center [222, 430] width 445 height 861
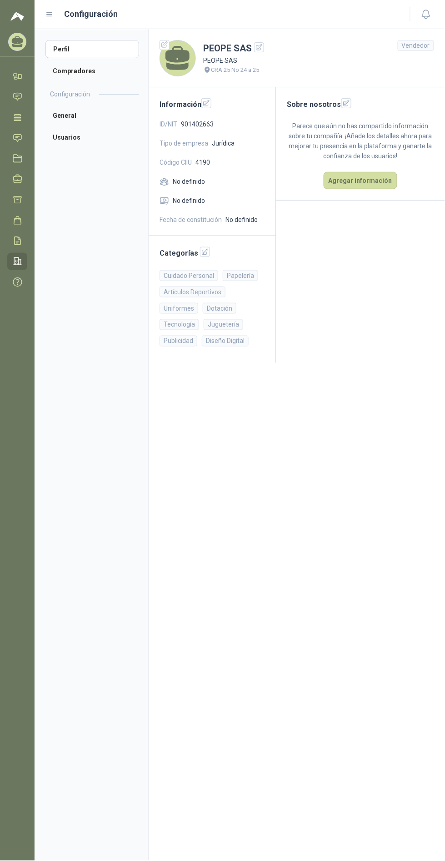
click at [201, 252] on icon "button" at bounding box center [205, 252] width 8 height 8
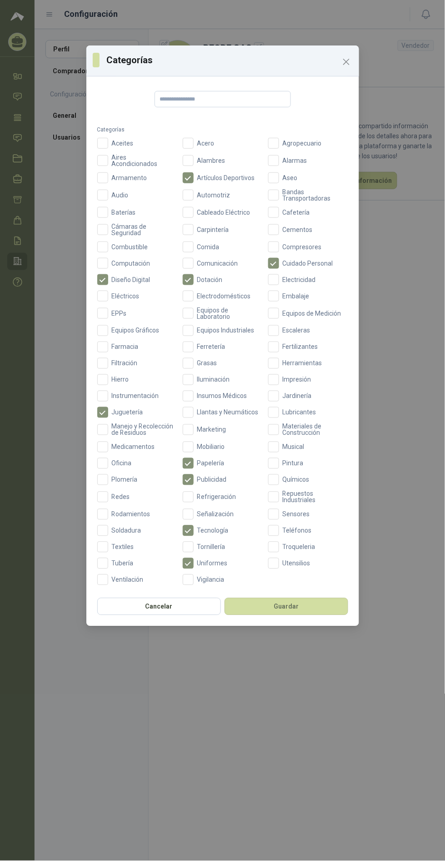
click at [126, 461] on span "Oficina" at bounding box center [121, 463] width 27 height 6
click at [123, 544] on span "Textiles" at bounding box center [123, 547] width 30 height 6
click at [211, 430] on span "Marketing" at bounding box center [212, 430] width 36 height 6
click at [378, 659] on div "Categorías Categorías Aceites Acero Agropecuario Aires Acondicionados Alambres …" at bounding box center [222, 430] width 445 height 861
click at [377, 657] on div "Categorías Categorías Aceites Acero Agropecuario Aires Acondicionados Alambres …" at bounding box center [222, 430] width 445 height 861
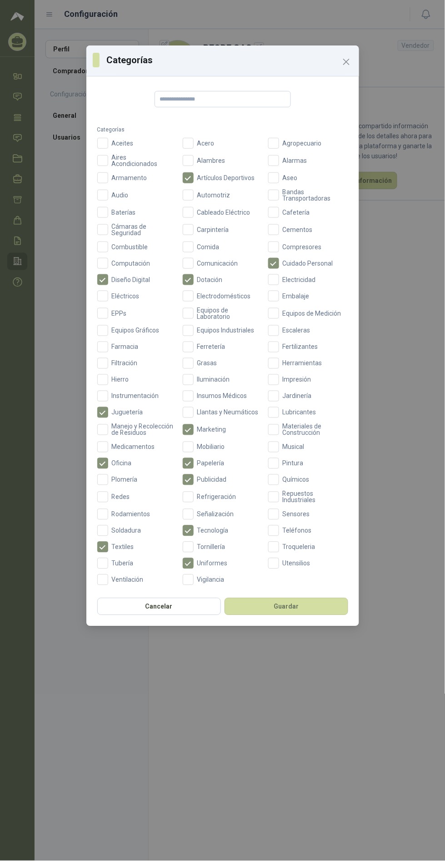
click at [377, 659] on div "Categorías Categorías Aceites Acero Agropecuario Aires Acondicionados Alambres …" at bounding box center [222, 430] width 445 height 861
click at [383, 661] on div "Categorías Categorías Aceites Acero Agropecuario Aires Acondicionados Alambres …" at bounding box center [222, 430] width 445 height 861
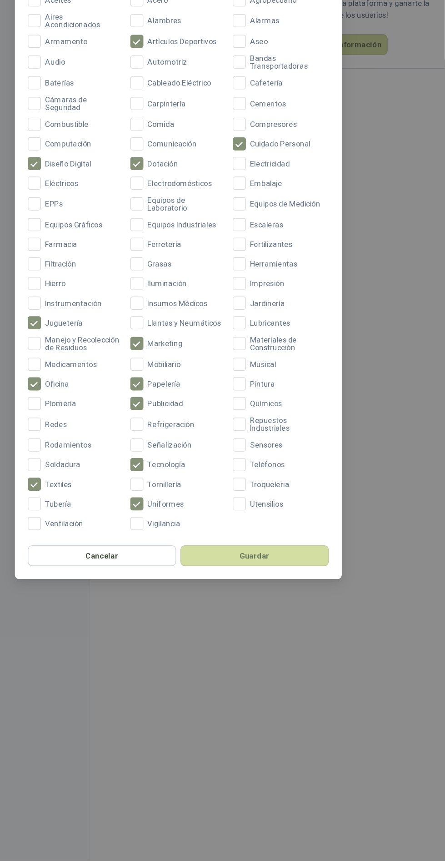
click at [381, 695] on div "Categorías Categorías Aceites Acero Agropecuario Aires Acondicionados Alambres …" at bounding box center [222, 430] width 445 height 861
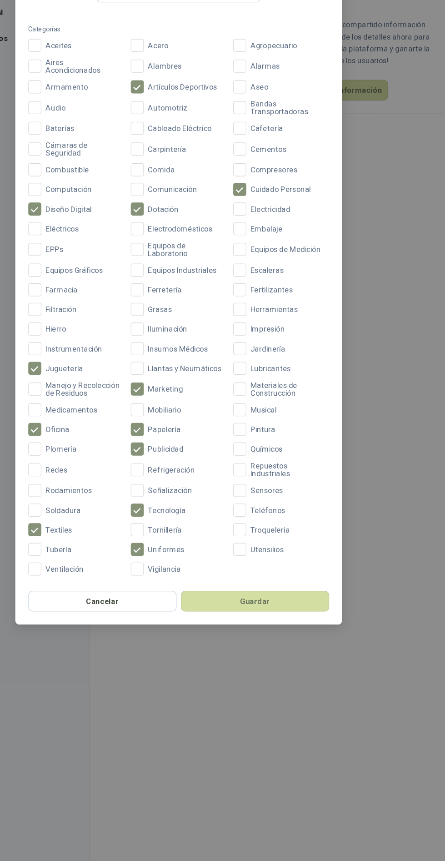
scroll to position [15, 0]
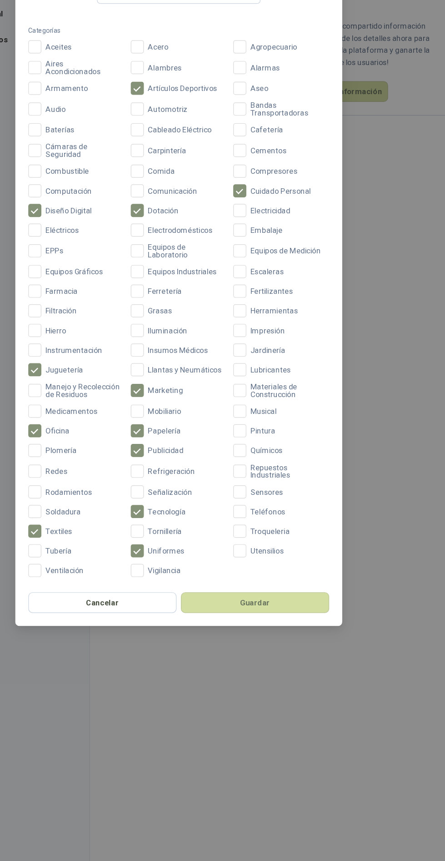
click at [327, 598] on button "Guardar" at bounding box center [287, 606] width 124 height 17
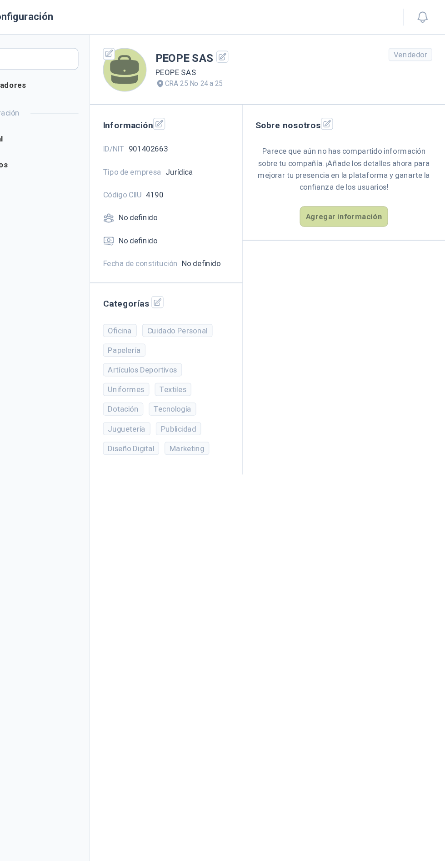
scroll to position [0, 0]
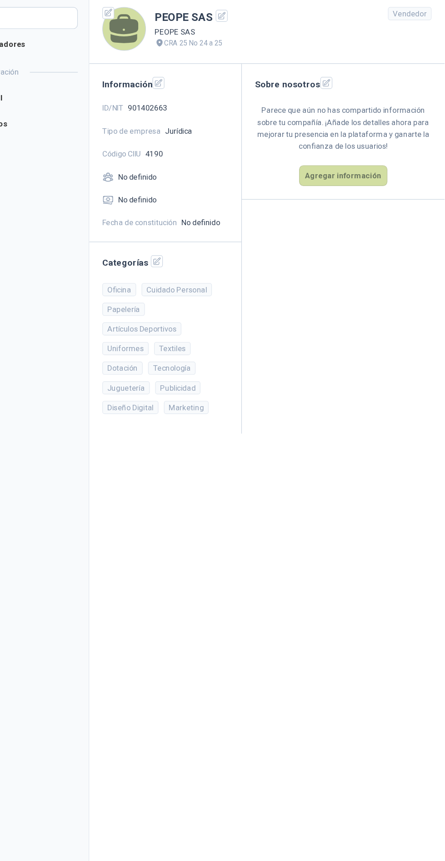
click at [338, 564] on section "PEOPE SAS PEOPE SAS CRA 25 No 24 a 25 Vendedor Información ID/NIT 901402663 Tip…" at bounding box center [296, 445] width 297 height 832
